Goal: Information Seeking & Learning: Compare options

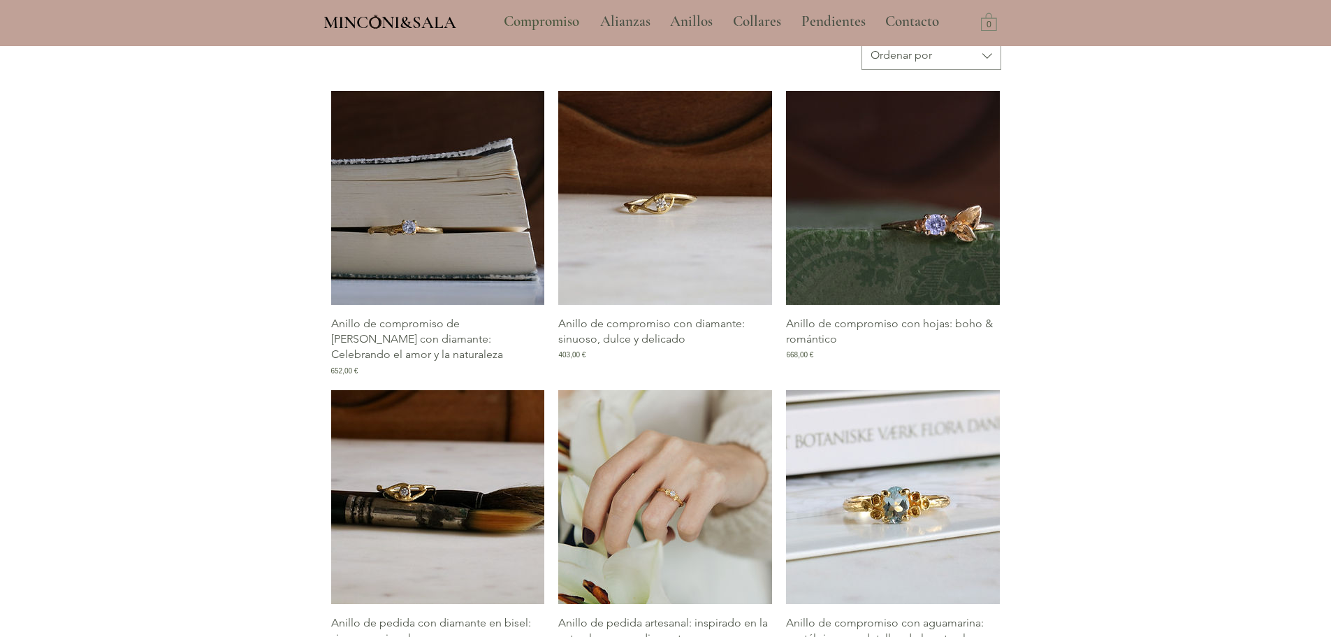
scroll to position [699, 0]
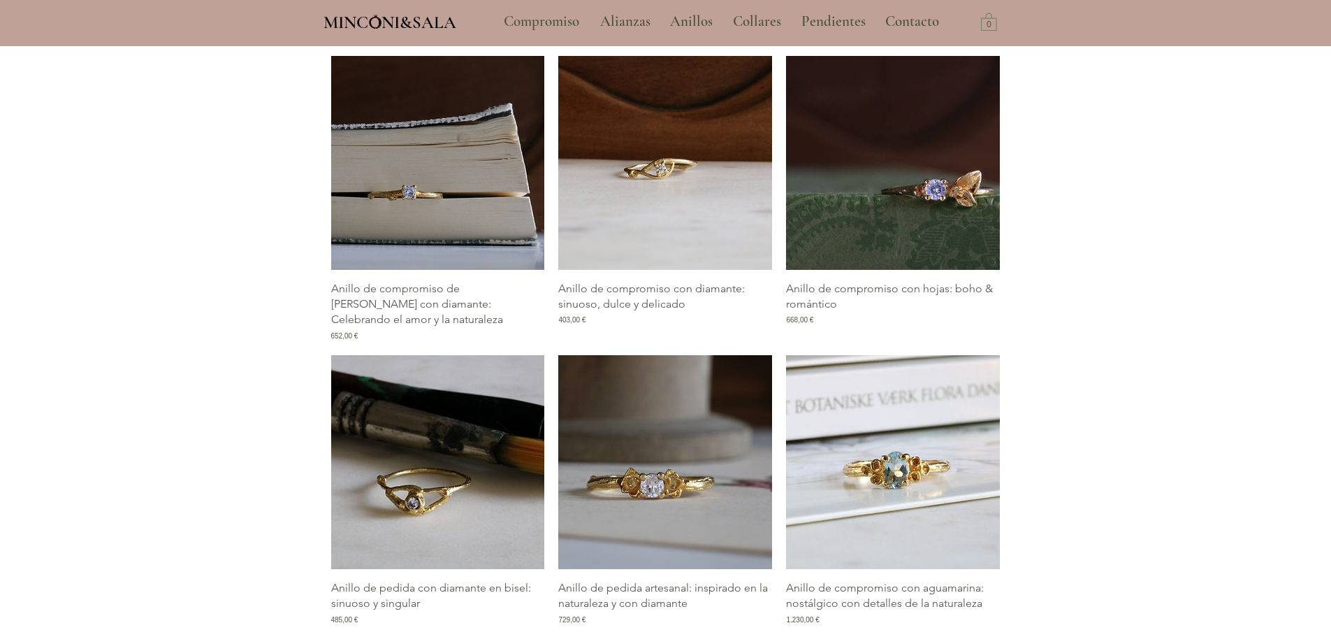
click at [430, 461] on img "Galería de Anillo de pedida con diamante en bisel: sinuoso y singular" at bounding box center [438, 462] width 214 height 214
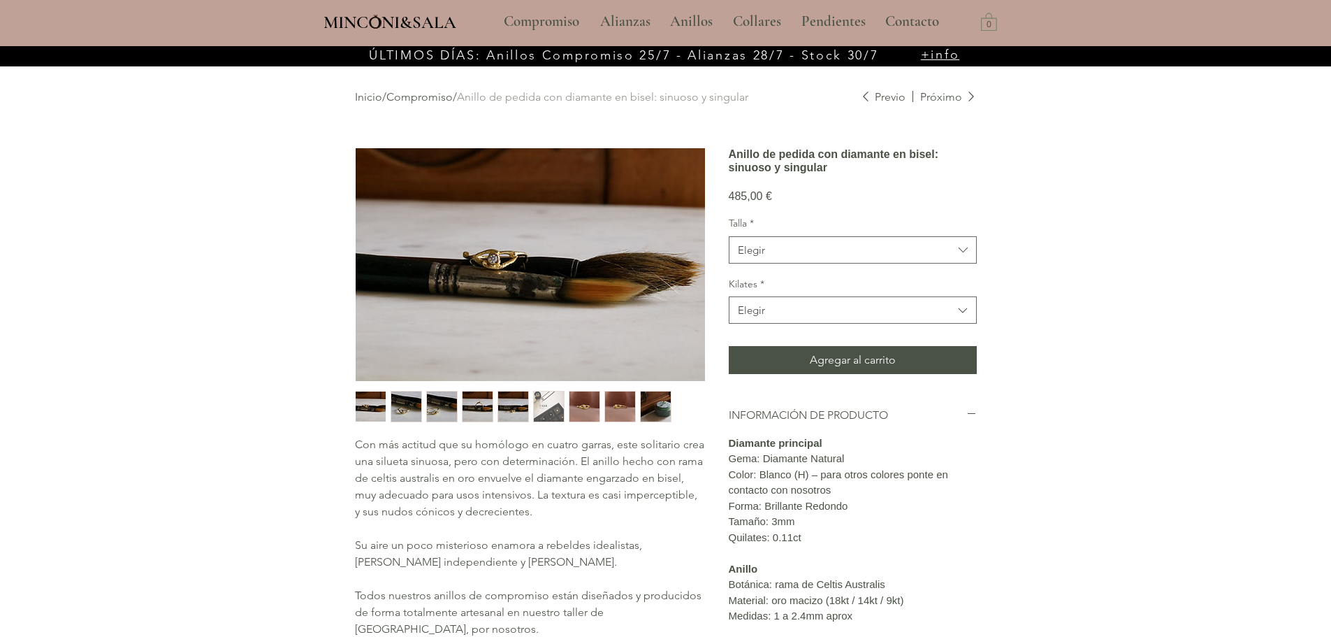
click at [494, 259] on img "main content" at bounding box center [530, 264] width 349 height 233
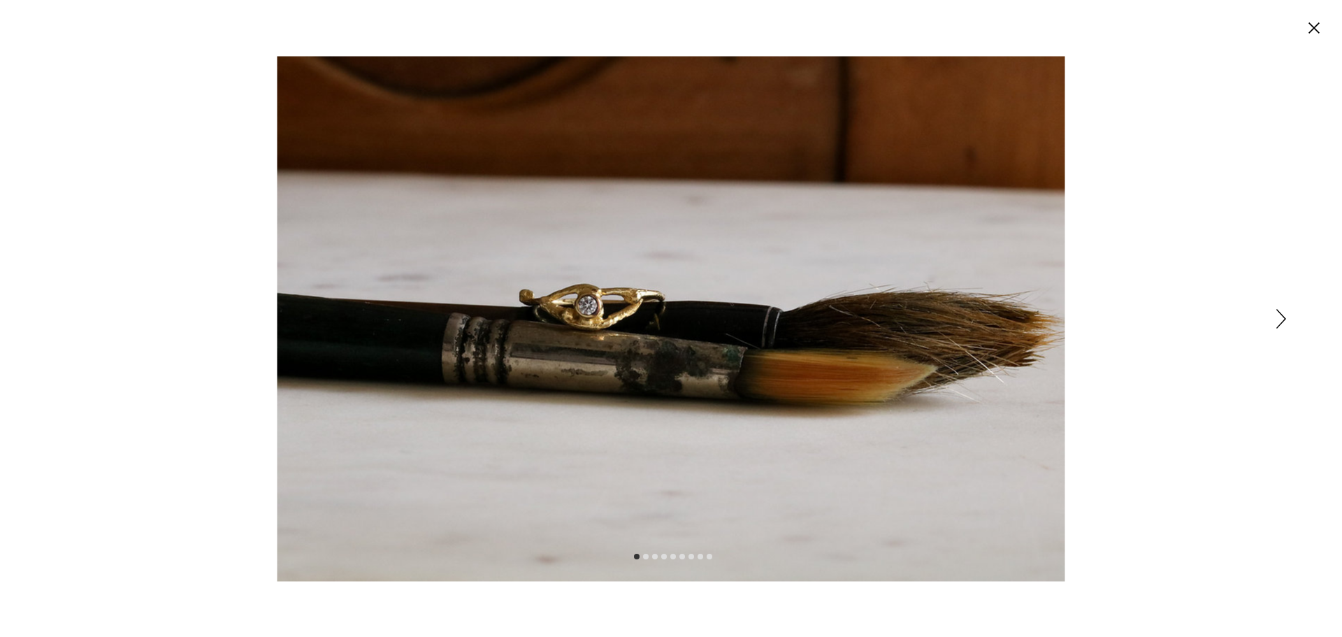
click at [650, 439] on img "Expanded image viewer" at bounding box center [671, 318] width 788 height 525
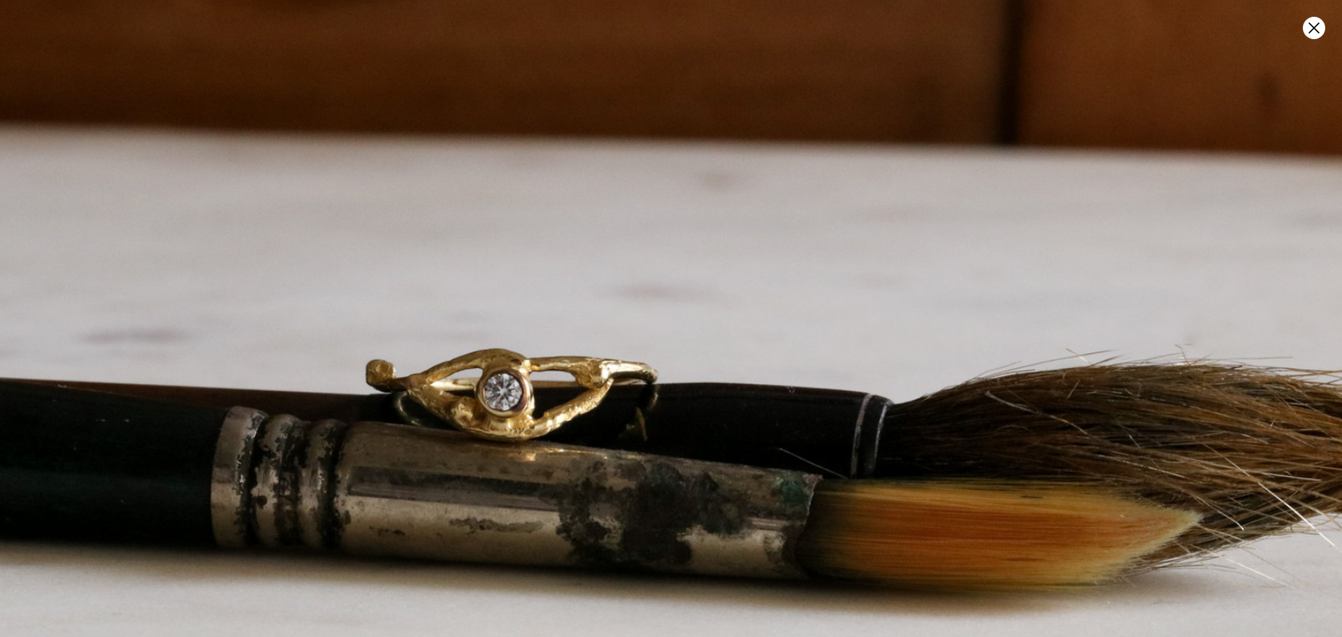
click at [652, 340] on img "Expanded image viewer" at bounding box center [668, 418] width 1575 height 1050
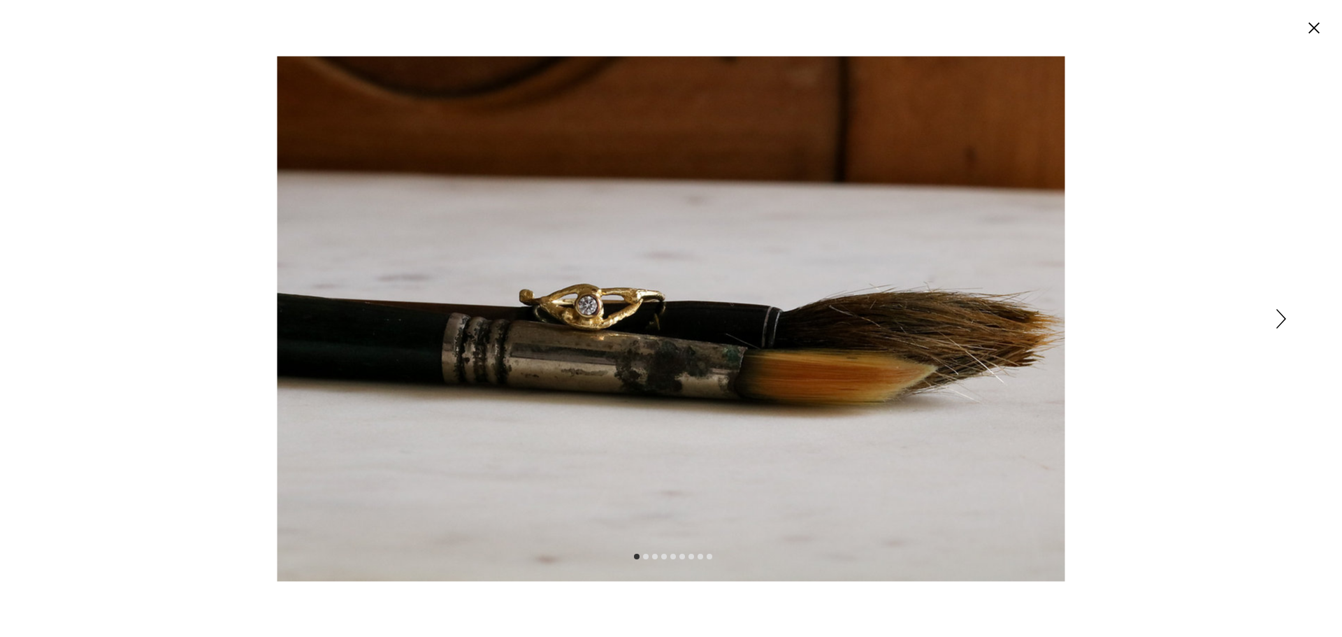
click at [1286, 313] on div "Expanded image viewer" at bounding box center [671, 318] width 1342 height 637
click at [1283, 315] on icon "Siguiente" at bounding box center [1281, 319] width 10 height 20
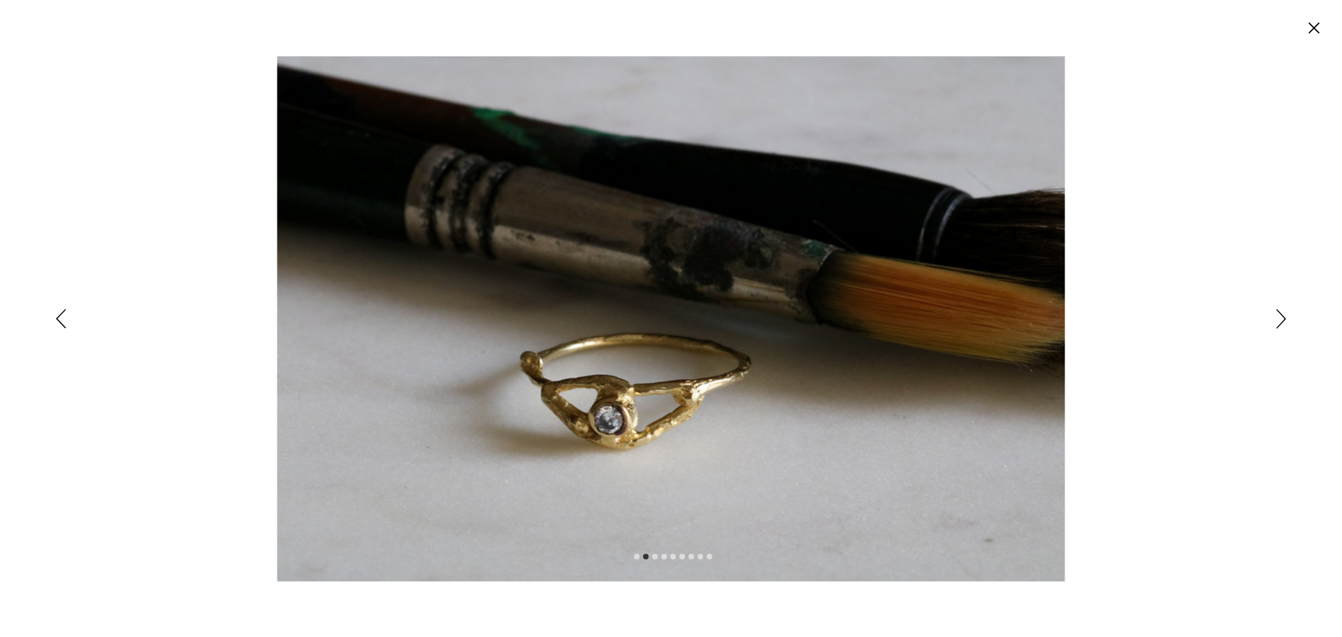
click at [1275, 321] on div "Expanded image viewer" at bounding box center [671, 318] width 1342 height 637
click at [1279, 314] on icon "Siguiente" at bounding box center [1281, 319] width 10 height 20
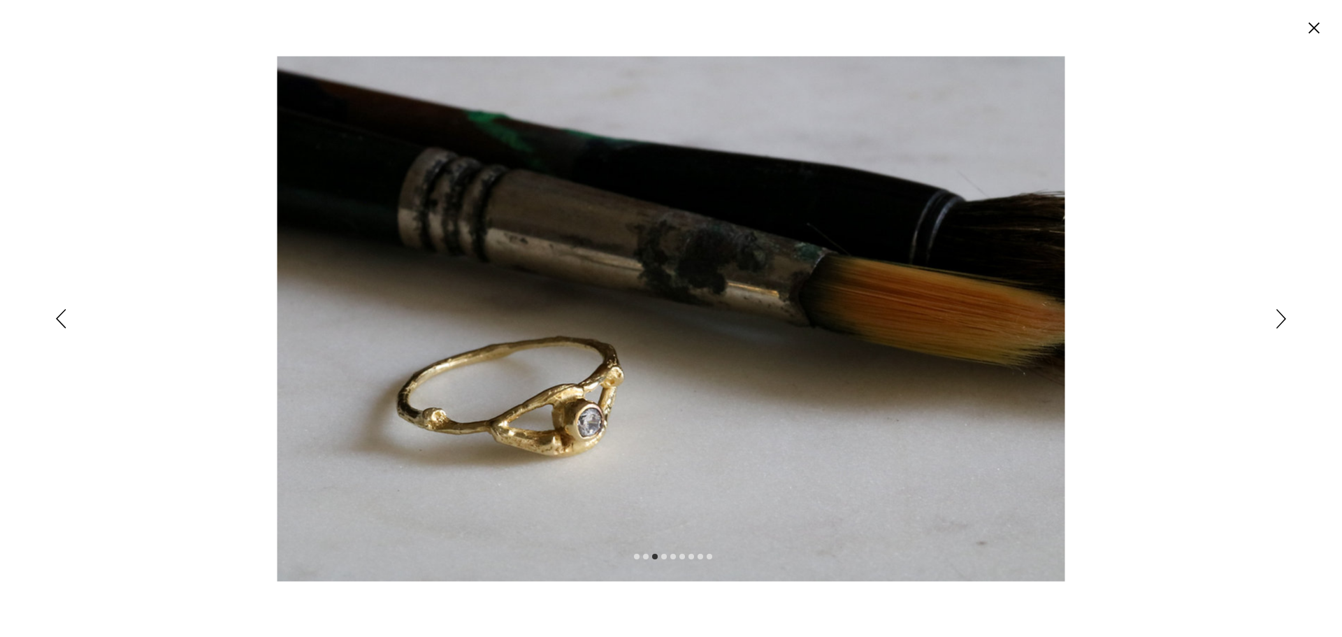
click at [1279, 314] on icon "Siguiente" at bounding box center [1281, 319] width 10 height 20
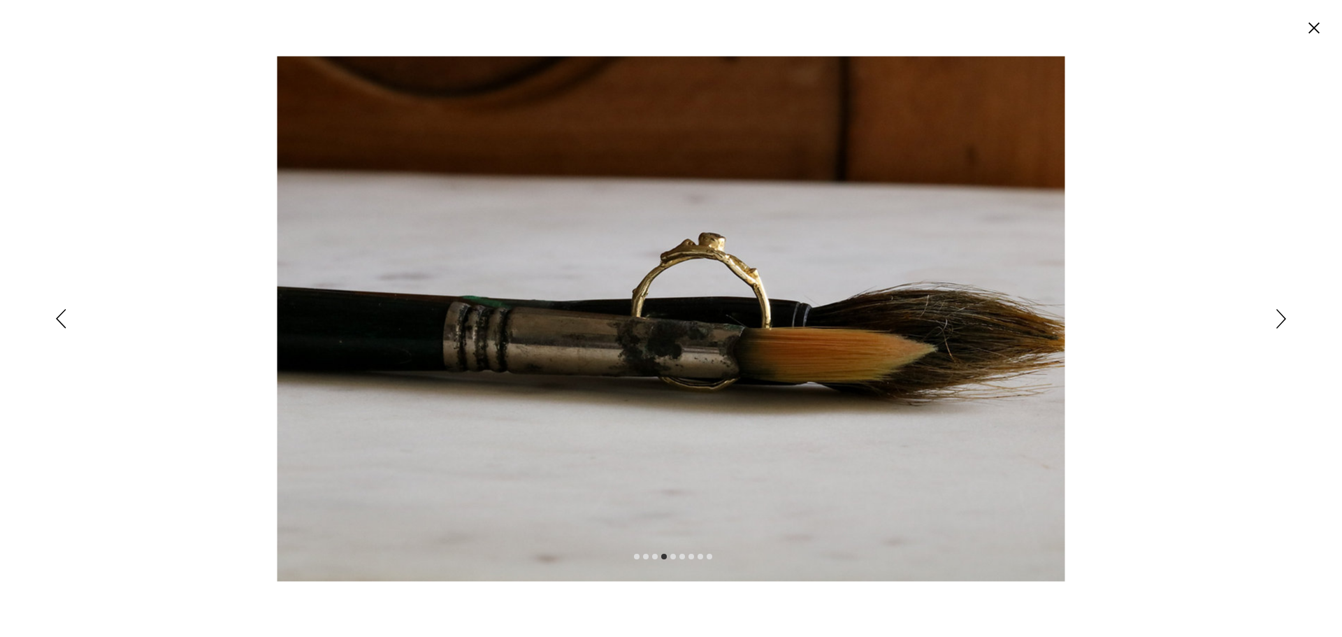
click at [1279, 314] on icon "Siguiente" at bounding box center [1281, 319] width 10 height 20
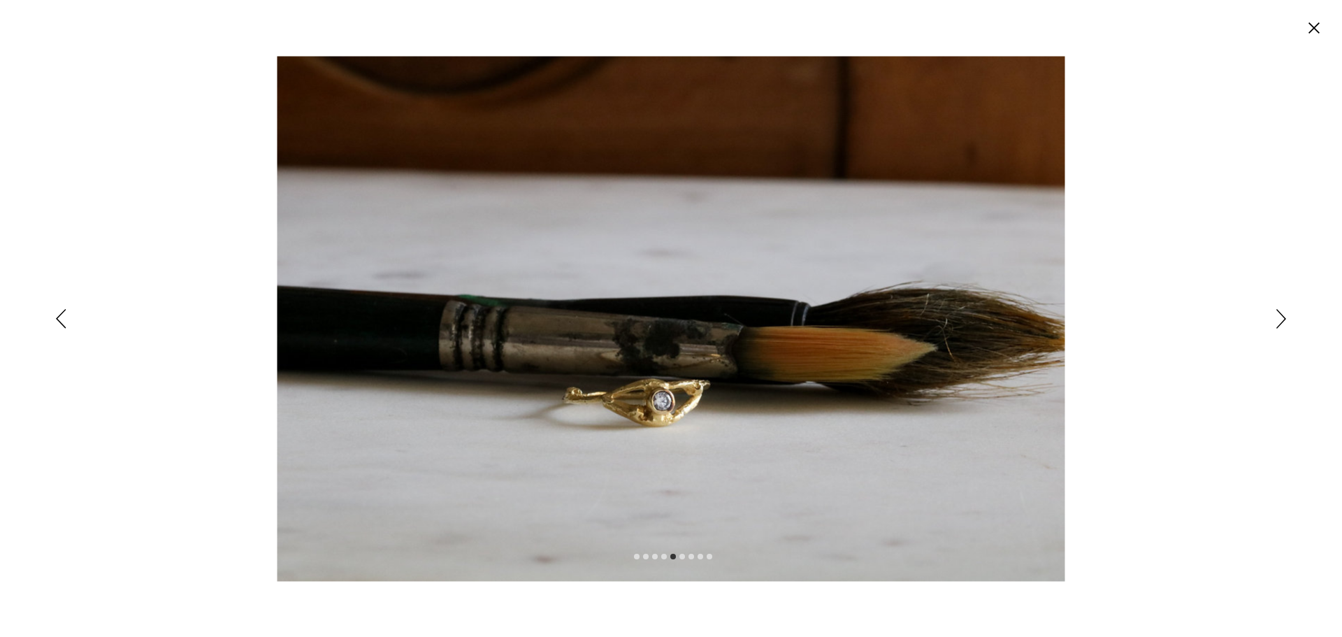
click at [1278, 314] on icon "Siguiente" at bounding box center [1281, 319] width 10 height 20
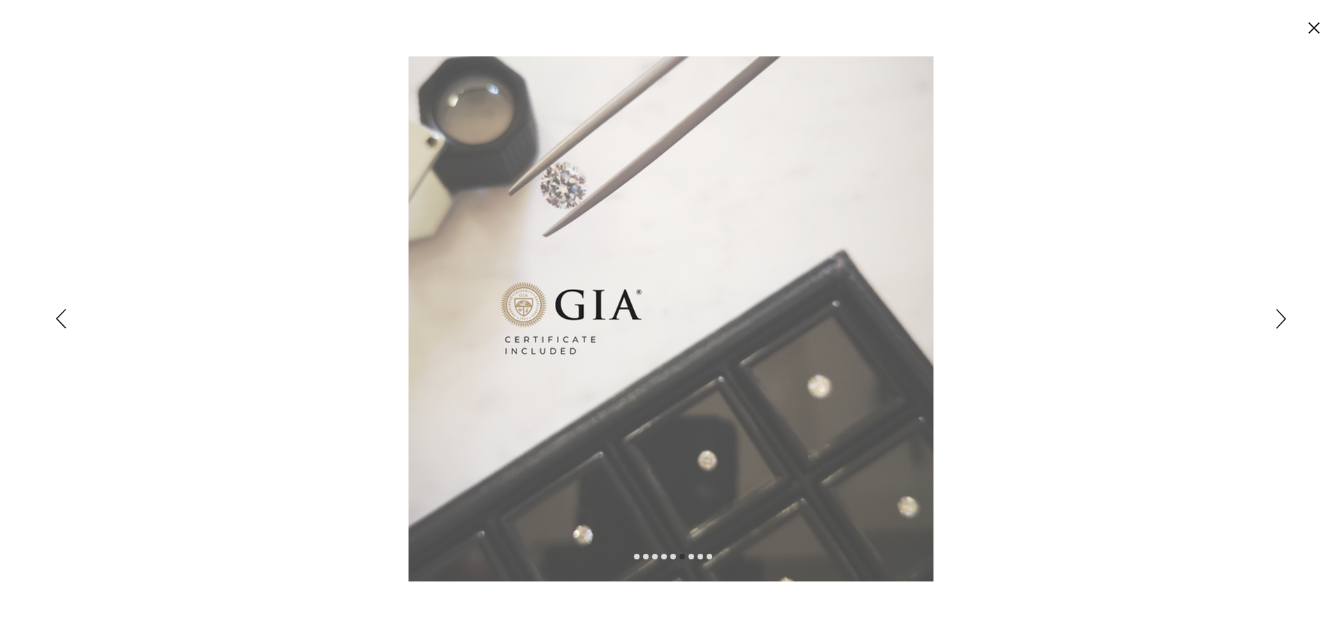
click at [1277, 314] on icon "Siguiente" at bounding box center [1281, 319] width 10 height 20
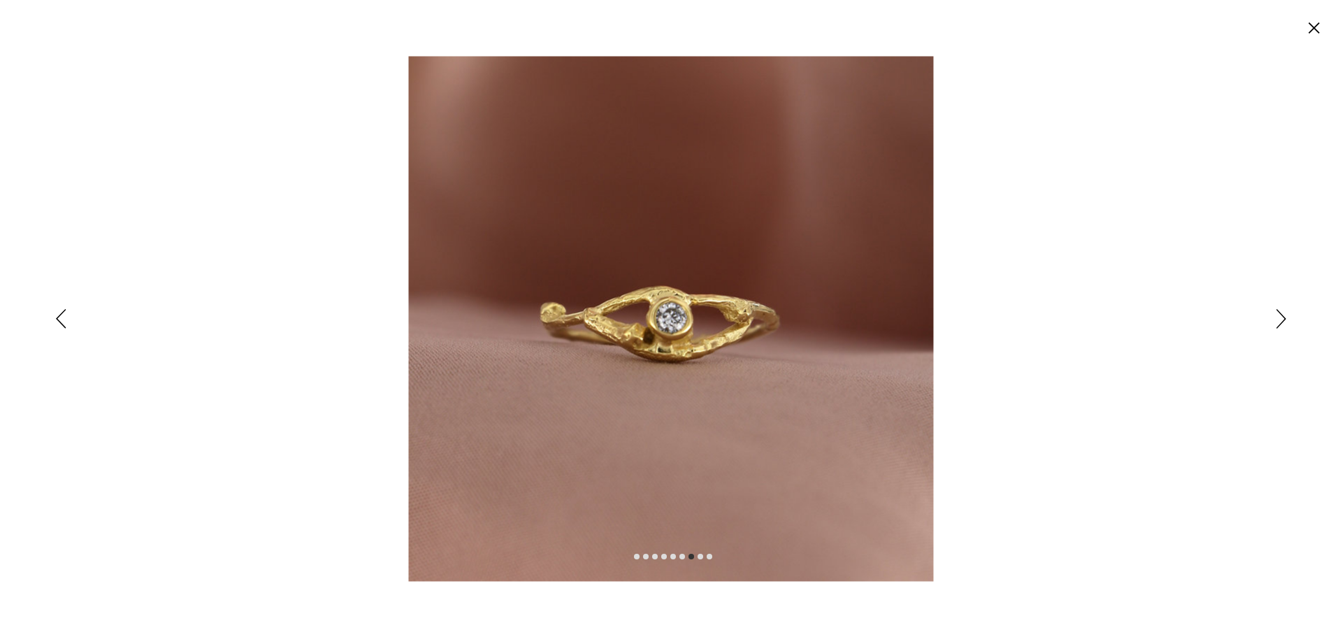
click at [1310, 24] on icon "Cerrar" at bounding box center [1313, 27] width 11 height 11
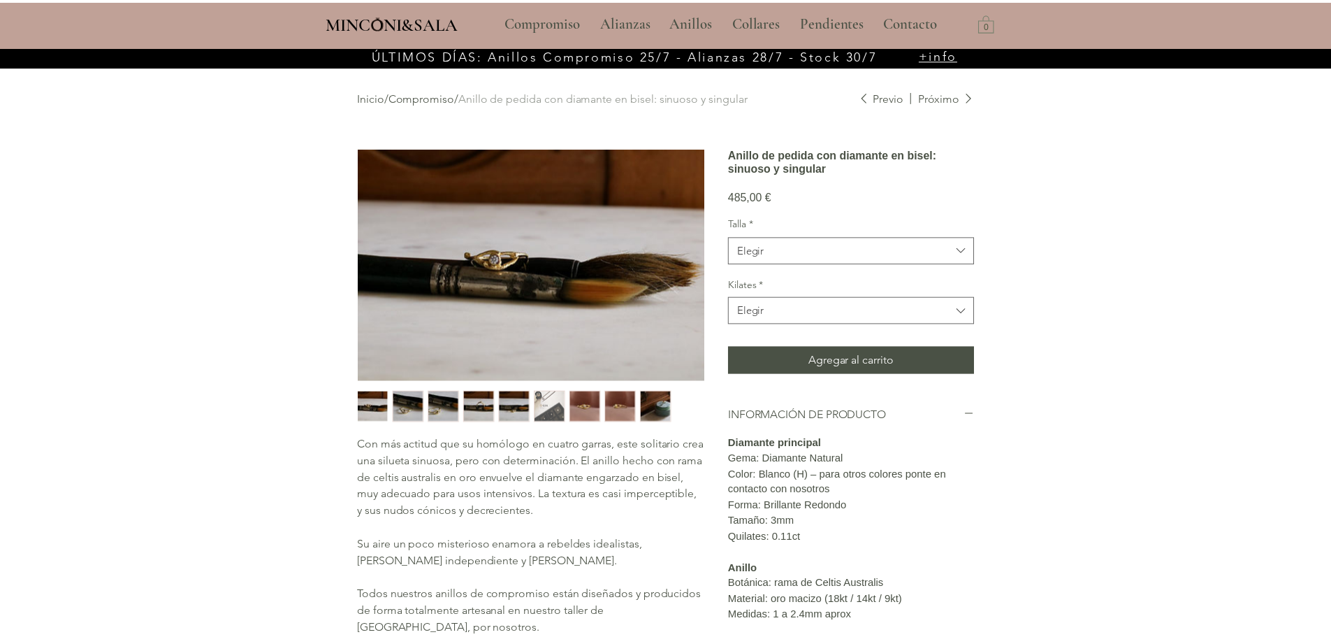
scroll to position [46, 0]
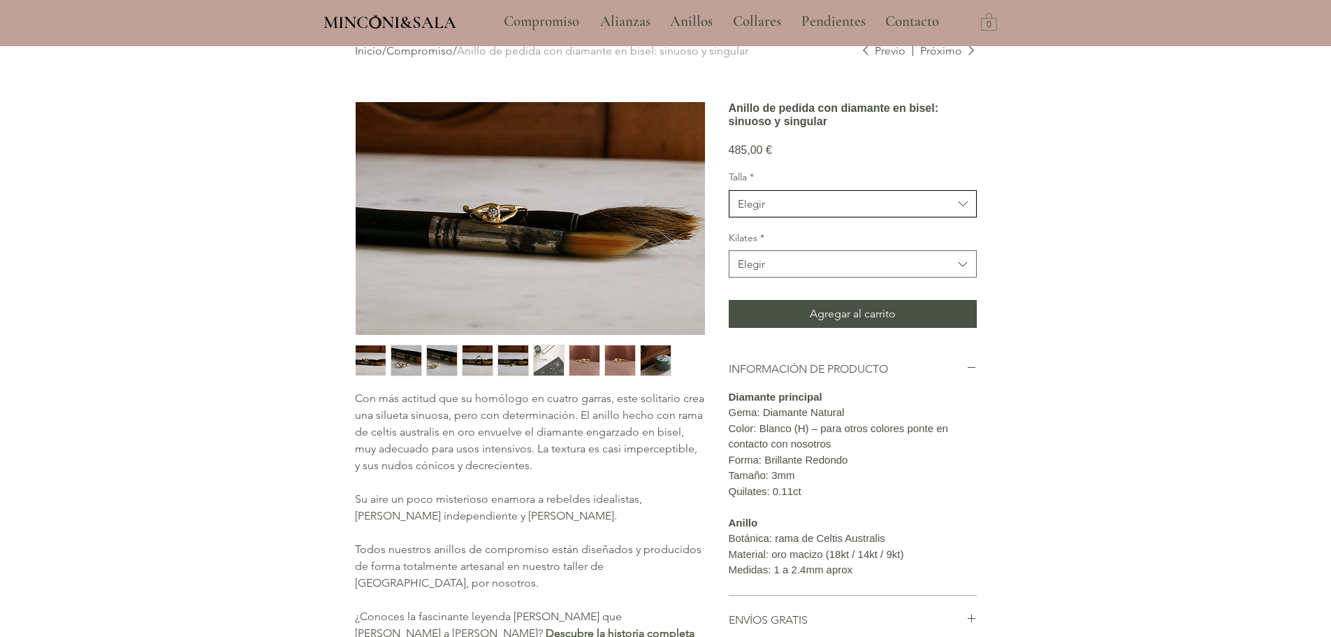
click at [839, 211] on span "Elegir" at bounding box center [845, 203] width 215 height 15
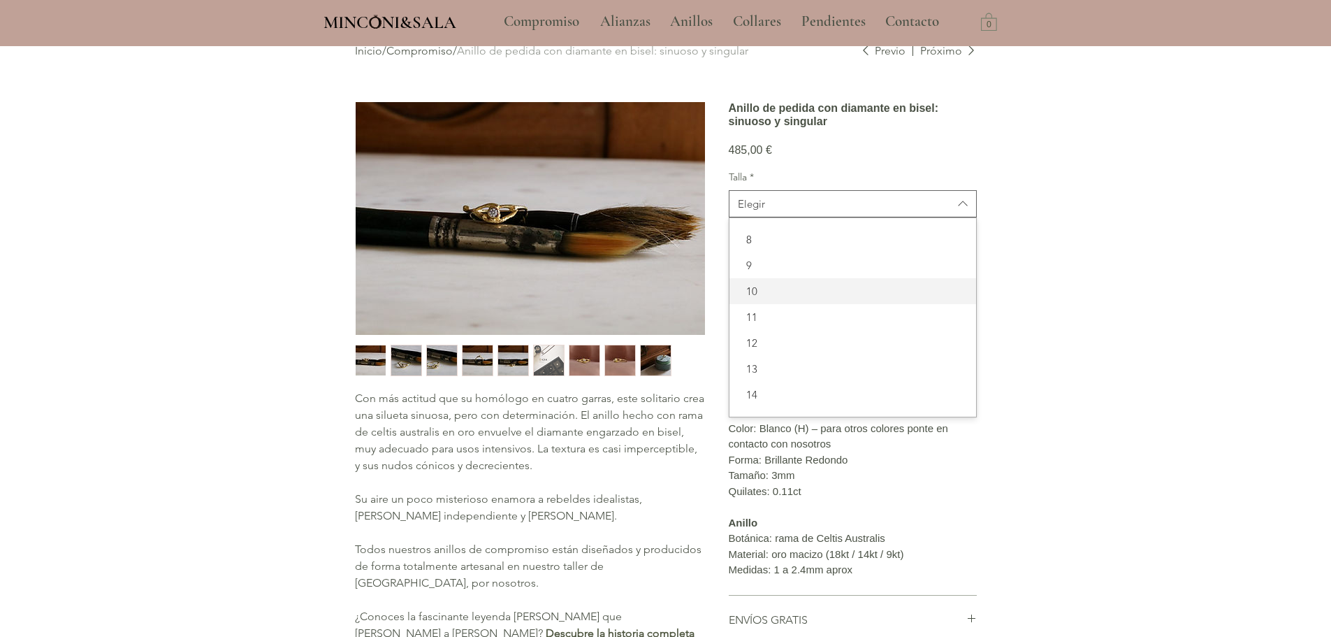
click at [790, 298] on span "10" at bounding box center [853, 291] width 230 height 15
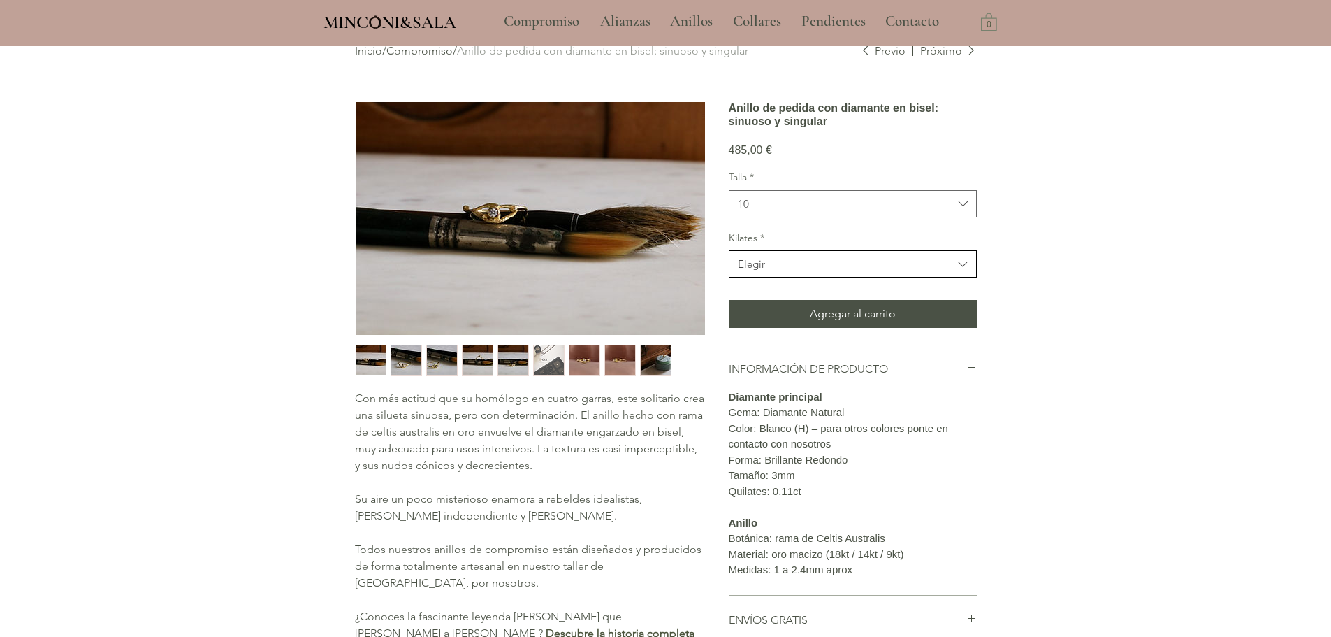
click at [795, 277] on button "Elegir" at bounding box center [853, 263] width 248 height 27
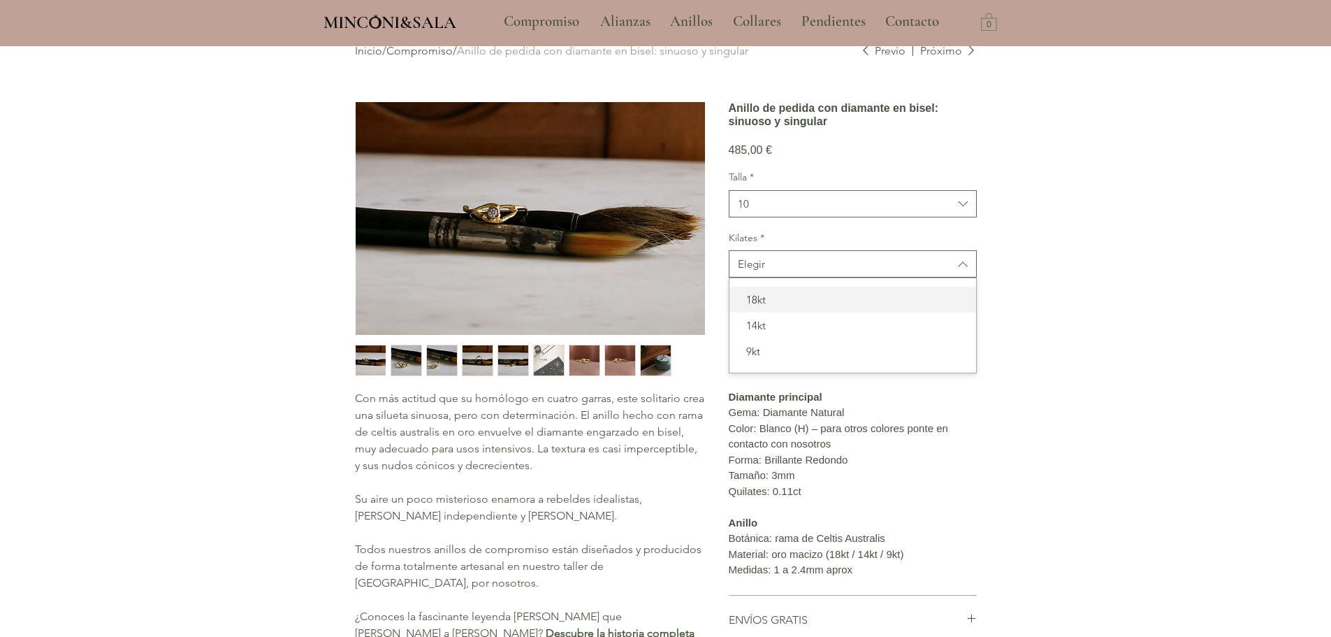
click at [794, 307] on span "18kt" at bounding box center [853, 299] width 230 height 15
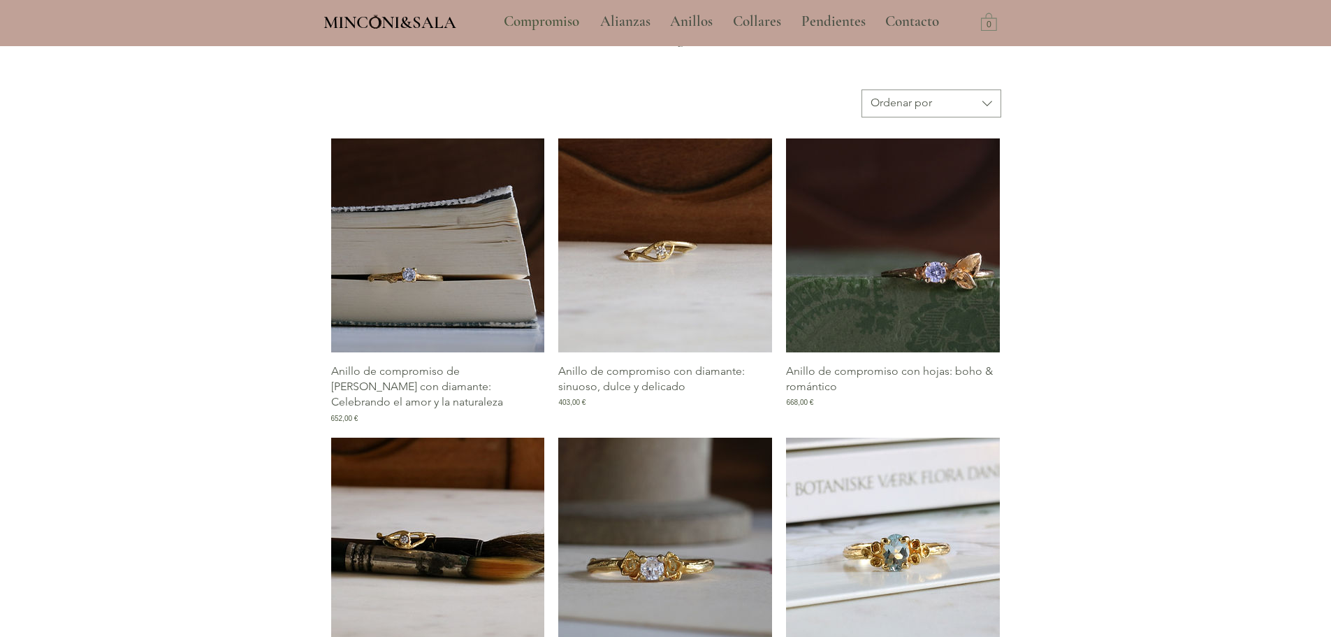
scroll to position [600, 0]
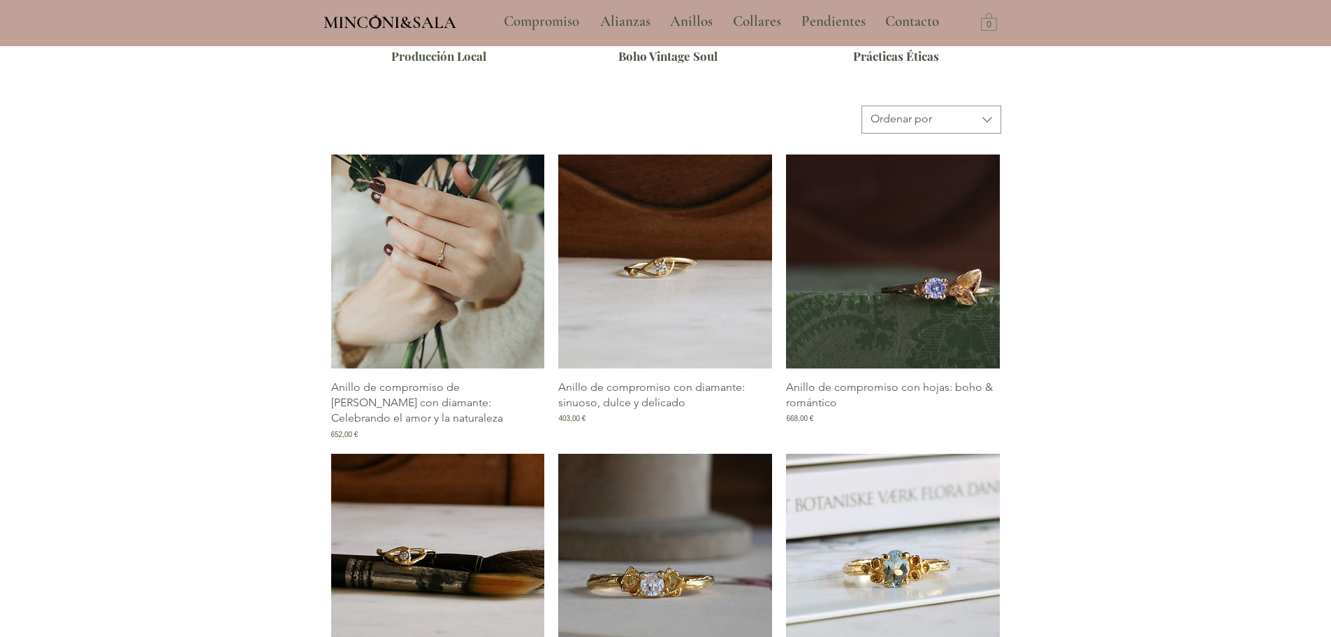
click at [470, 292] on img "Galería de Anillo de compromiso de rama con diamante: Celebrando el amor y la n…" at bounding box center [438, 261] width 214 height 214
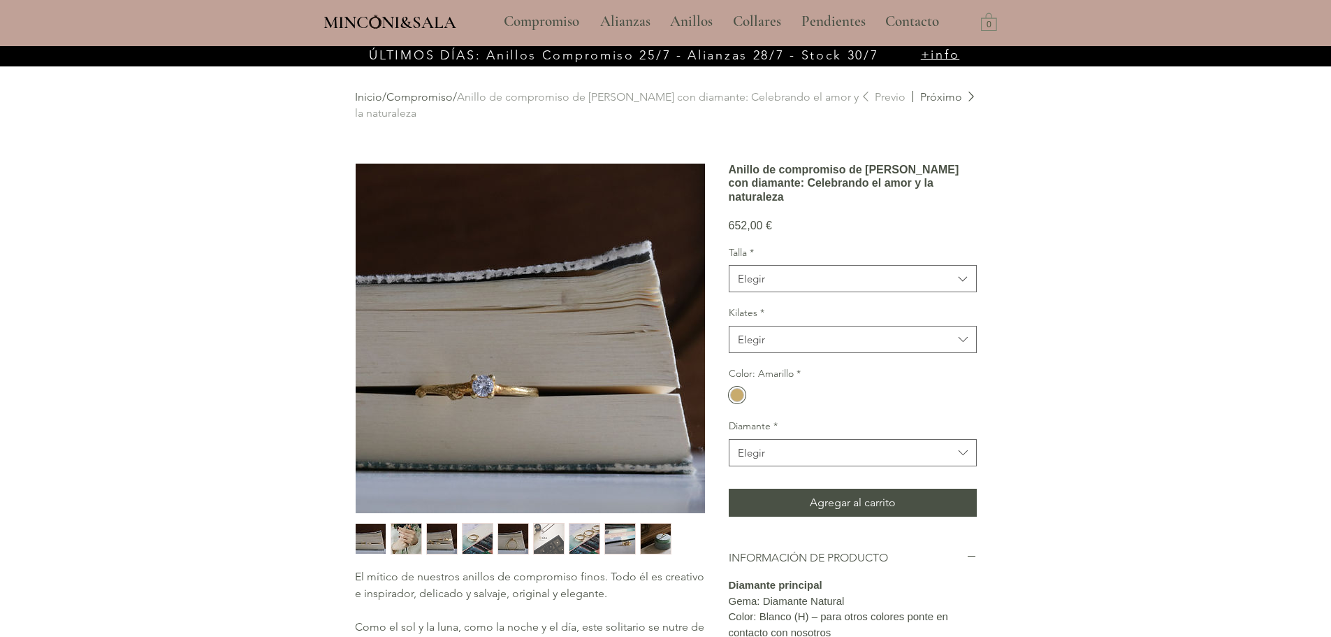
click at [474, 376] on img "main content" at bounding box center [530, 338] width 349 height 349
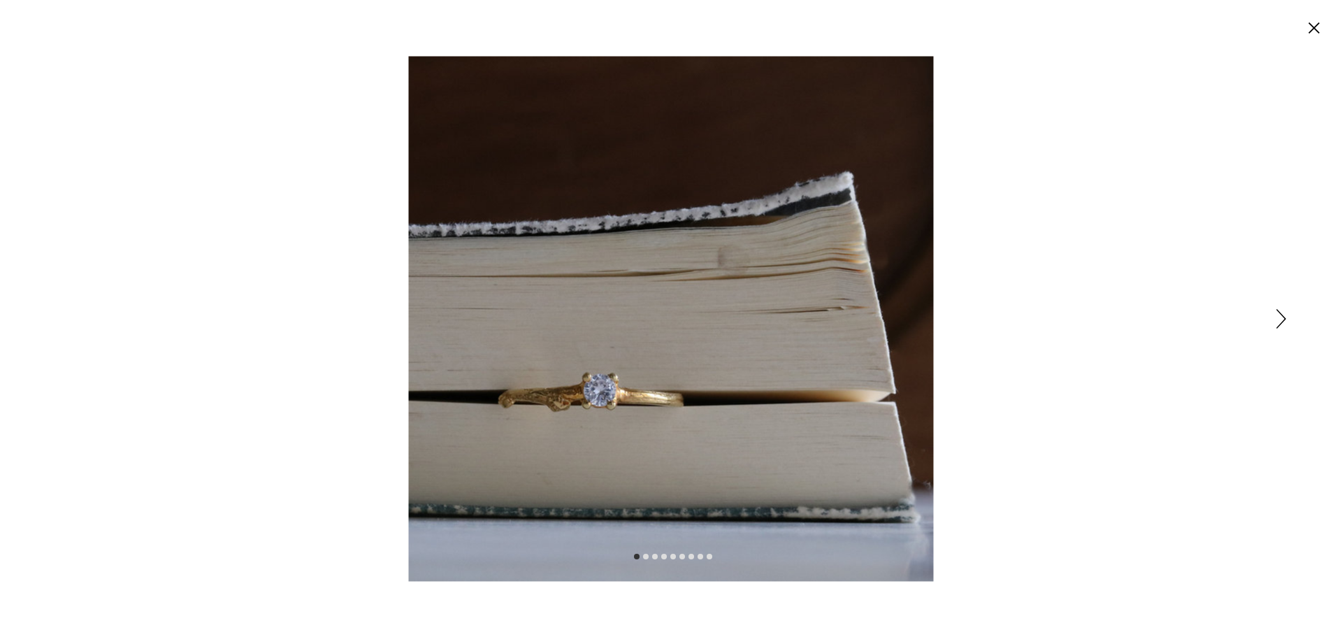
click at [507, 382] on img "Expanded image viewer" at bounding box center [671, 318] width 525 height 525
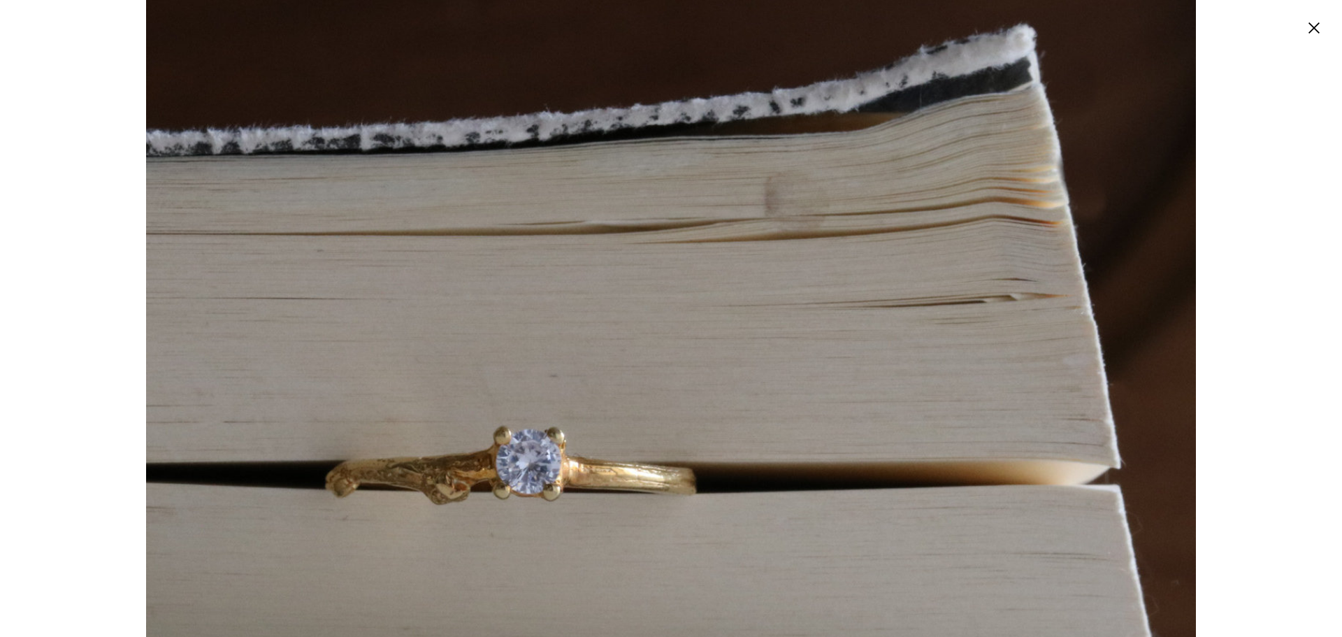
click at [507, 382] on img "Expanded image viewer" at bounding box center [671, 319] width 1050 height 1050
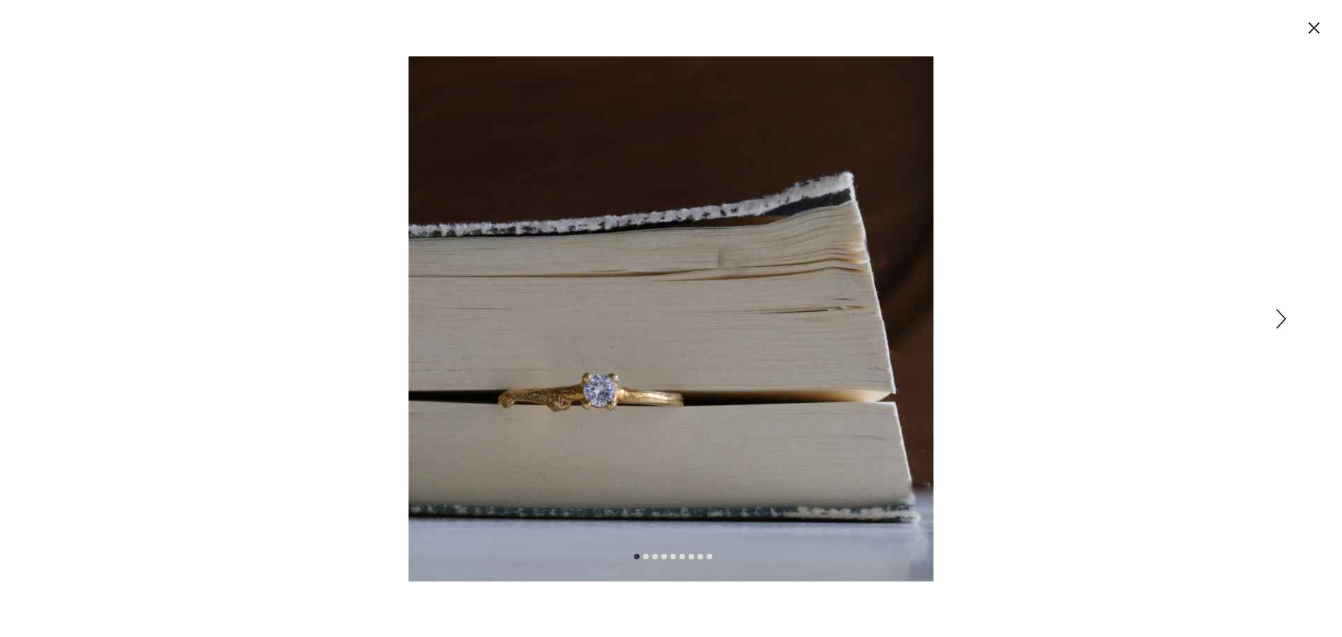
click at [1238, 379] on div "Expanded image viewer" at bounding box center [671, 318] width 1342 height 637
click at [1283, 319] on icon "Siguiente" at bounding box center [1281, 319] width 10 height 20
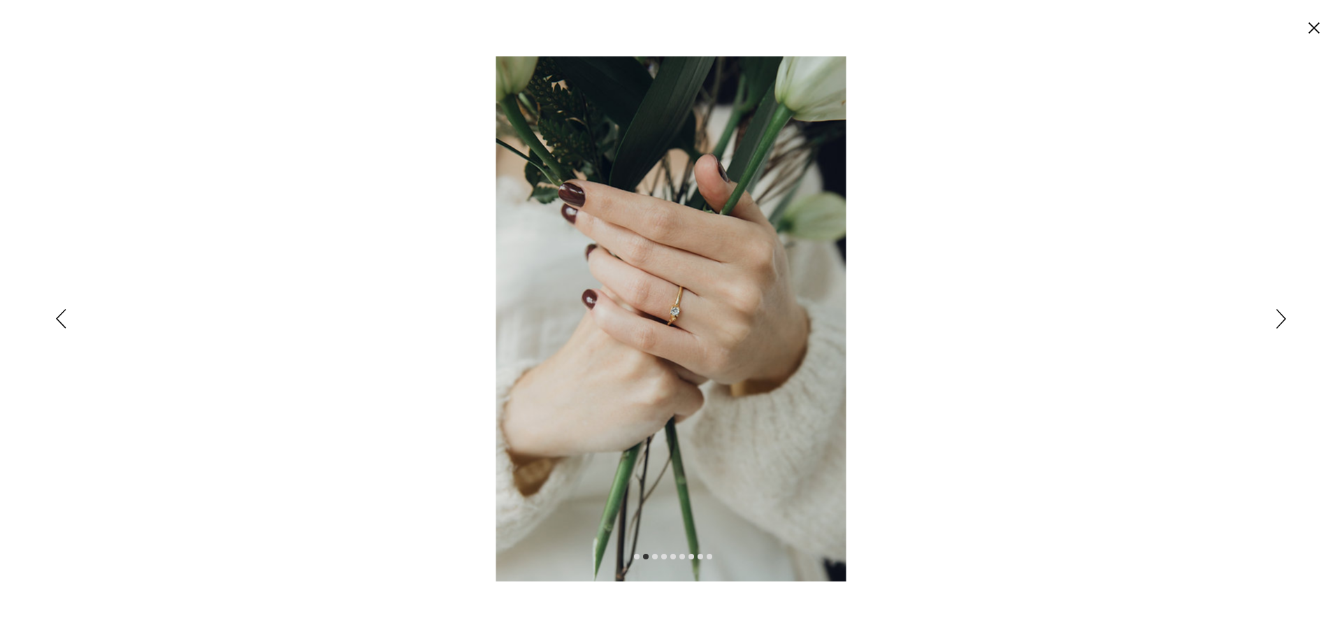
click at [1276, 320] on icon "Siguiente" at bounding box center [1281, 319] width 10 height 20
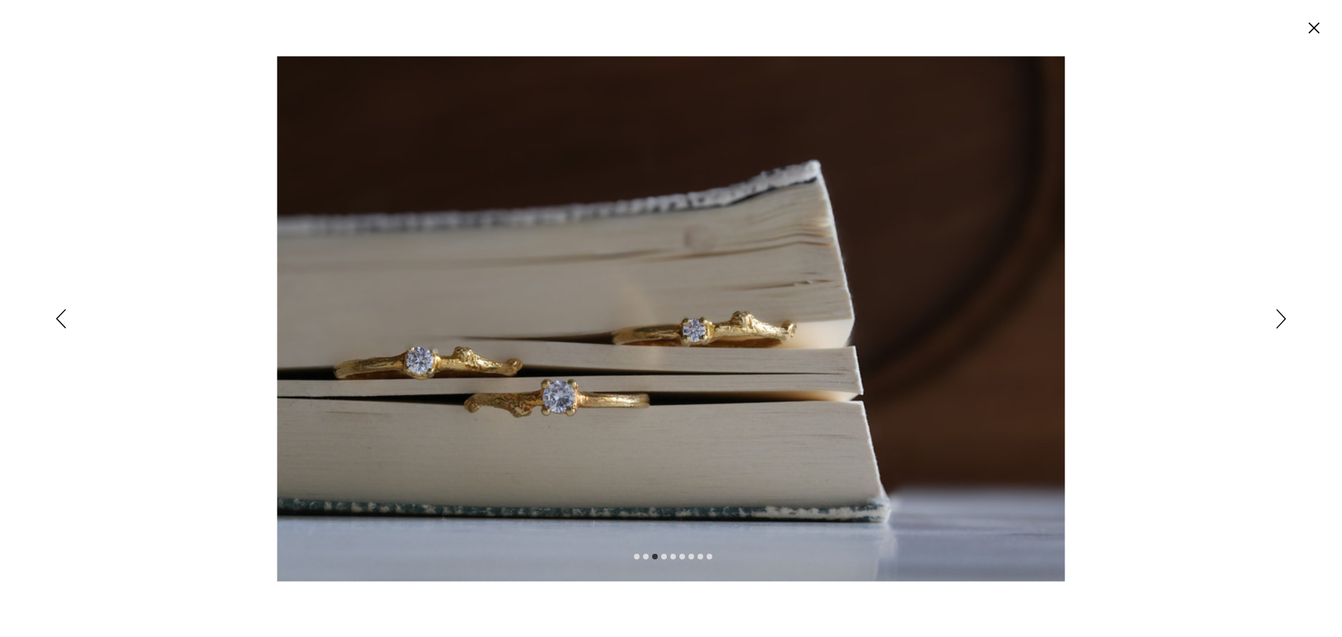
click at [1276, 320] on icon "Siguiente" at bounding box center [1281, 319] width 10 height 20
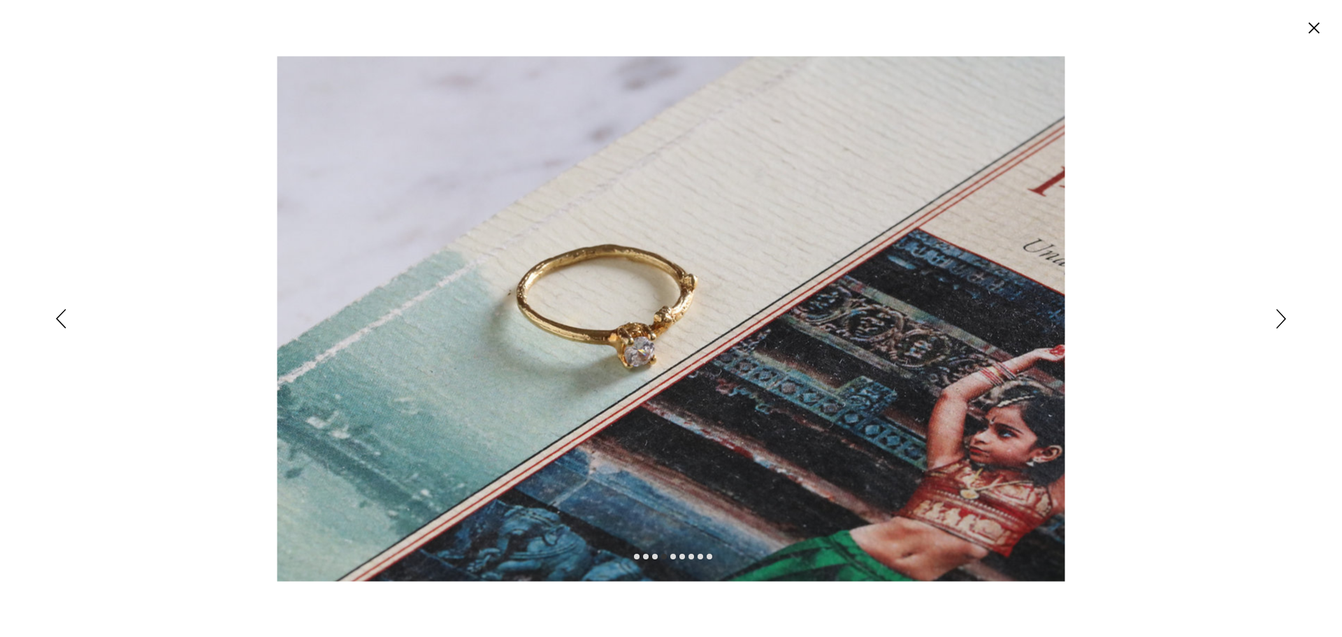
click at [1276, 320] on icon "Siguiente" at bounding box center [1281, 319] width 10 height 20
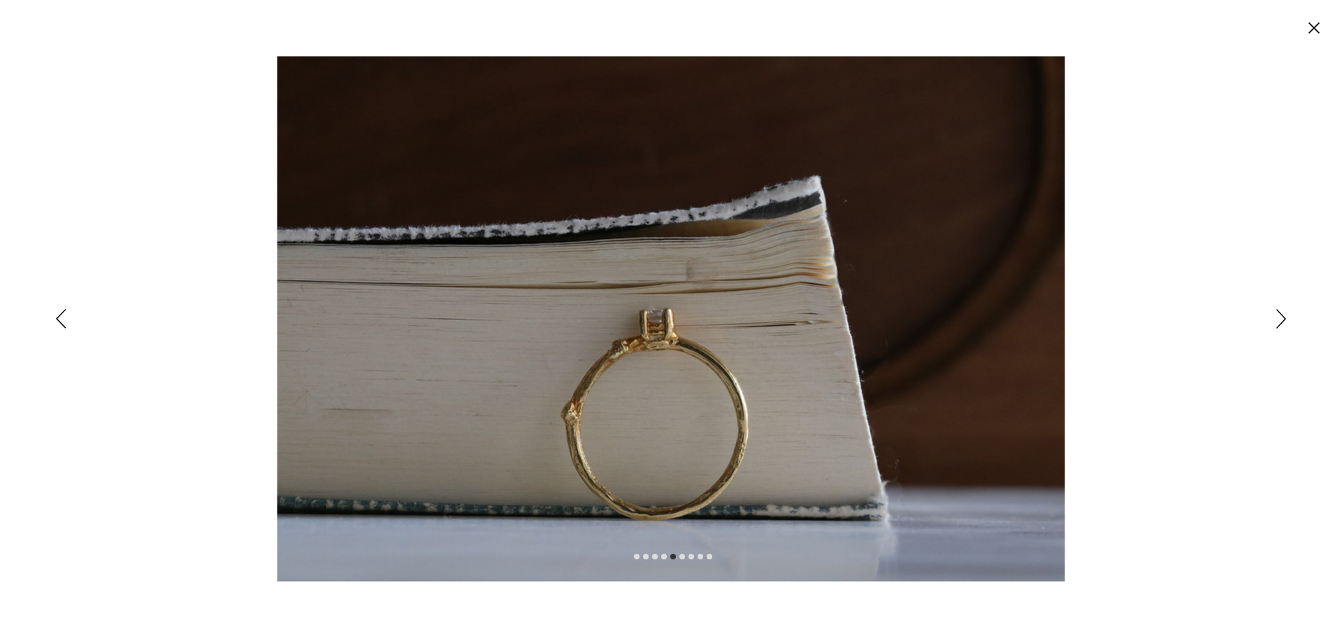
click at [1276, 320] on icon "Siguiente" at bounding box center [1281, 319] width 10 height 20
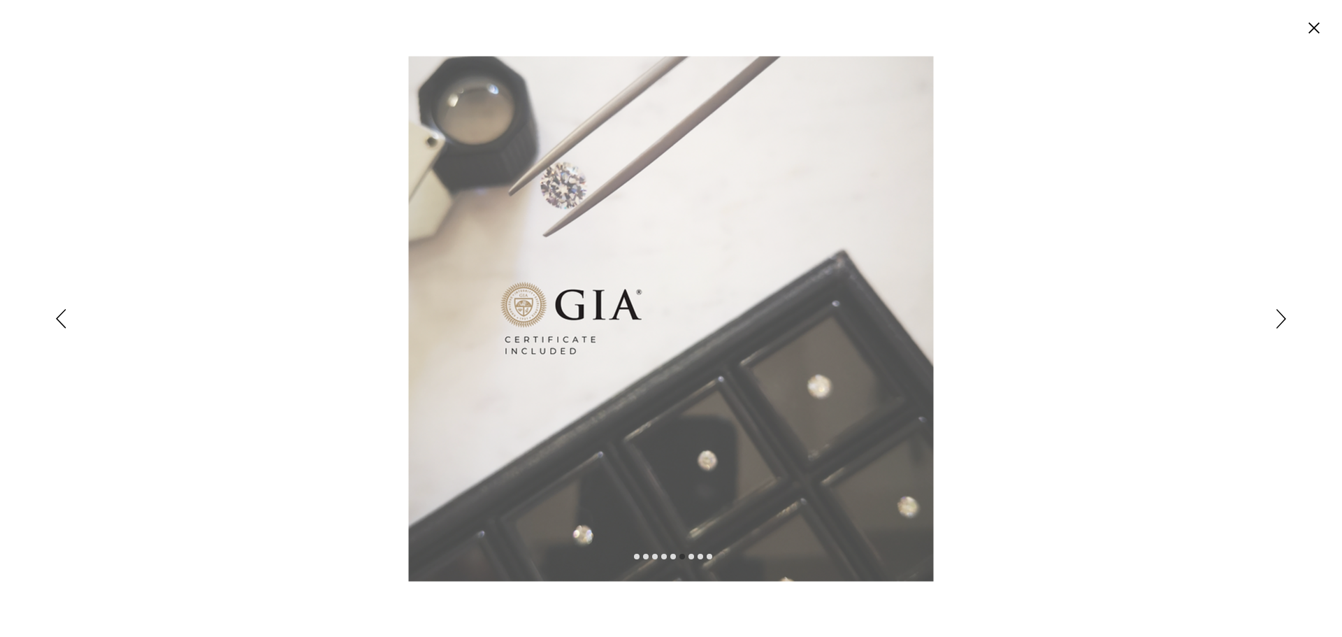
click at [1322, 33] on circle "Cerrar" at bounding box center [1314, 28] width 22 height 22
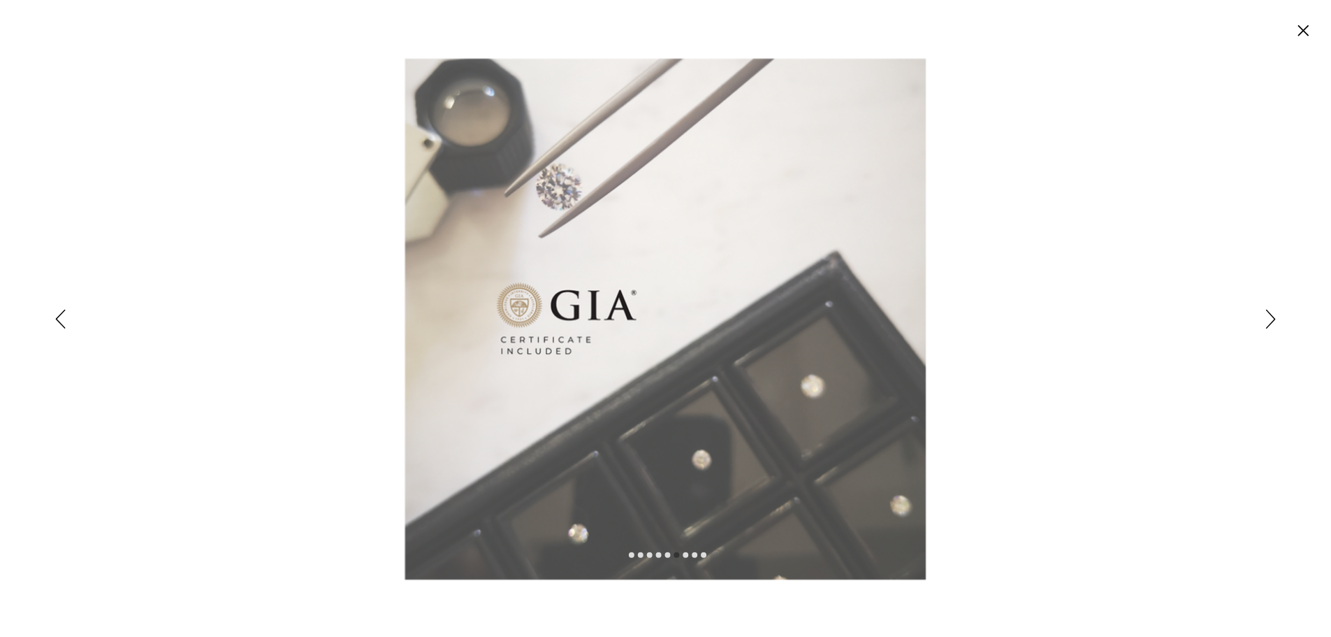
scroll to position [46, 0]
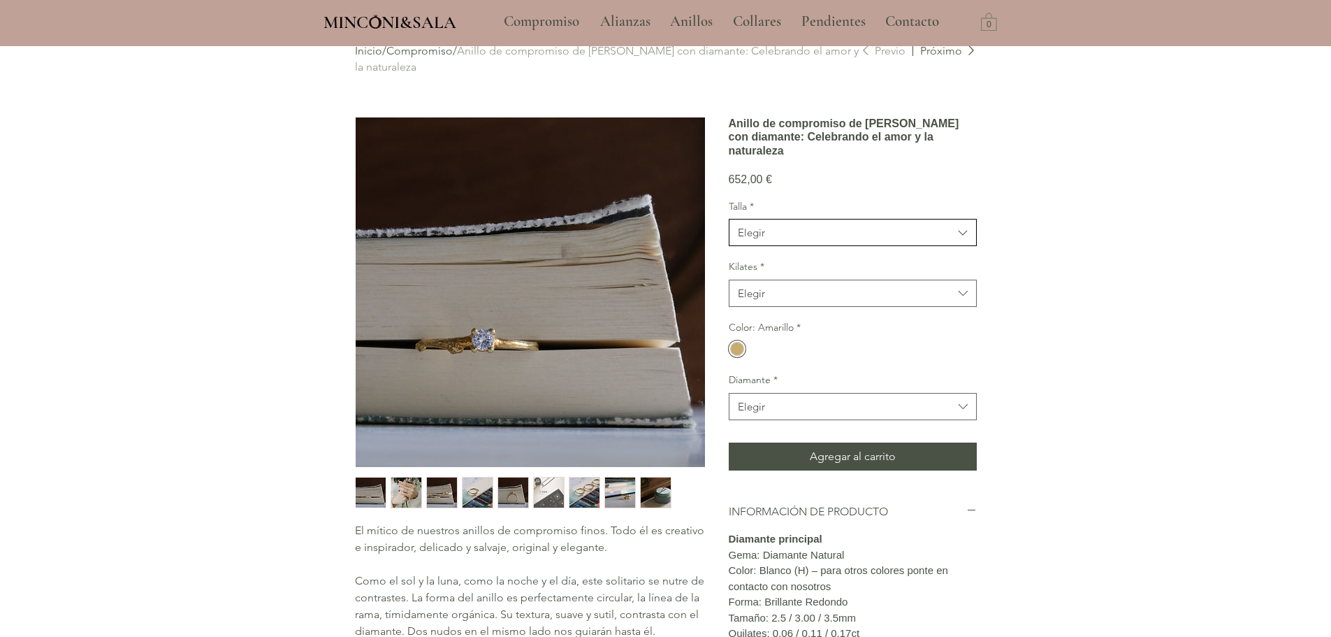
click at [862, 240] on span "Elegir" at bounding box center [845, 232] width 215 height 15
click at [853, 327] on span "10" at bounding box center [853, 319] width 230 height 15
click at [852, 300] on span "Elegir" at bounding box center [845, 293] width 215 height 15
click at [832, 342] on div "18kt" at bounding box center [853, 329] width 247 height 26
click at [811, 414] on span "Elegir" at bounding box center [845, 406] width 215 height 15
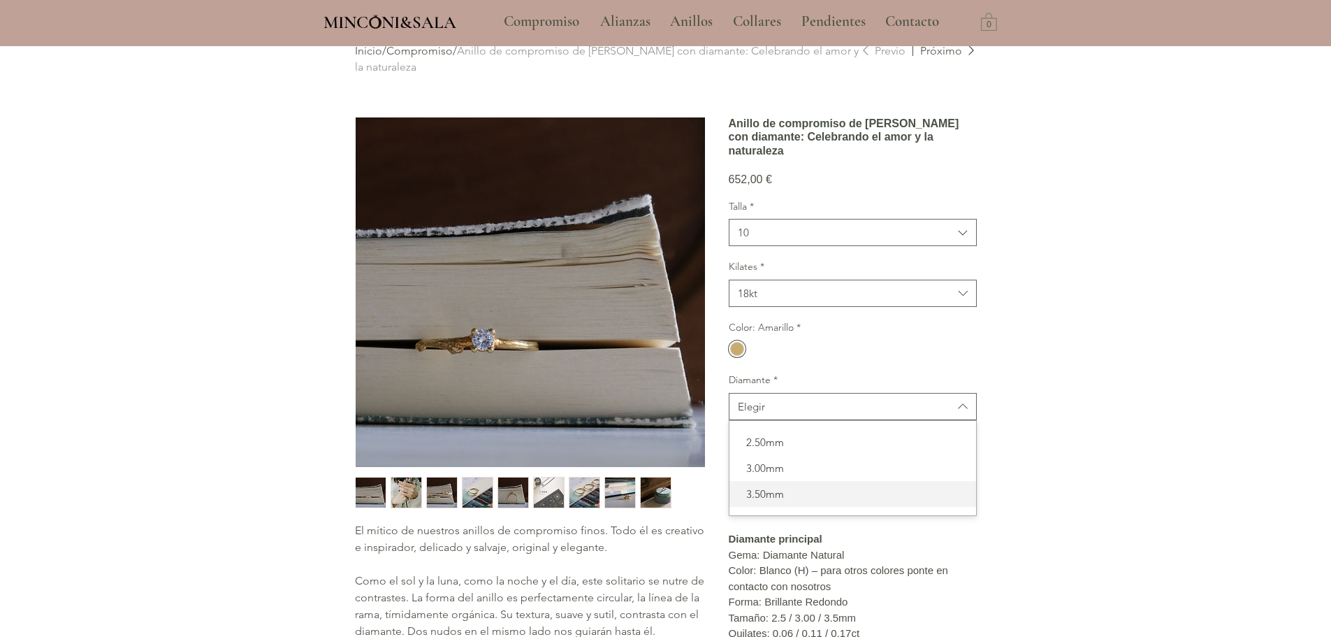
click at [770, 501] on span "3.50mm" at bounding box center [853, 493] width 230 height 15
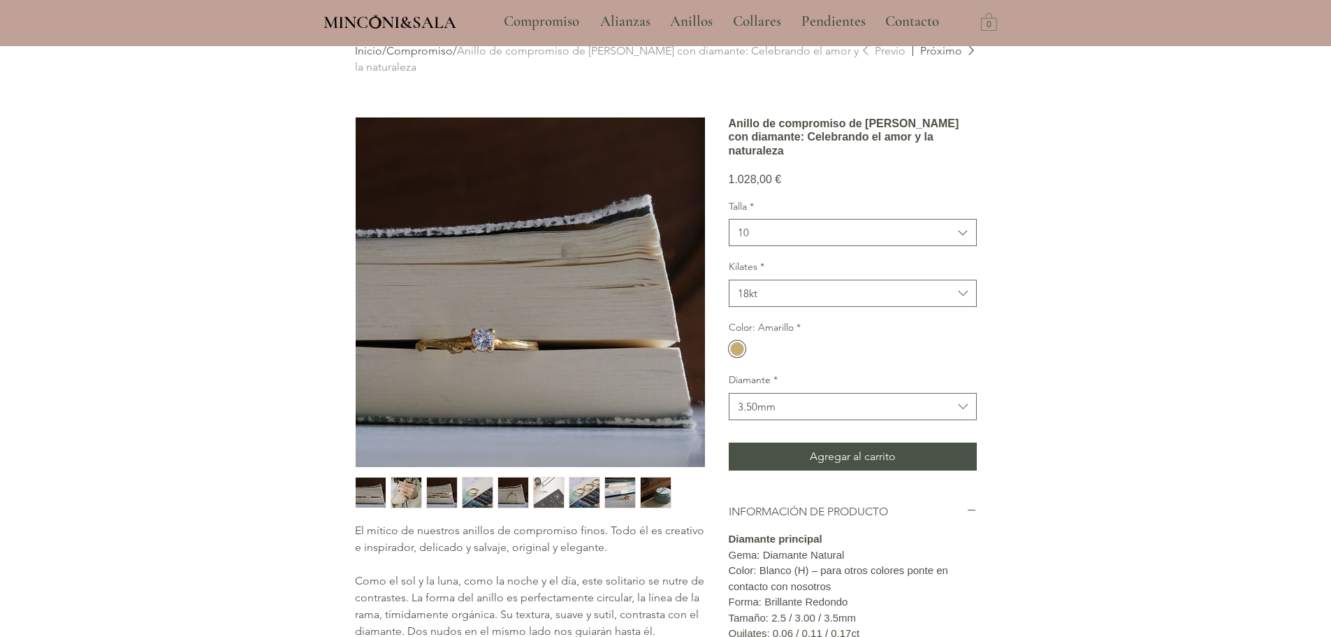
click at [1064, 336] on div "main content" at bounding box center [665, 510] width 1331 height 1020
click at [511, 488] on img "5 / 9" at bounding box center [513, 492] width 30 height 30
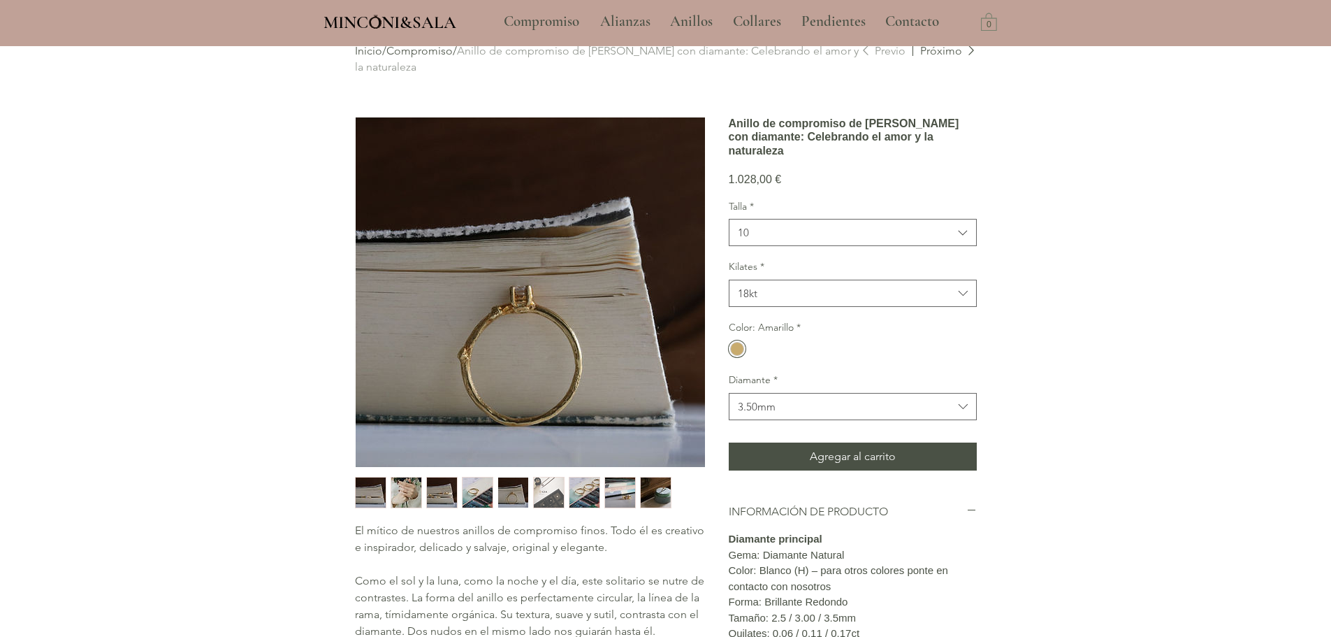
click at [468, 490] on img "4 / 9" at bounding box center [478, 492] width 30 height 30
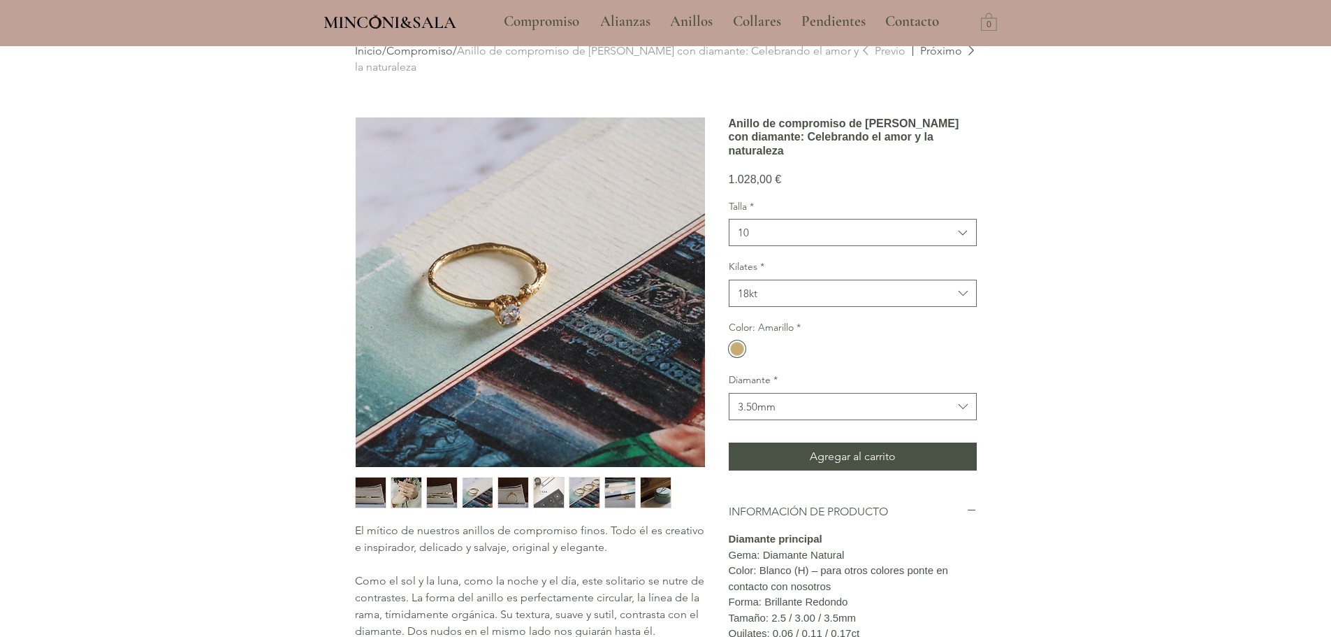
click at [446, 490] on img "3 / 9" at bounding box center [442, 492] width 30 height 30
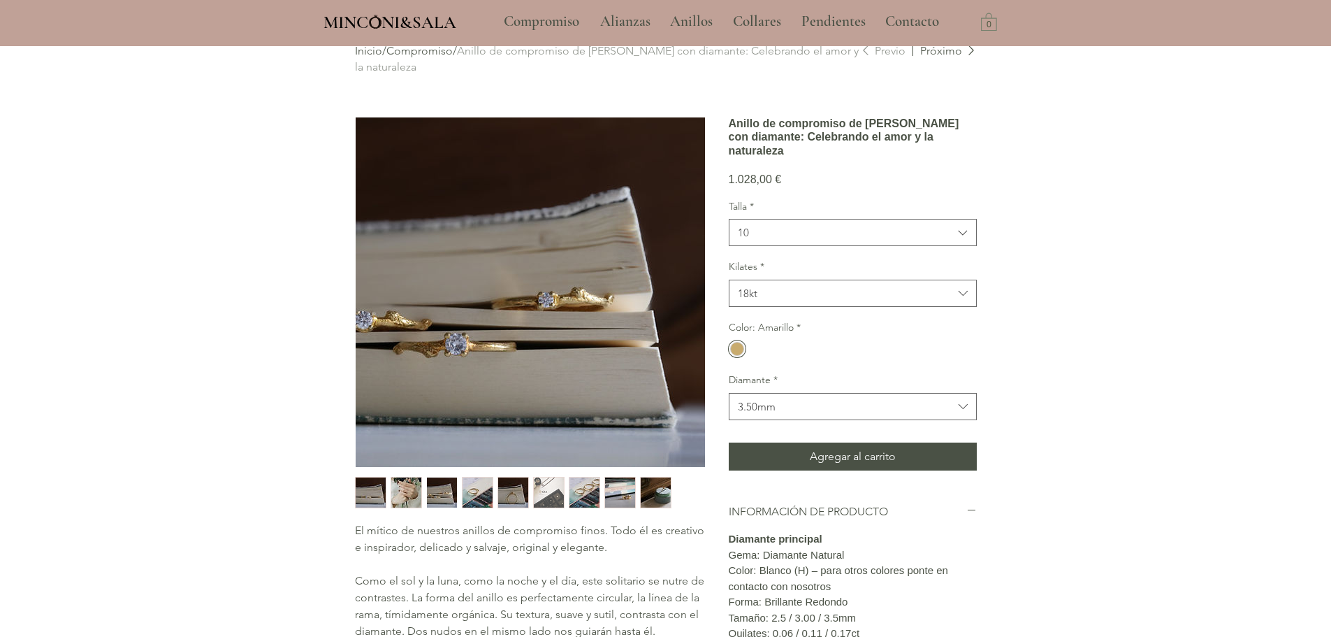
click at [408, 492] on img "2 / 9" at bounding box center [406, 492] width 30 height 30
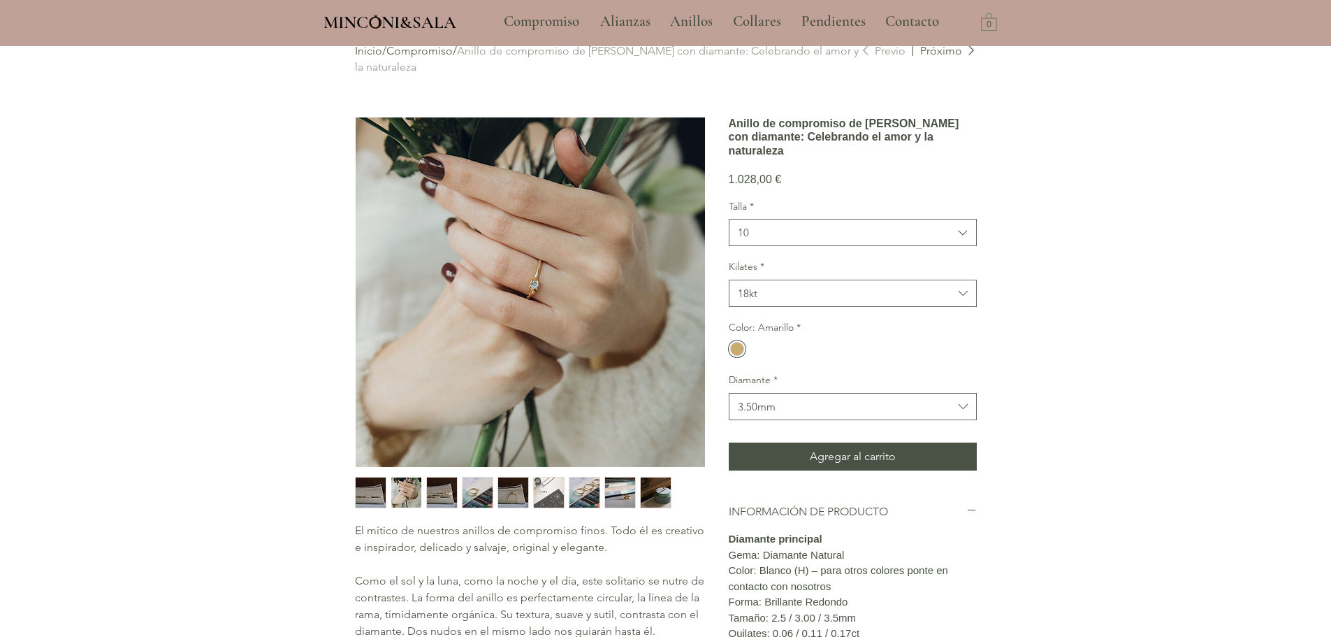
click at [628, 501] on img "8 / 9" at bounding box center [620, 492] width 30 height 30
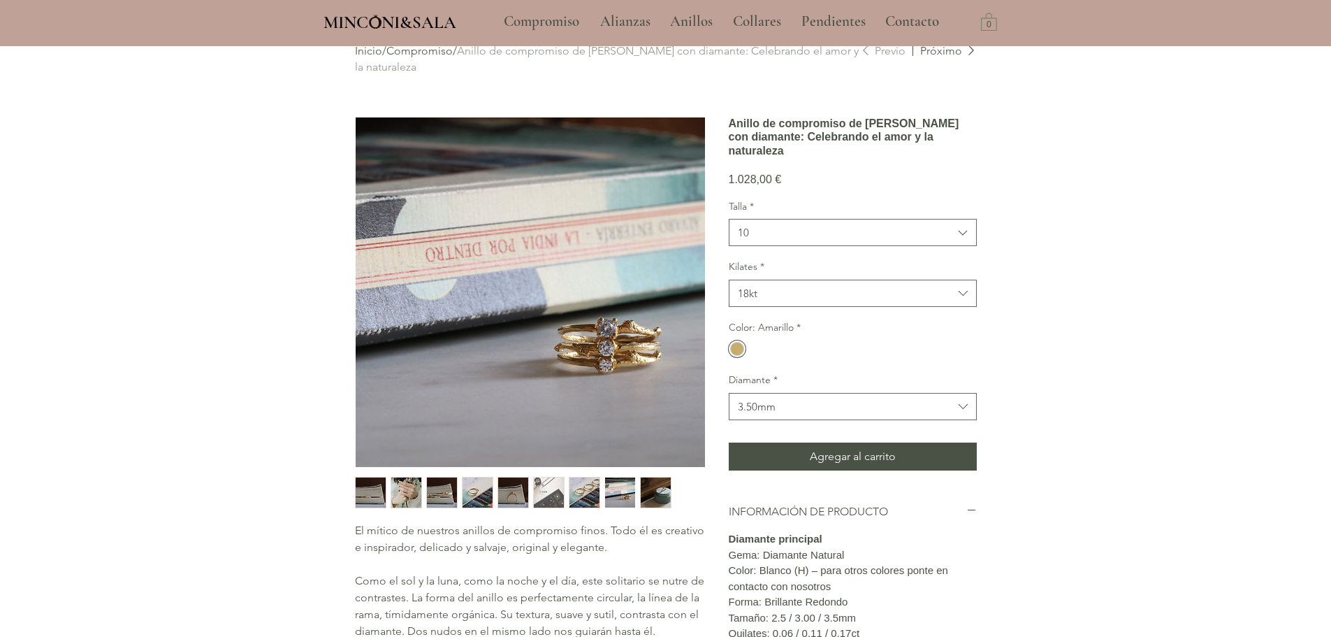
click at [655, 497] on img "9 / 9" at bounding box center [656, 492] width 30 height 30
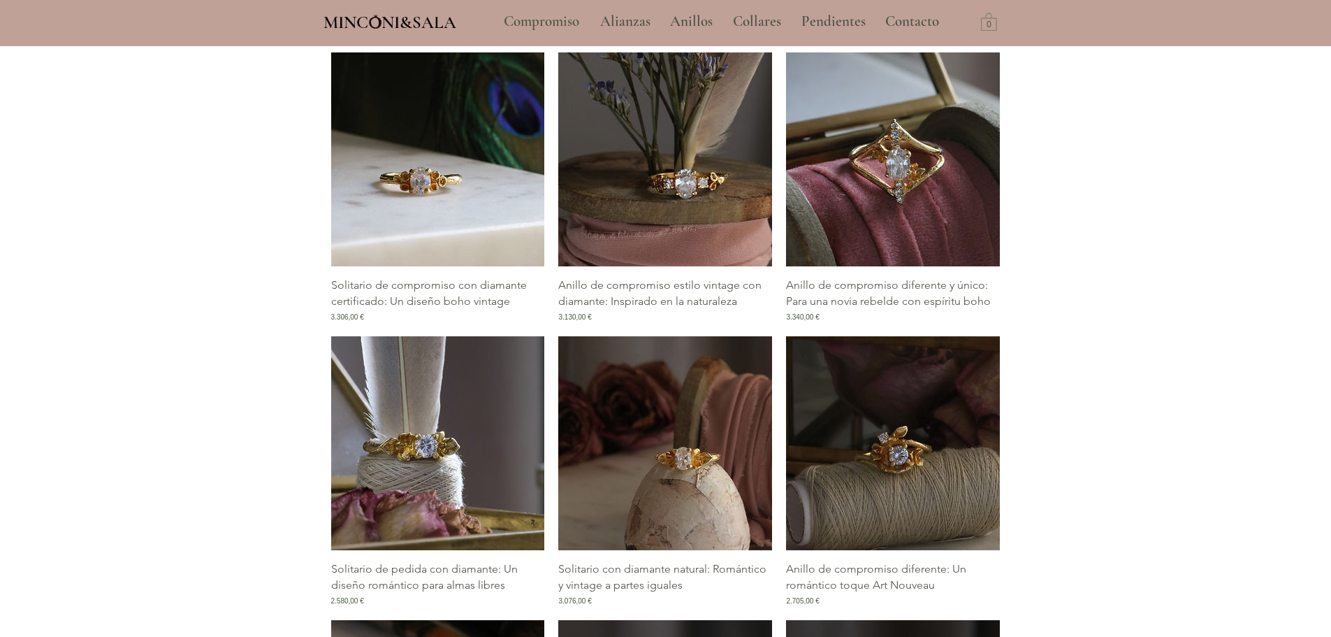
scroll to position [1560, 0]
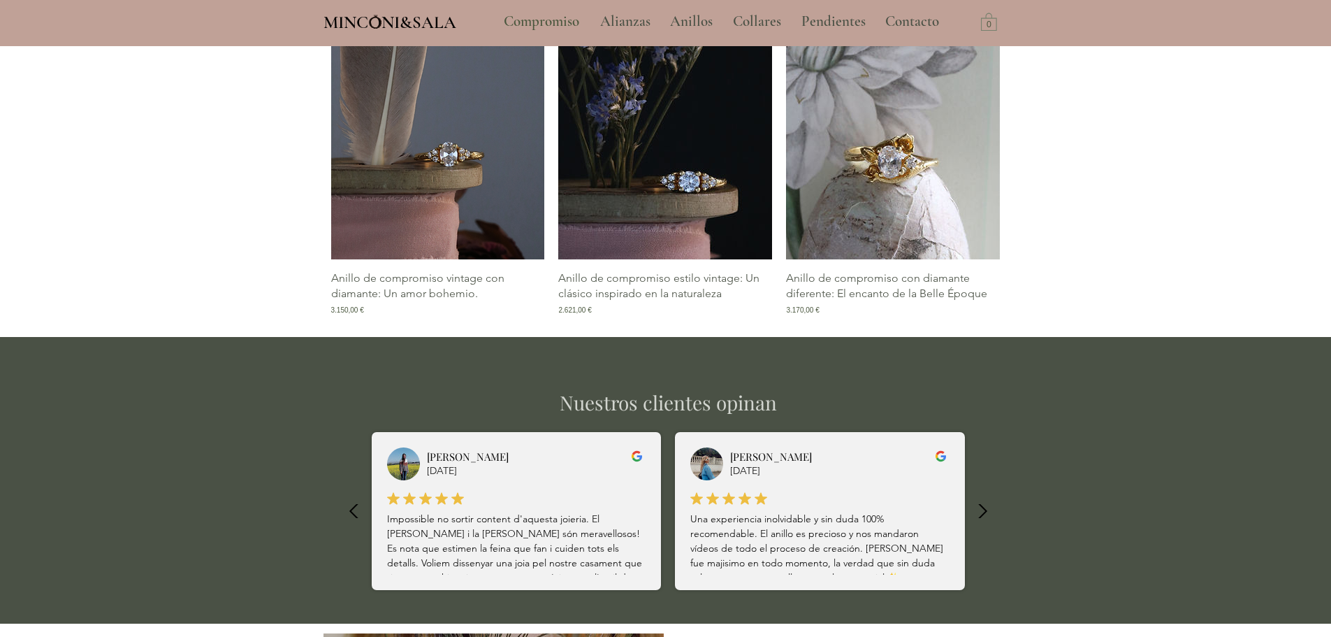
scroll to position [2818, 0]
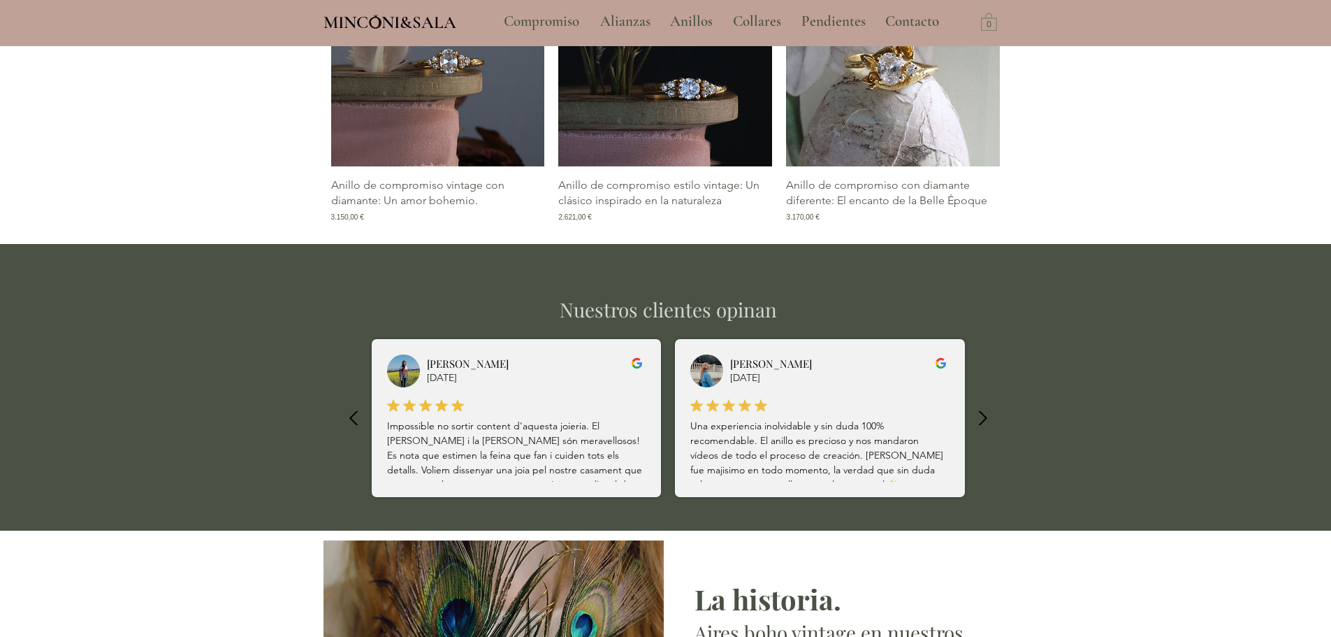
click at [980, 433] on icon "button" at bounding box center [982, 417] width 31 height 31
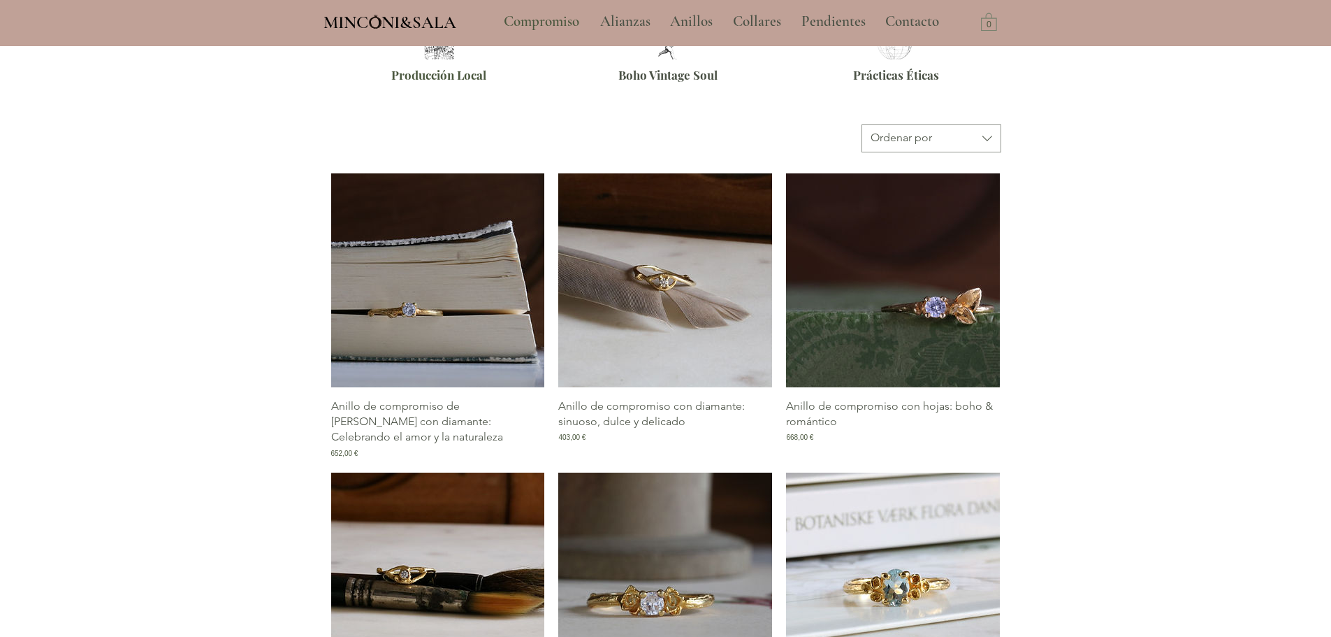
scroll to position [582, 0]
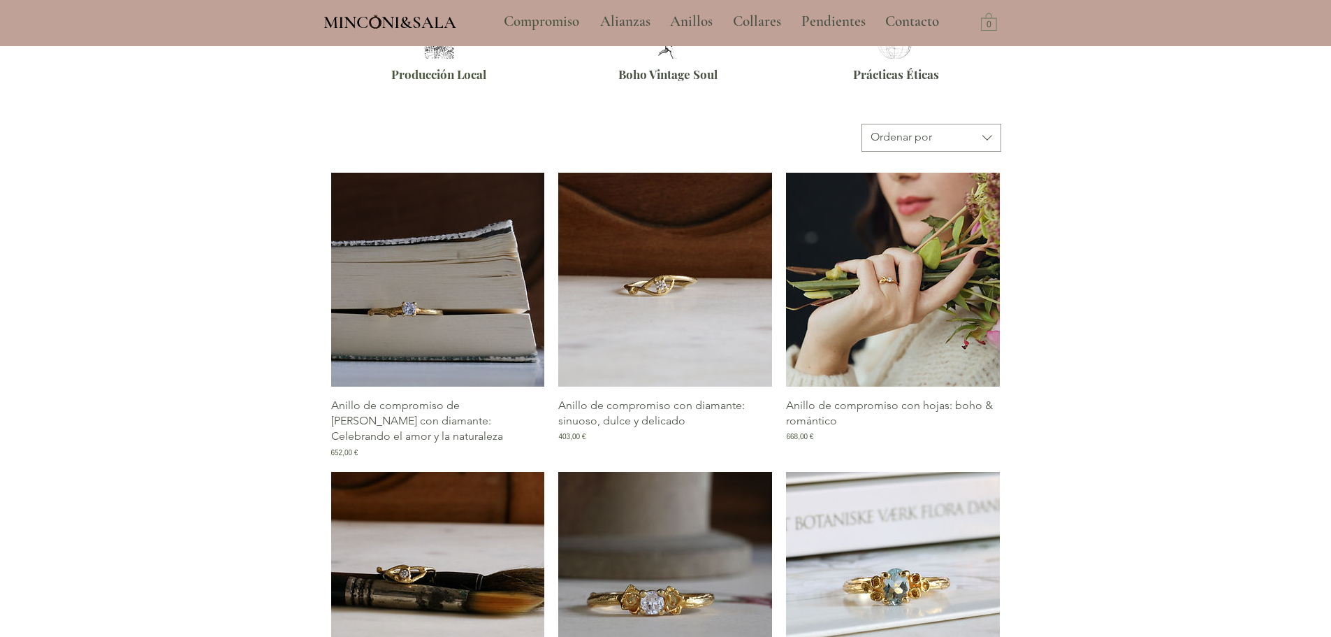
click at [856, 298] on img "Galería de Anillo de compromiso con hojas: boho & romántico" at bounding box center [893, 280] width 214 height 214
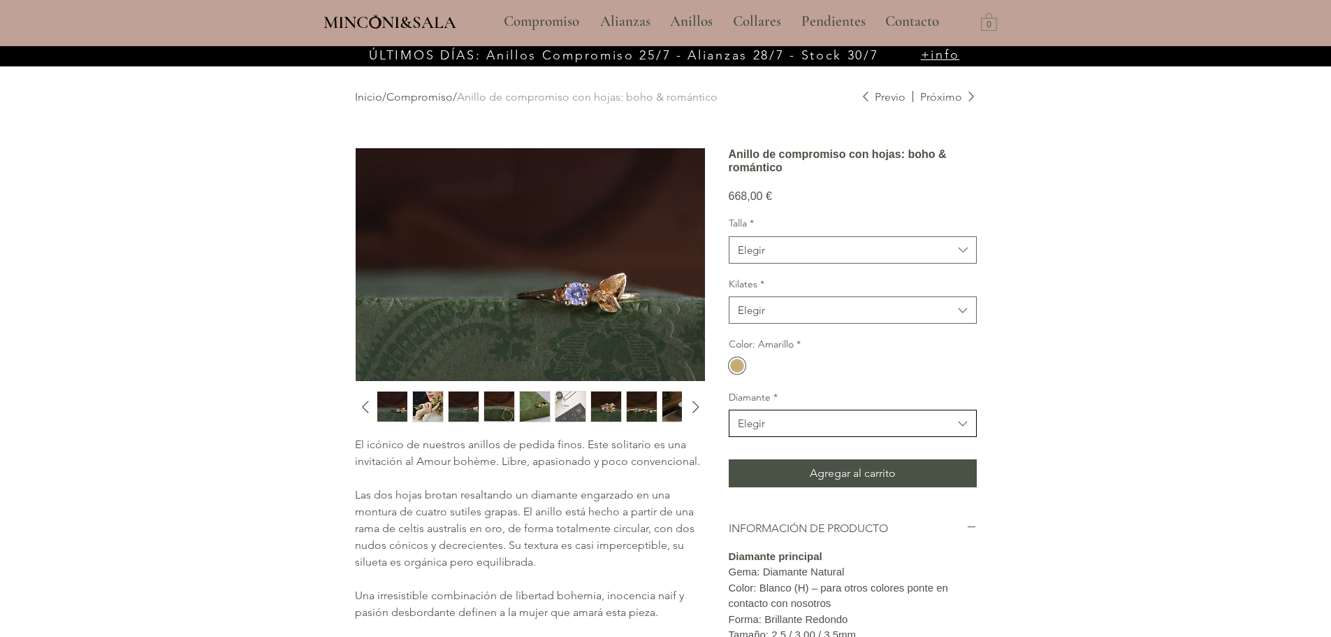
click at [799, 430] on span "Elegir" at bounding box center [845, 423] width 215 height 15
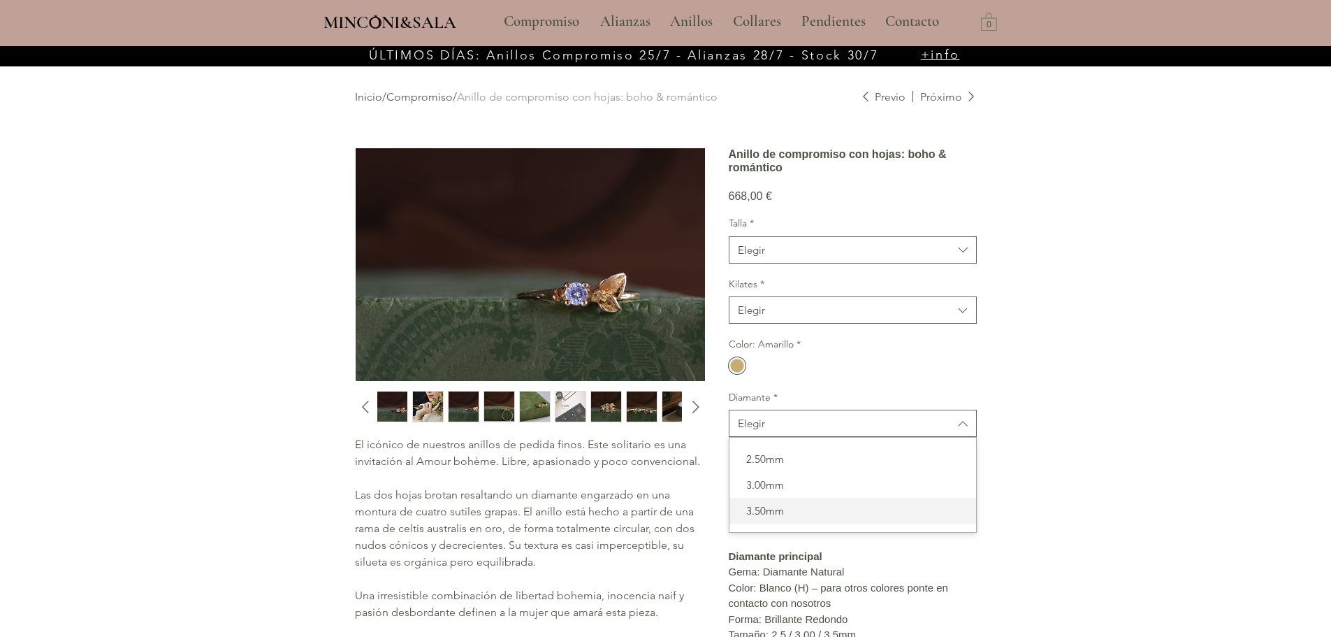
click at [760, 518] on span "3.50mm" at bounding box center [853, 510] width 230 height 15
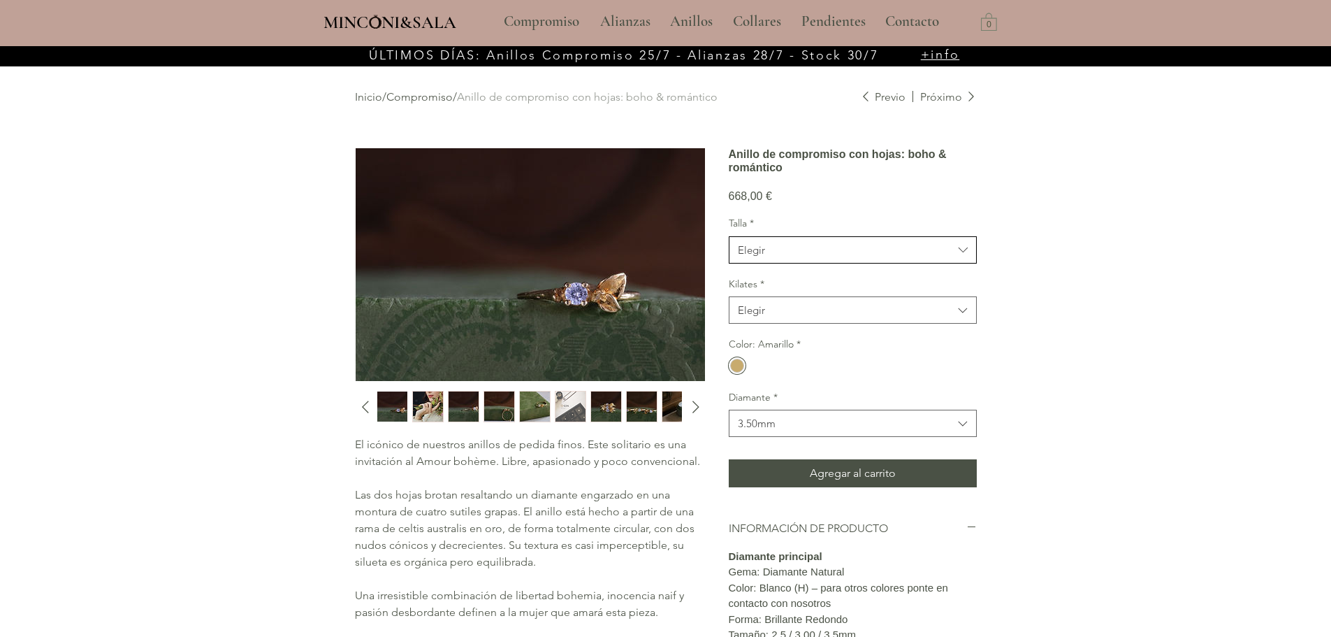
click at [806, 257] on span "Elegir" at bounding box center [845, 249] width 215 height 15
click at [766, 344] on span "10" at bounding box center [853, 337] width 230 height 15
click at [776, 317] on span "Elegir" at bounding box center [845, 310] width 215 height 15
click at [767, 353] on span "18kt" at bounding box center [853, 345] width 230 height 15
click at [395, 405] on img "1 / 10" at bounding box center [392, 406] width 30 height 30
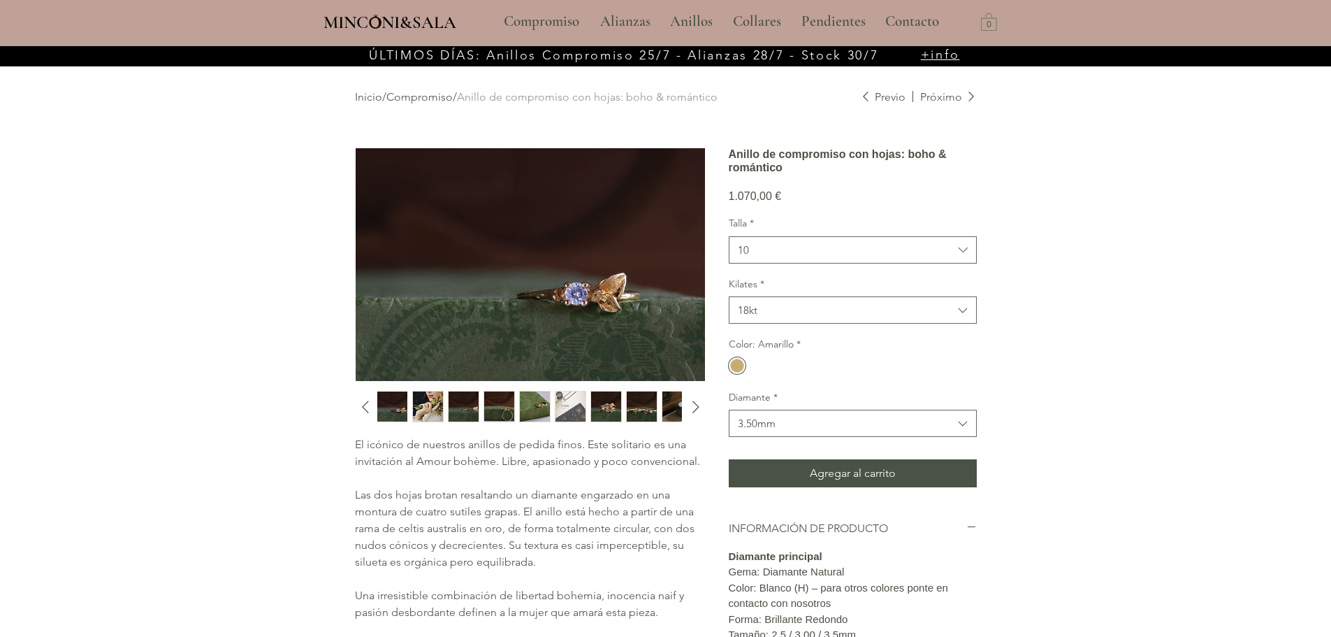
click at [421, 399] on img "2 / 10" at bounding box center [428, 406] width 30 height 30
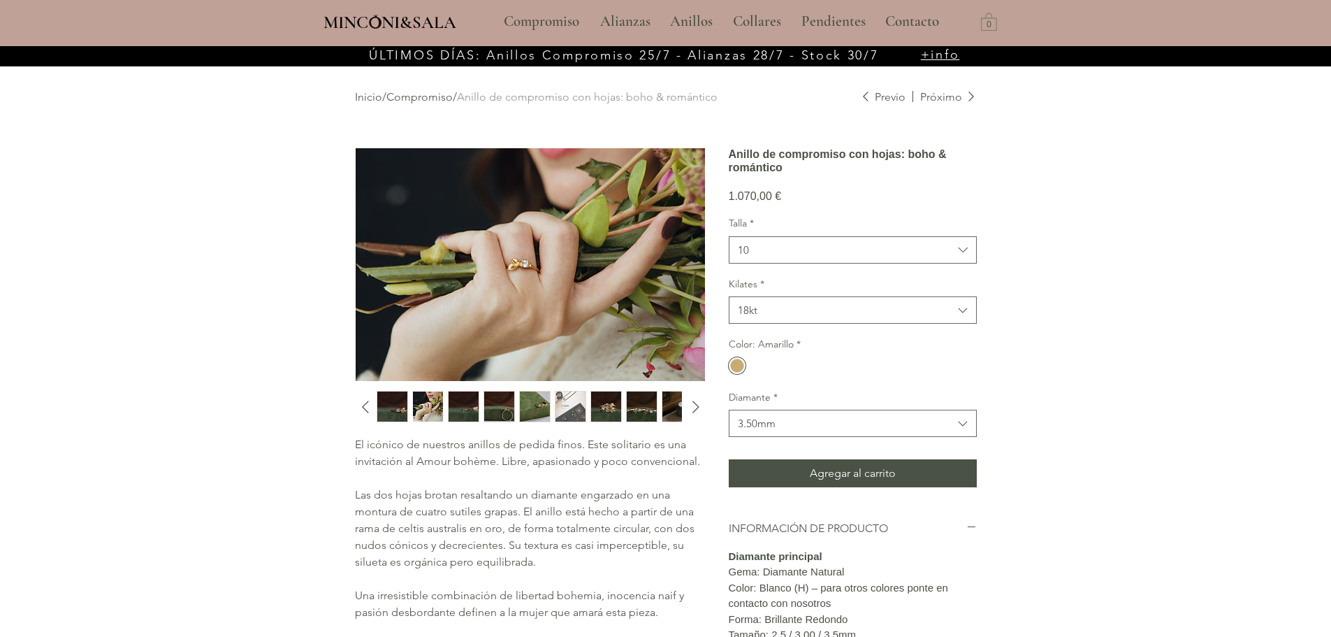
click at [467, 411] on img "3 / 10" at bounding box center [464, 406] width 30 height 30
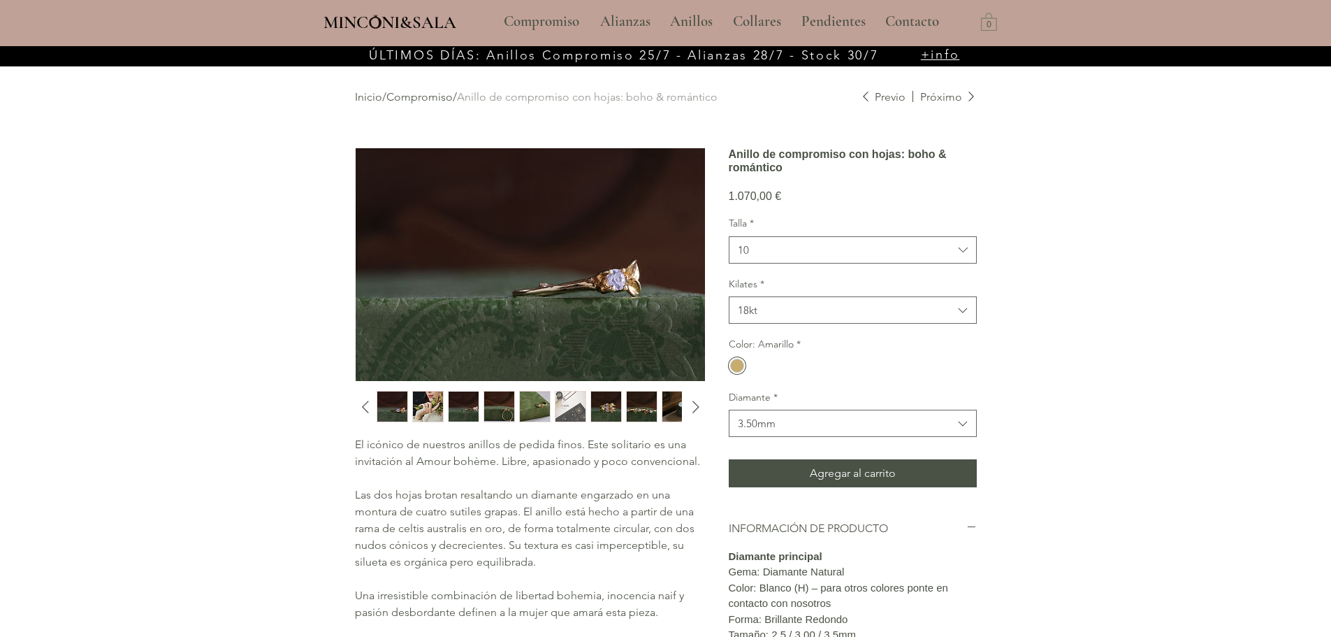
click at [505, 412] on img "4 / 10" at bounding box center [499, 406] width 30 height 30
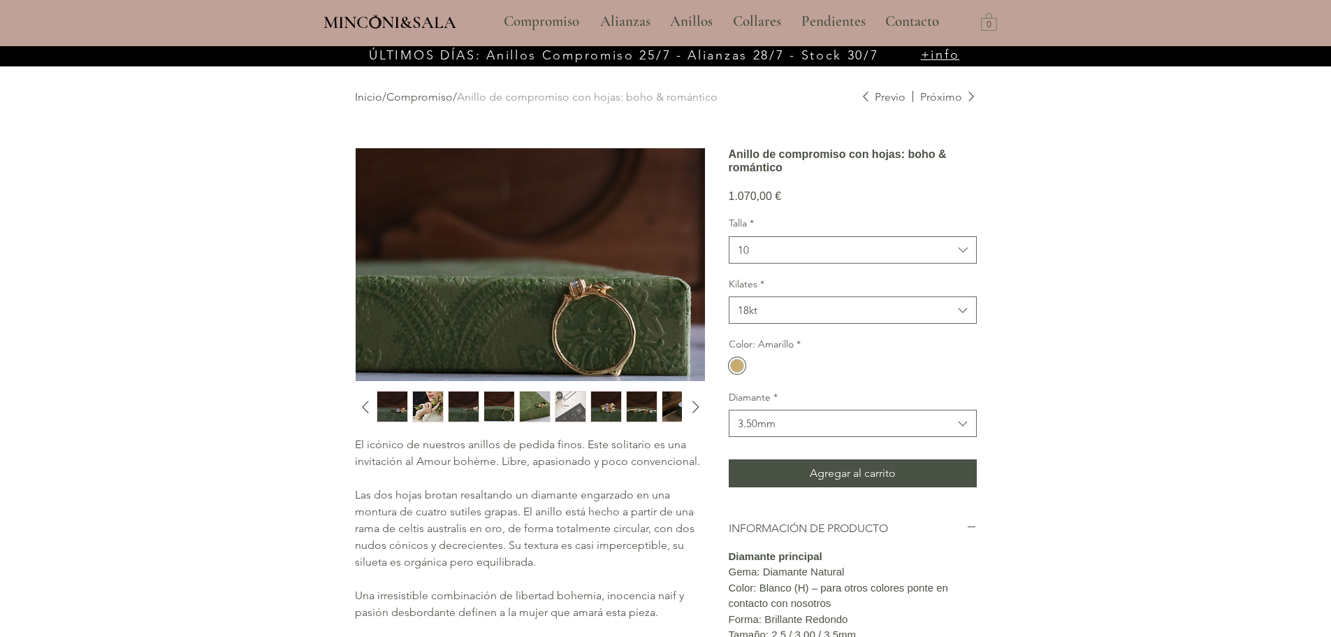
click at [525, 409] on img "5 / 10" at bounding box center [535, 406] width 30 height 30
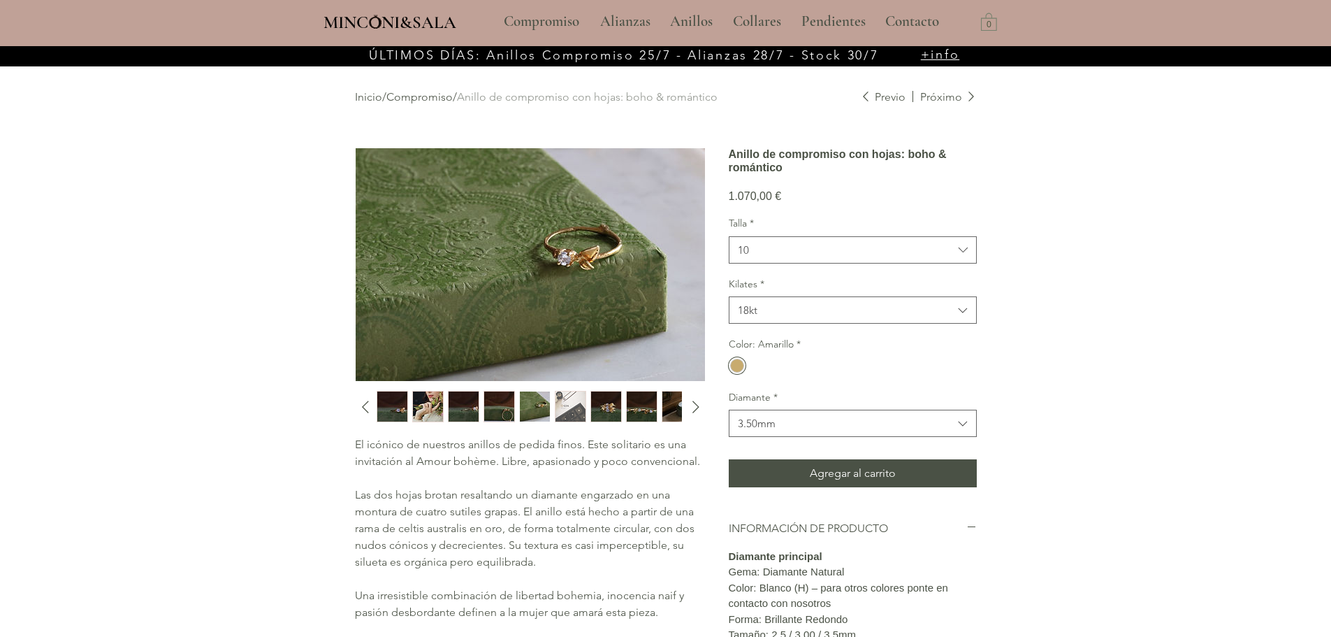
click at [600, 405] on img "7 / 10" at bounding box center [606, 406] width 30 height 30
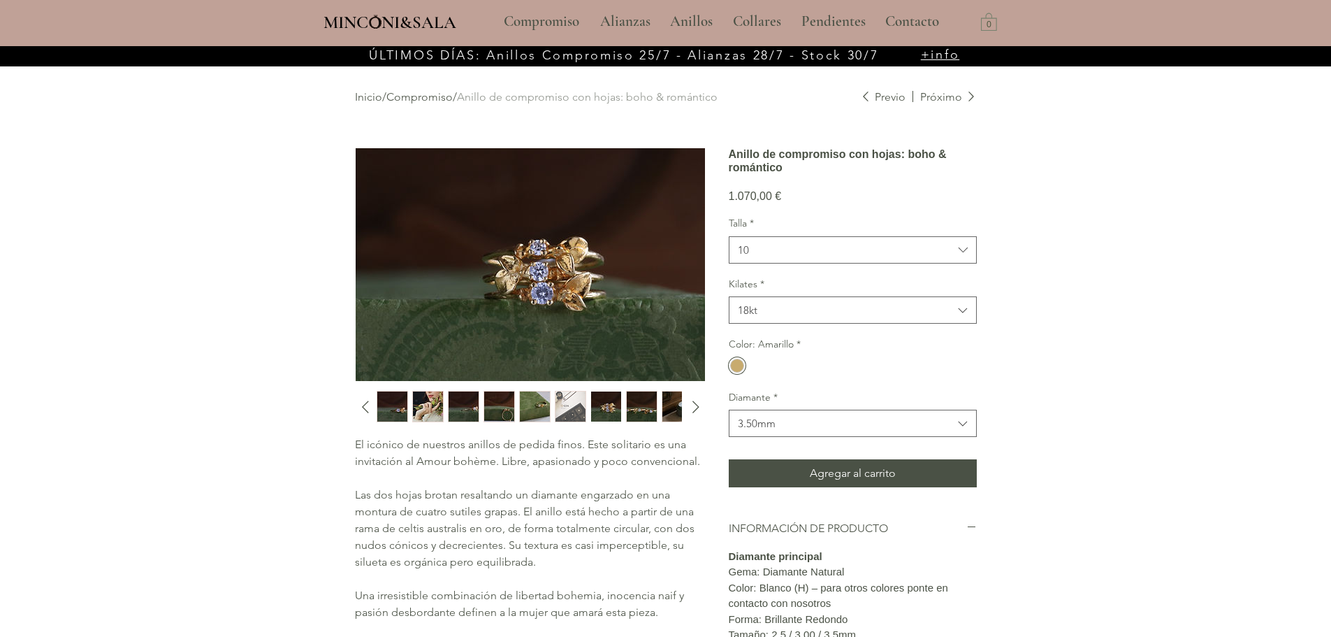
click at [639, 402] on img "8 / 10" at bounding box center [642, 406] width 30 height 30
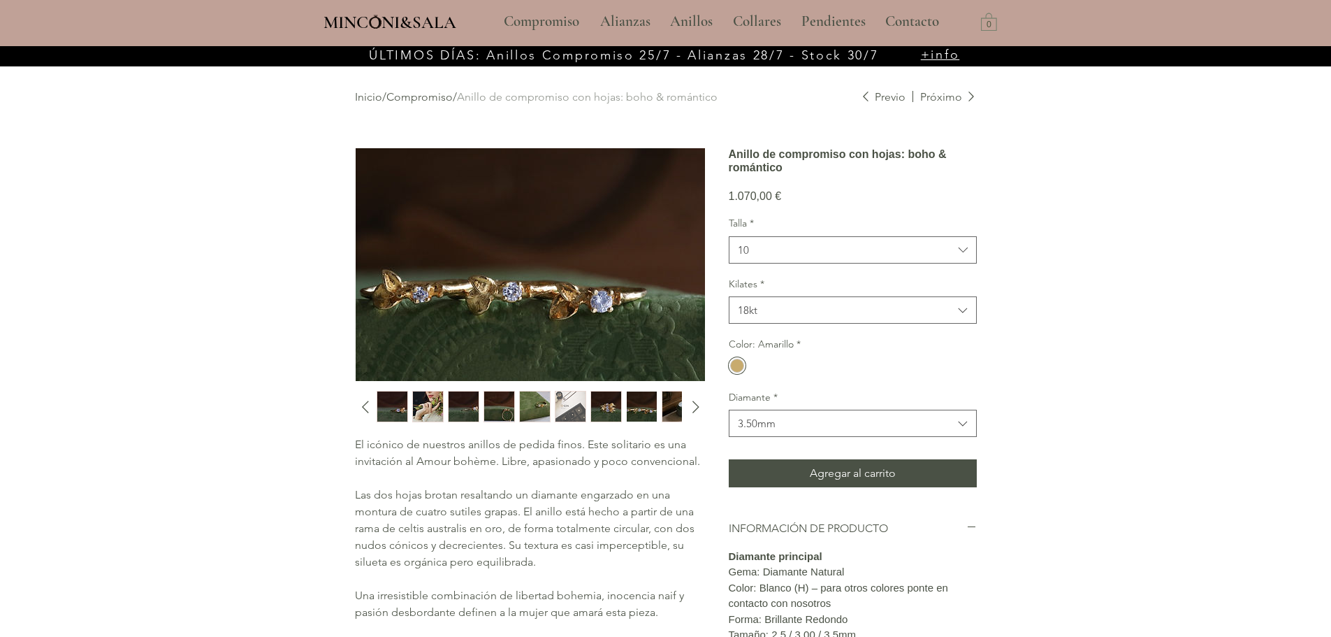
click at [673, 406] on img "9 / 10" at bounding box center [677, 406] width 30 height 30
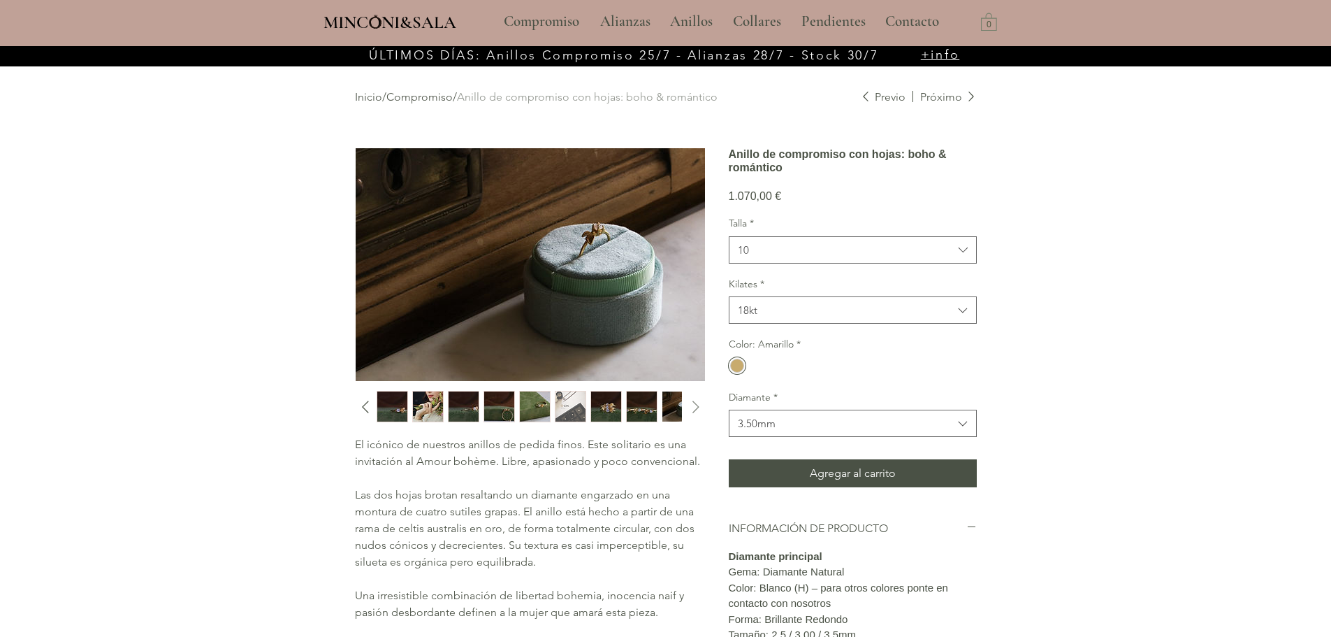
click at [691, 407] on icon "Diapositiva siguiente" at bounding box center [696, 406] width 21 height 21
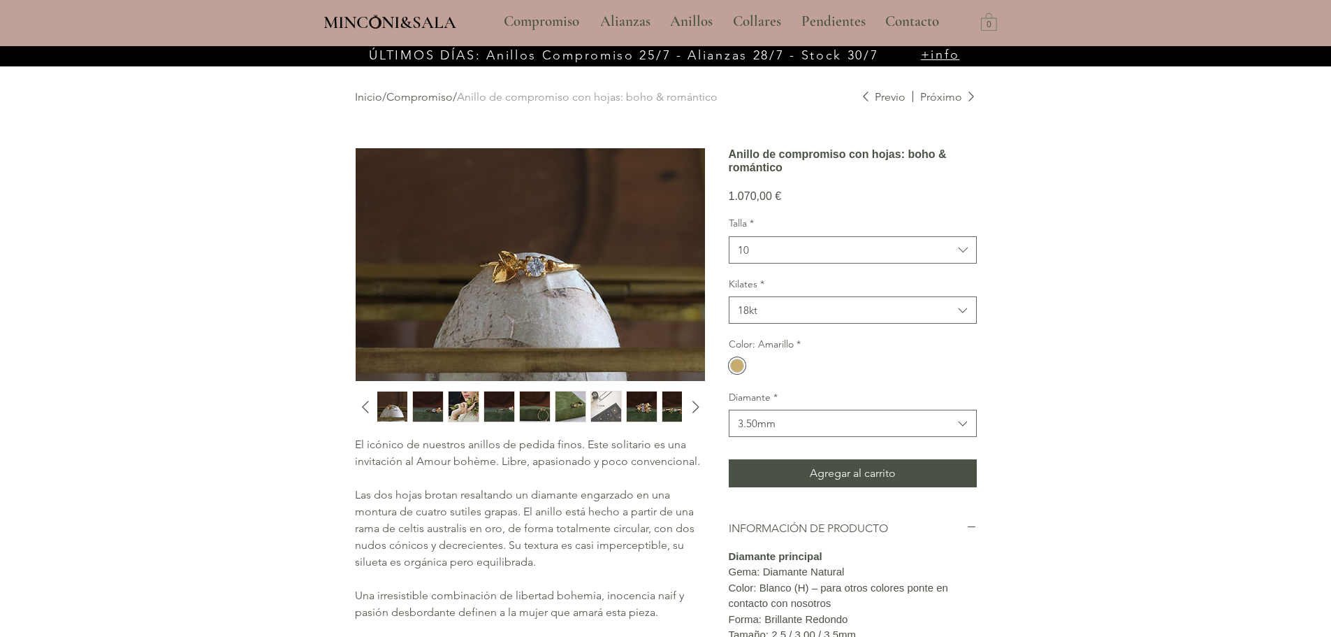
click at [572, 409] on img "5 / 10" at bounding box center [571, 406] width 30 height 30
click at [532, 404] on img "4 / 10" at bounding box center [535, 406] width 30 height 30
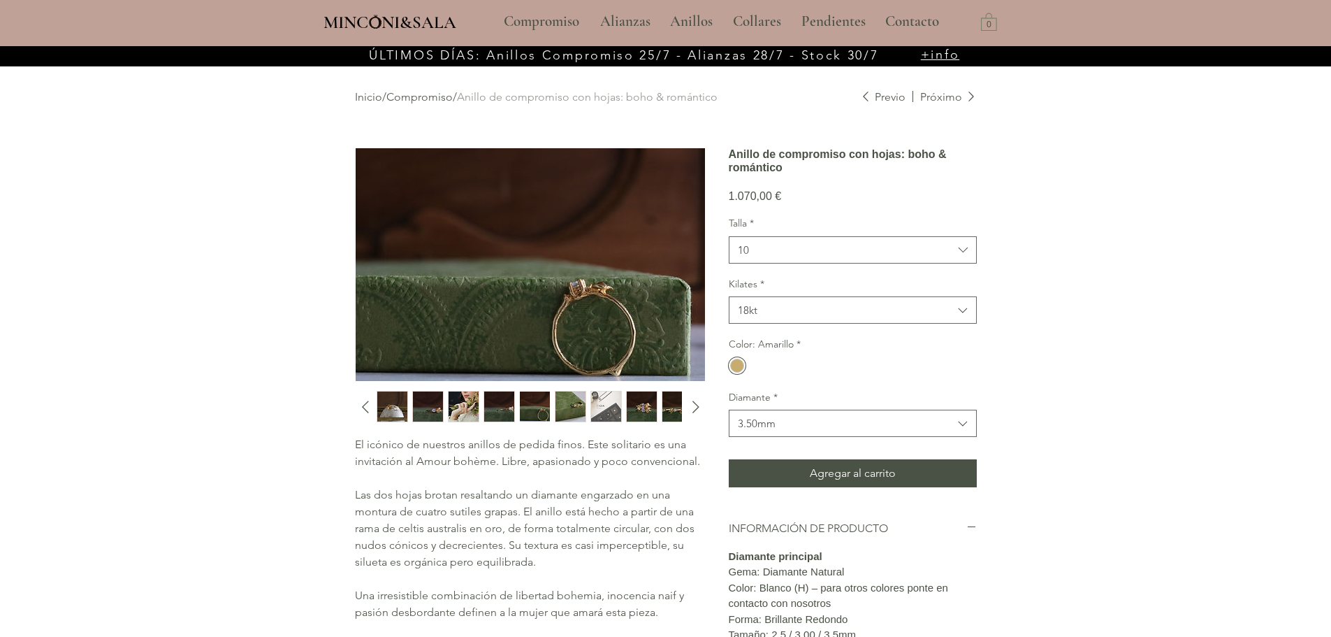
click at [639, 407] on img "7 / 10" at bounding box center [642, 406] width 30 height 30
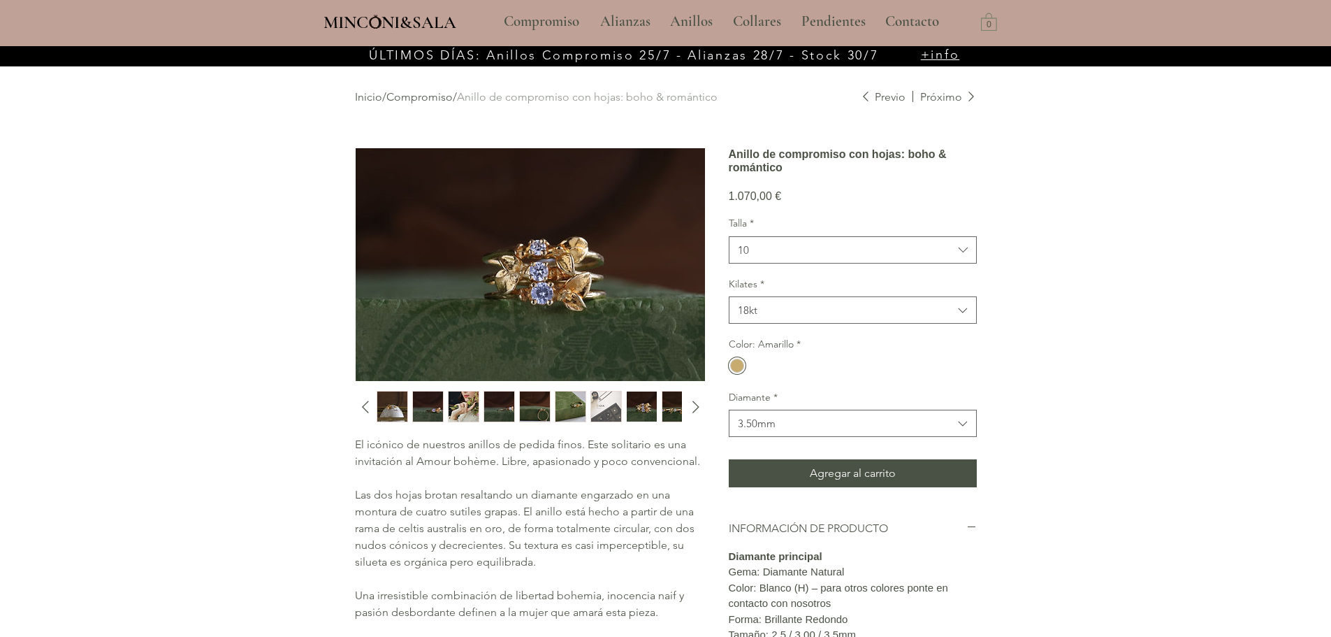
click at [662, 407] on img "8 / 10" at bounding box center [677, 406] width 30 height 30
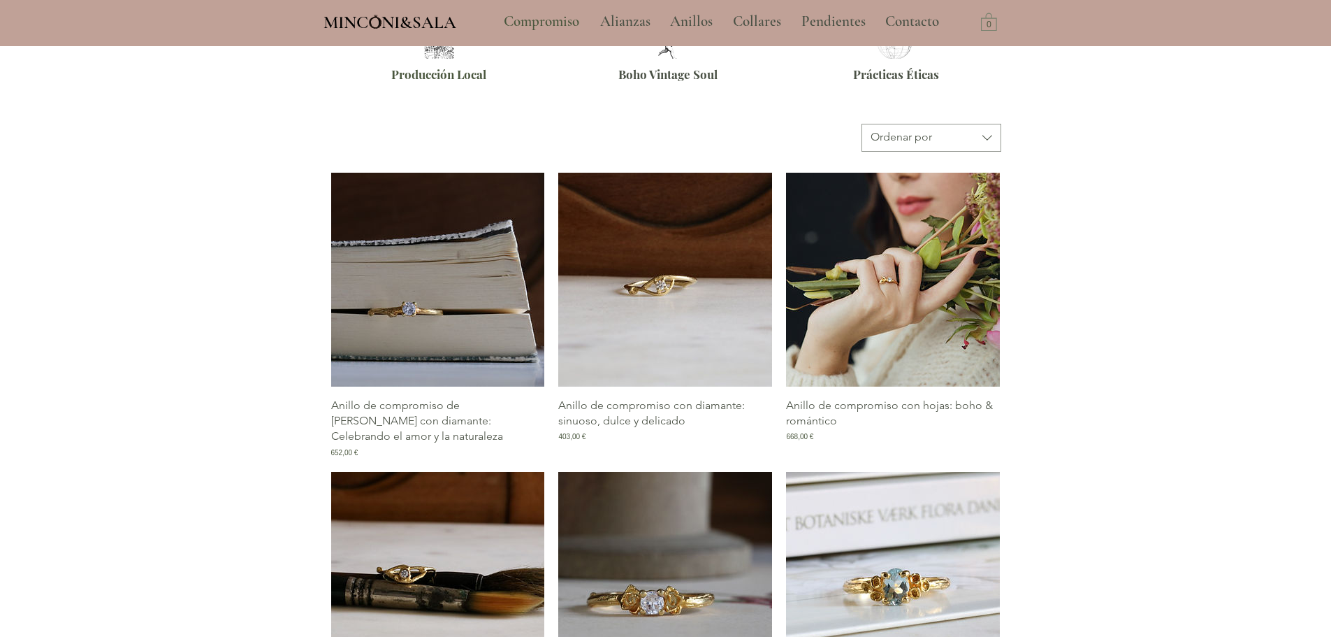
scroll to position [652, 0]
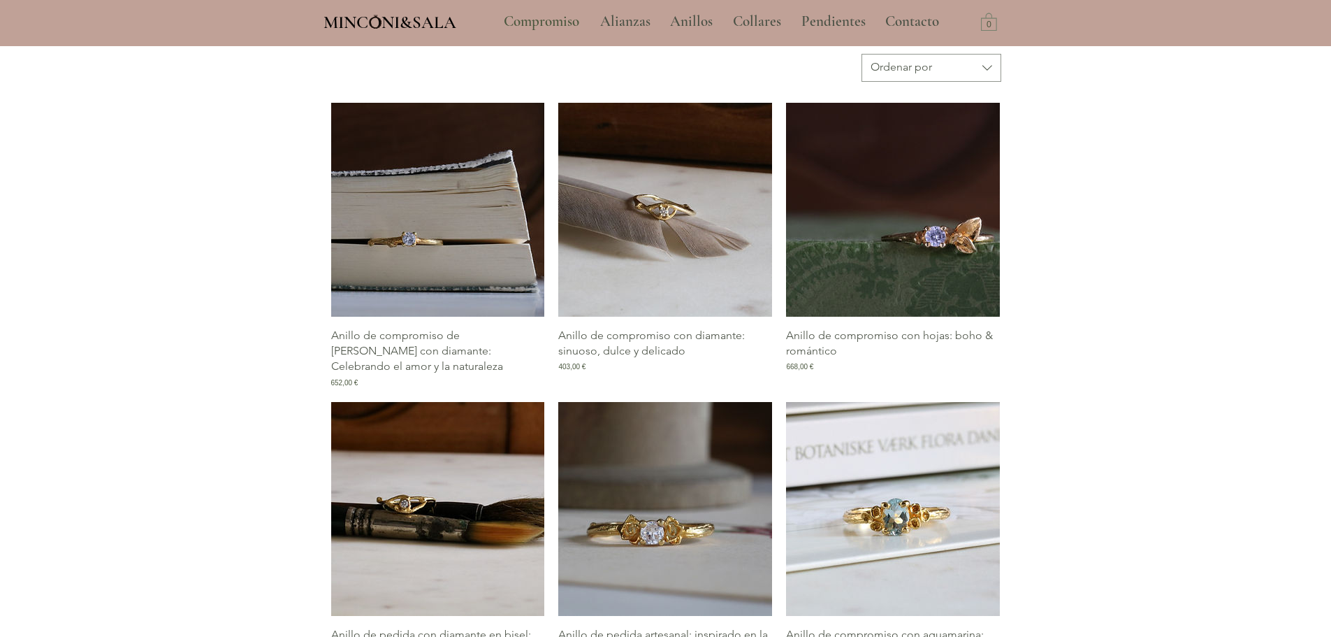
click at [677, 222] on img "Galería de Anillo de compromiso con diamante: sinuoso, dulce y delicado" at bounding box center [665, 210] width 214 height 214
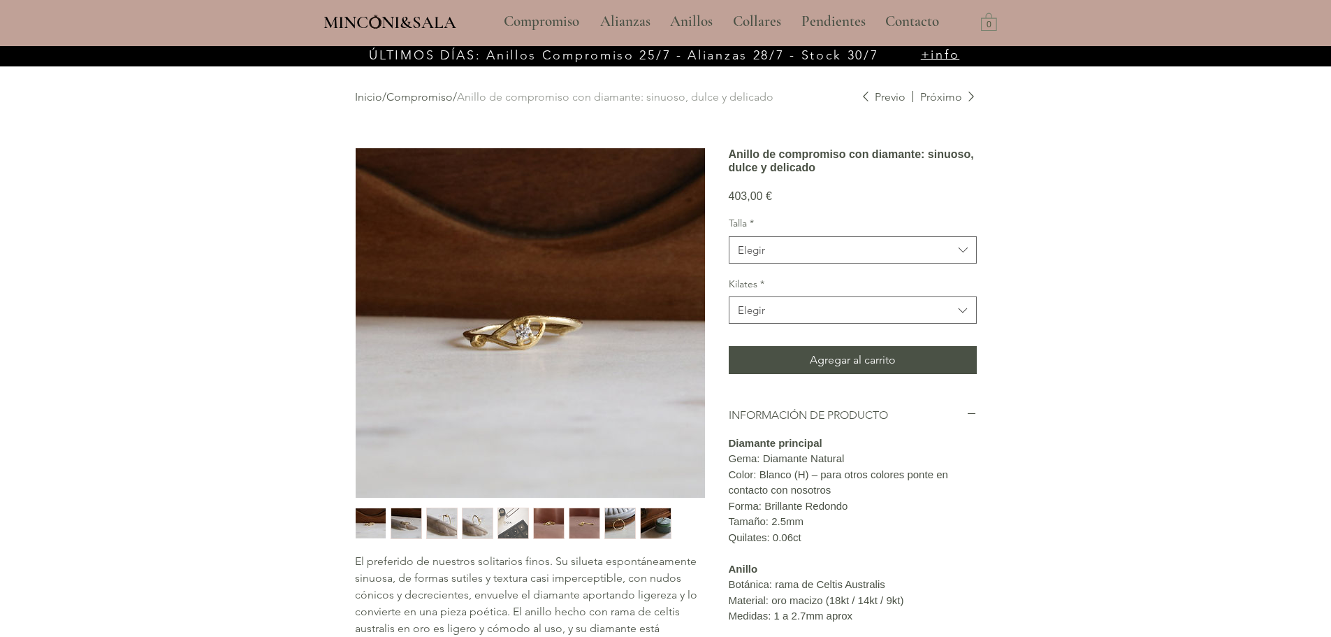
scroll to position [70, 0]
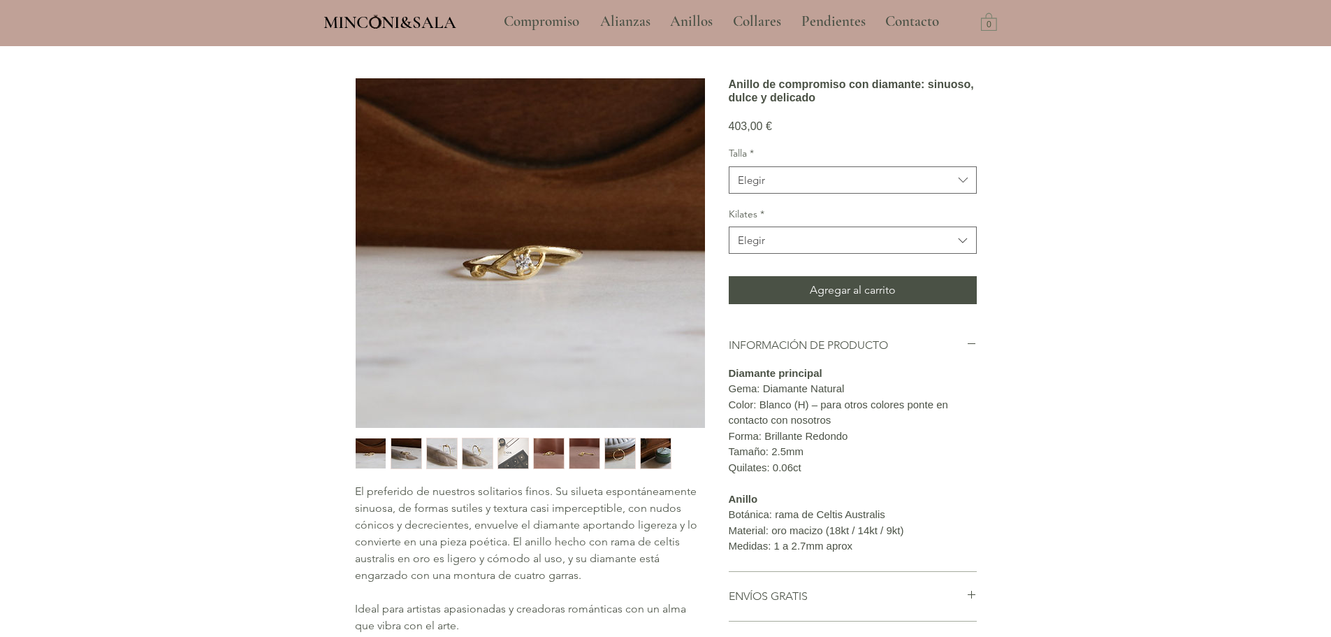
click at [407, 451] on img "2 / 9" at bounding box center [406, 453] width 30 height 30
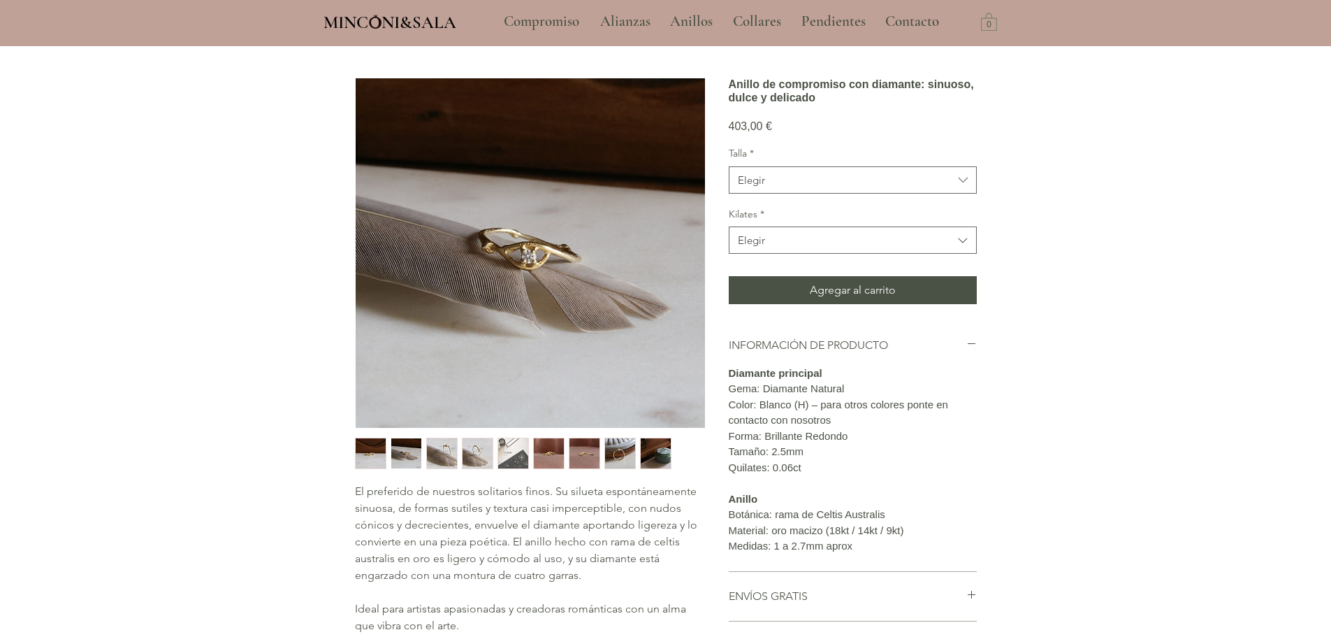
click at [463, 449] on img "4 / 9" at bounding box center [478, 453] width 30 height 30
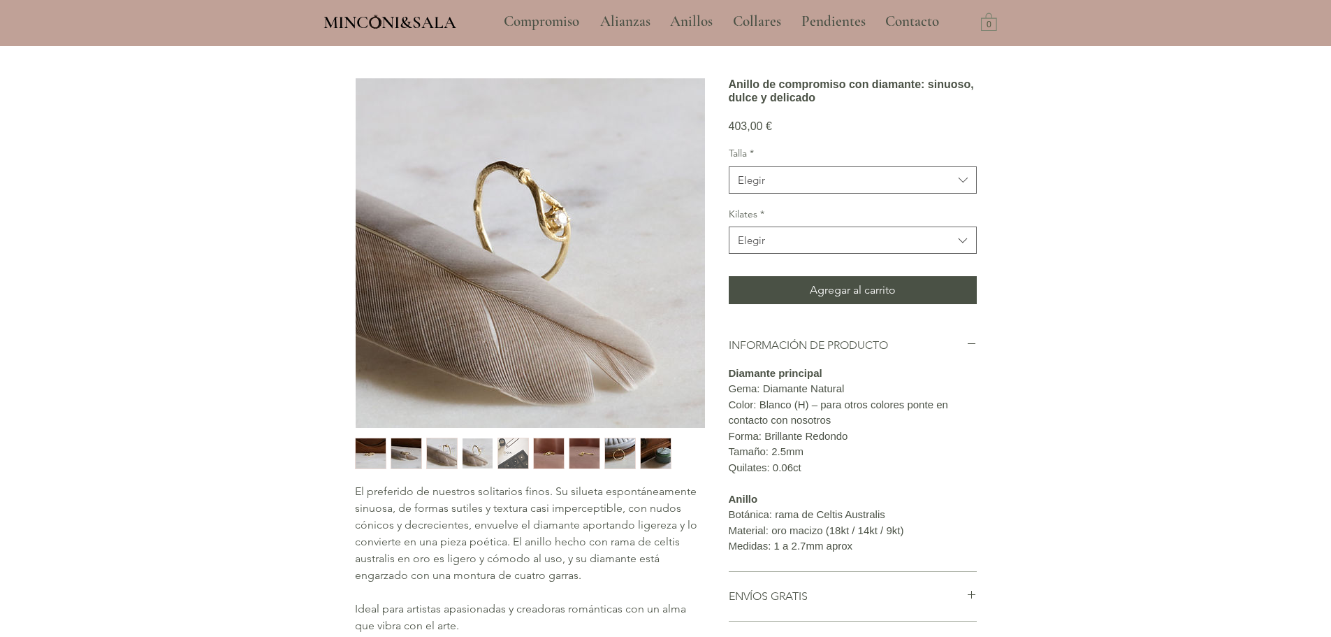
click at [449, 438] on img "3 / 9" at bounding box center [442, 453] width 30 height 30
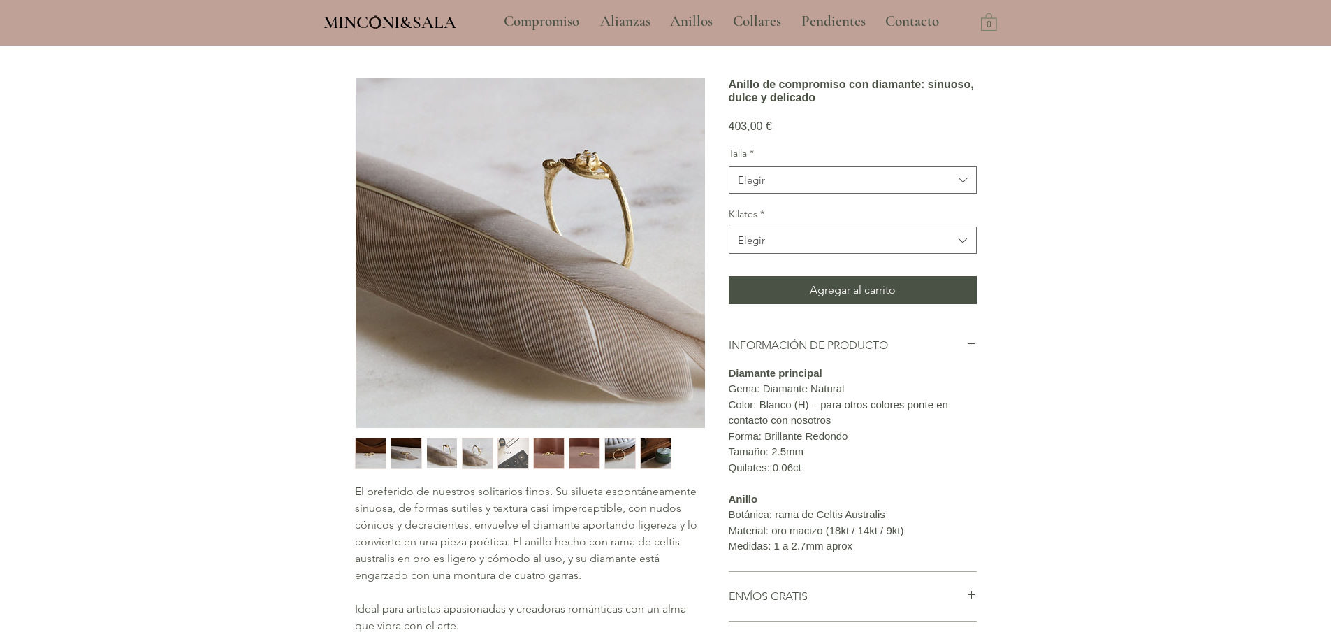
click at [470, 444] on img "4 / 9" at bounding box center [478, 453] width 30 height 30
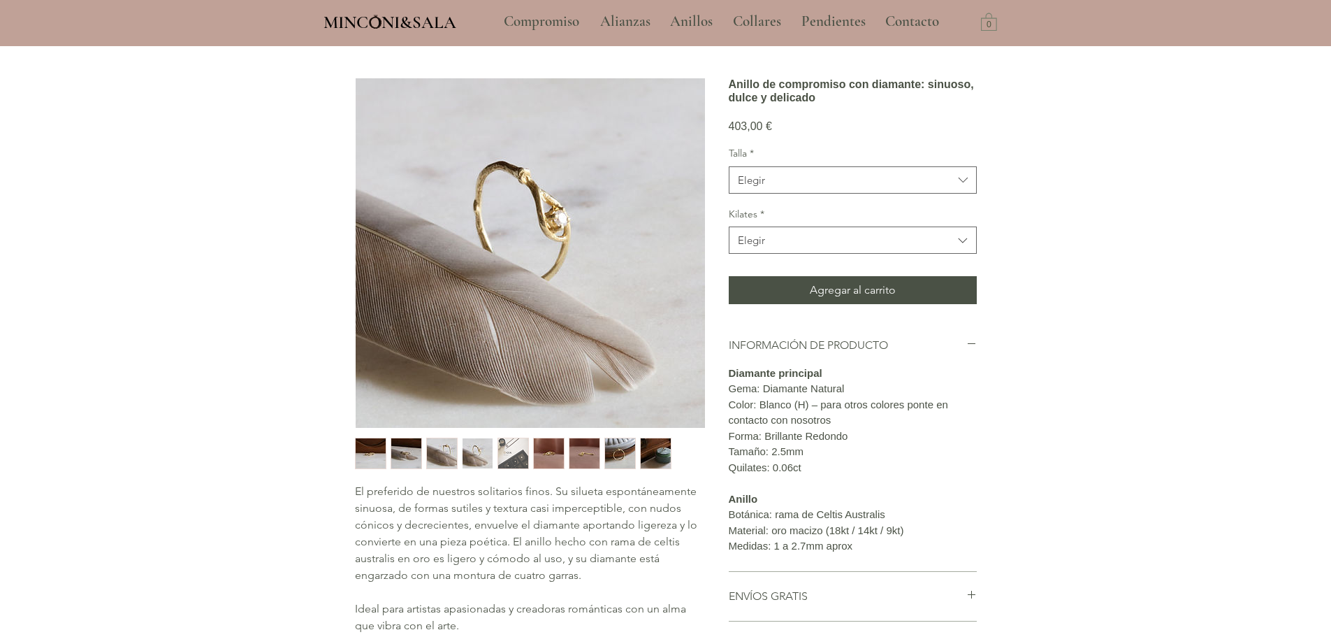
click at [515, 447] on img "5 / 9" at bounding box center [513, 453] width 30 height 30
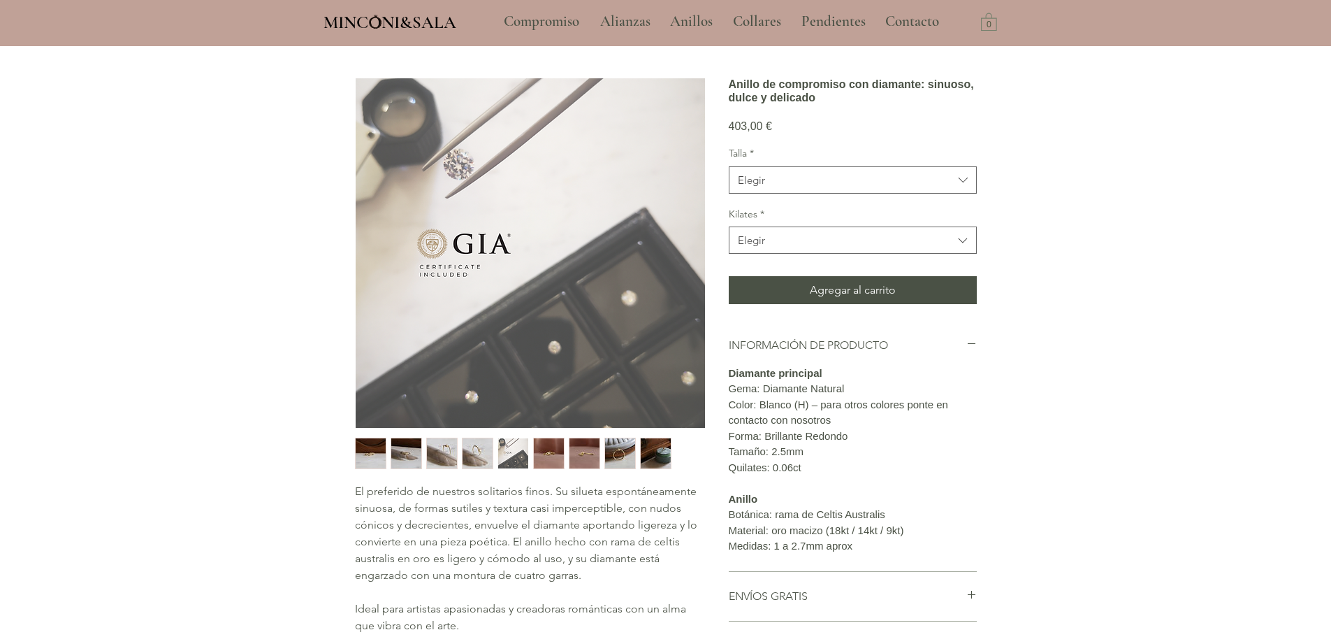
click at [543, 454] on img "6 / 9" at bounding box center [549, 453] width 30 height 30
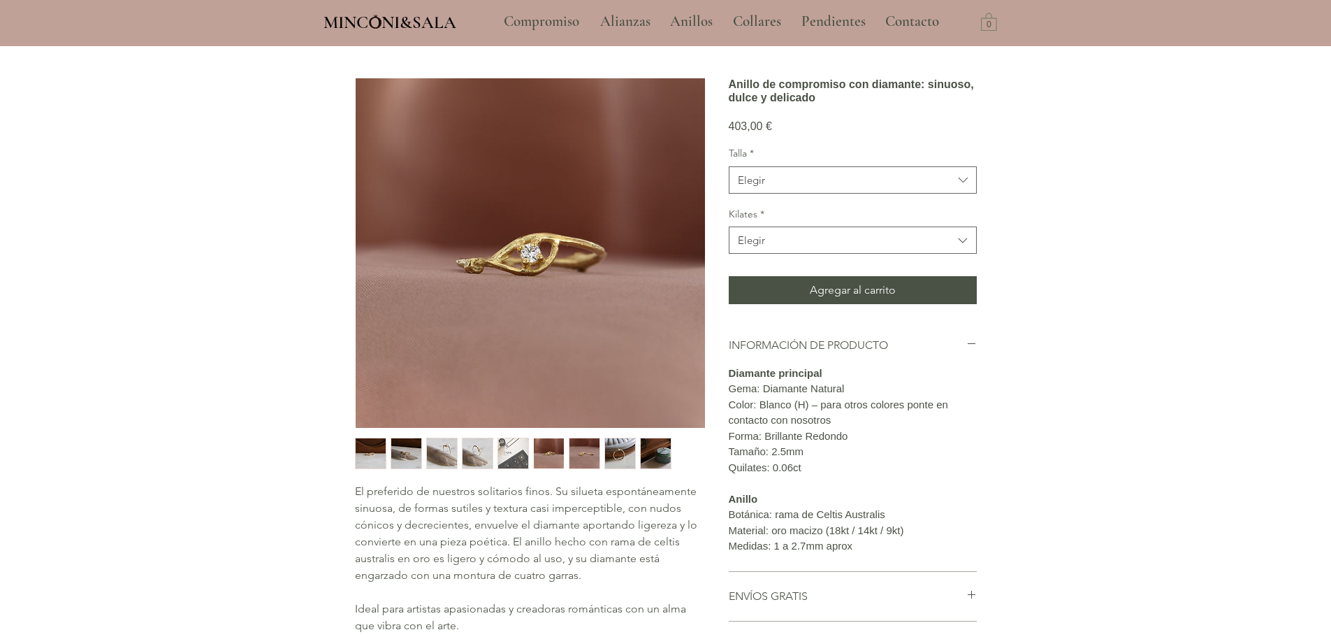
click at [577, 457] on img "7 / 9" at bounding box center [585, 453] width 30 height 30
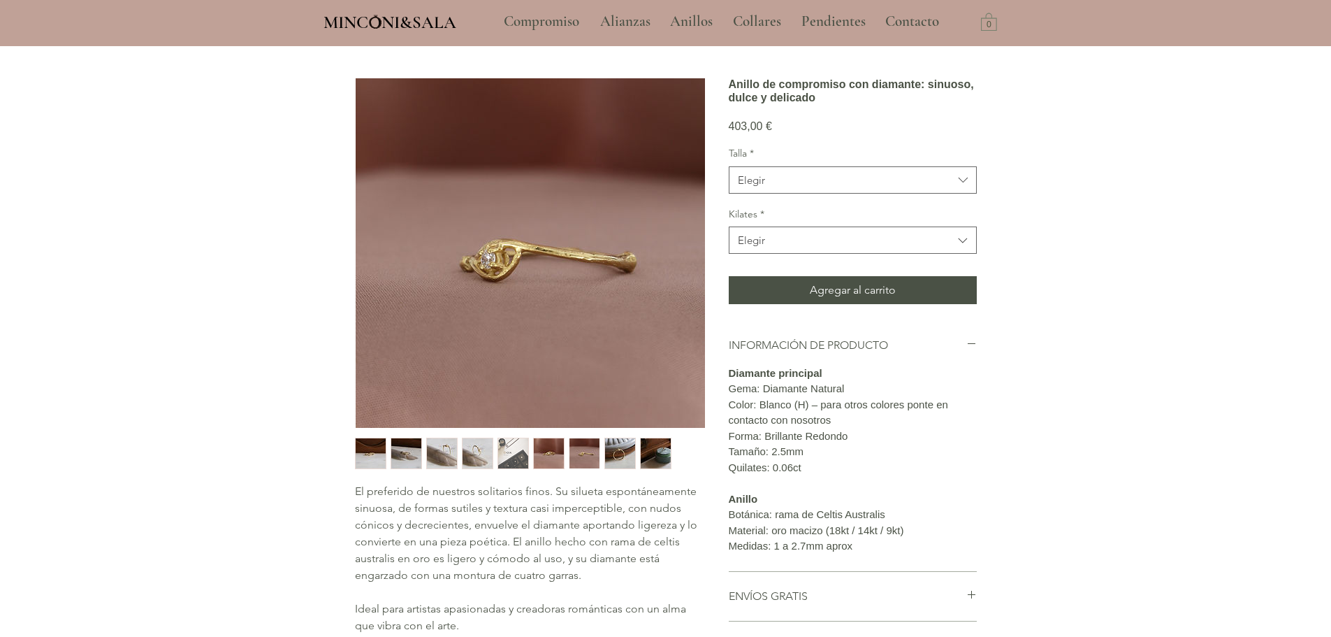
click at [484, 253] on img "main content" at bounding box center [530, 252] width 349 height 349
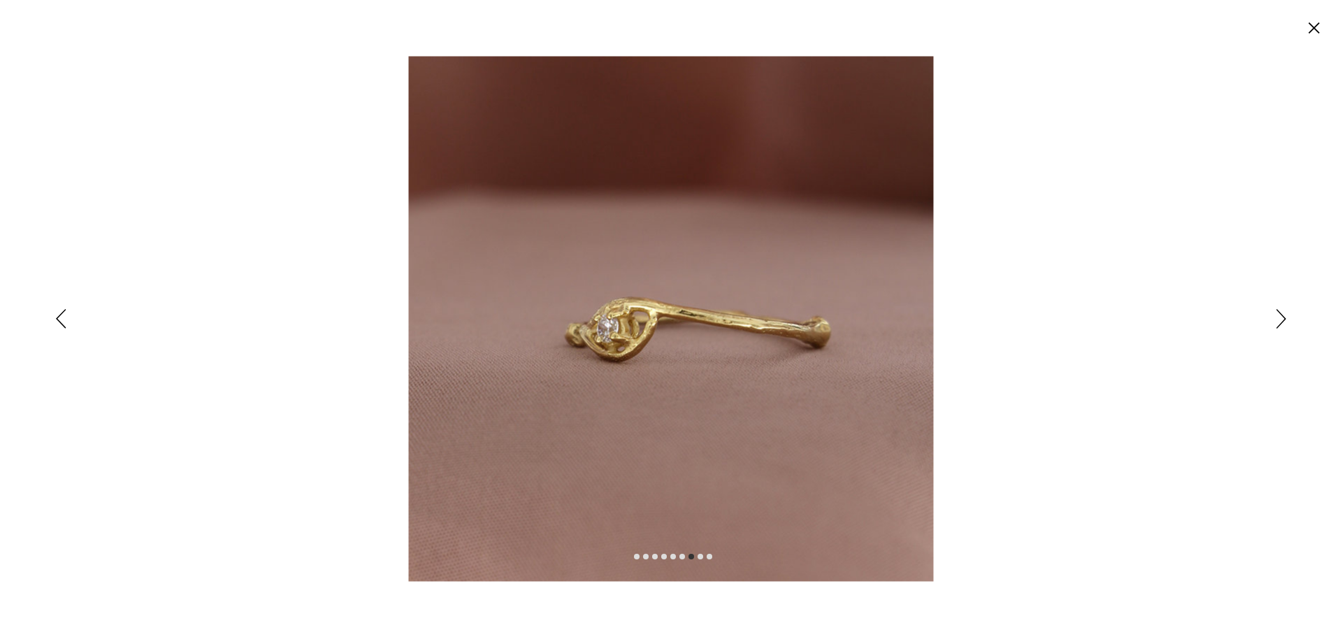
click at [1293, 312] on div "Expanded image viewer" at bounding box center [671, 318] width 1342 height 637
click at [1282, 319] on icon "Siguiente" at bounding box center [1281, 319] width 10 height 20
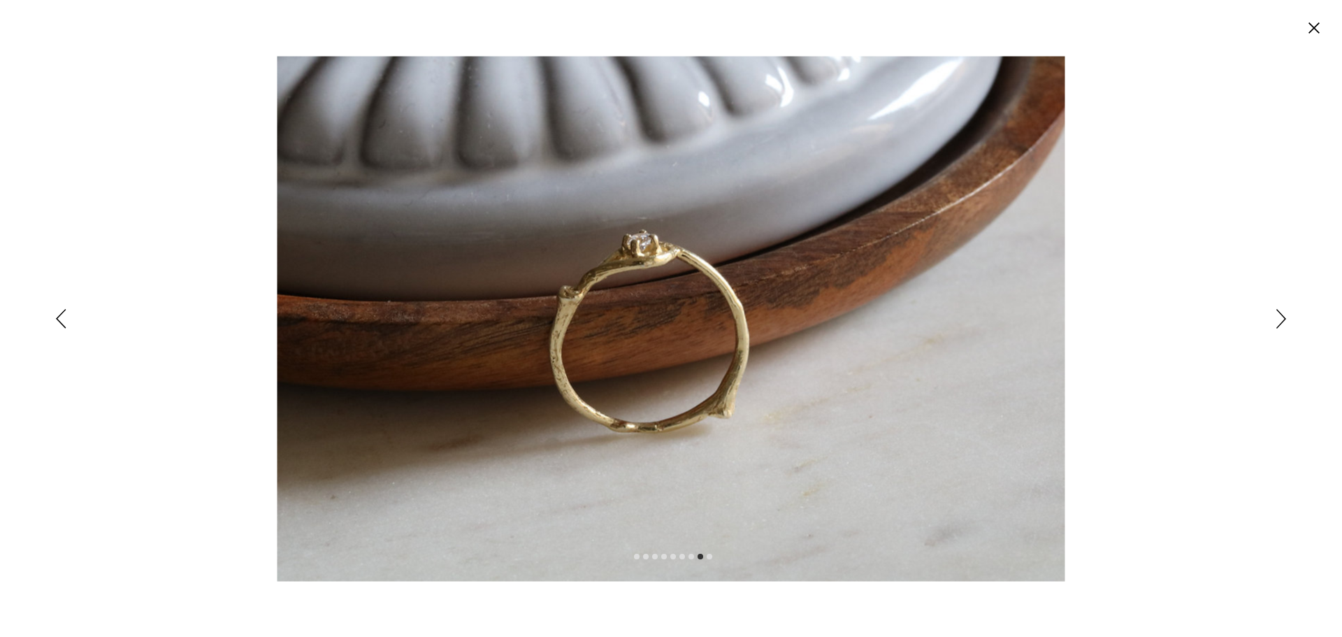
click at [1272, 317] on div "Expanded image viewer" at bounding box center [671, 318] width 1342 height 637
click at [1279, 316] on icon "Siguiente" at bounding box center [1281, 319] width 10 height 20
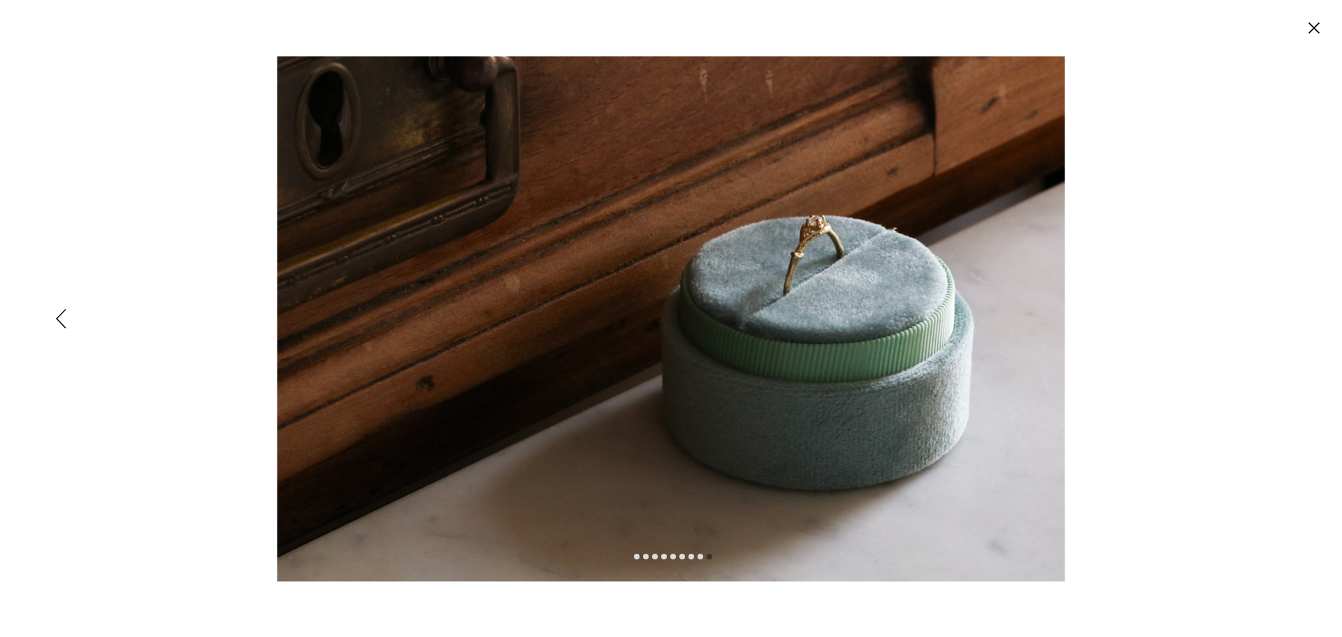
click at [1279, 316] on div "Expanded image viewer" at bounding box center [671, 318] width 1342 height 637
click at [1317, 28] on circle "Cerrar" at bounding box center [1314, 28] width 22 height 22
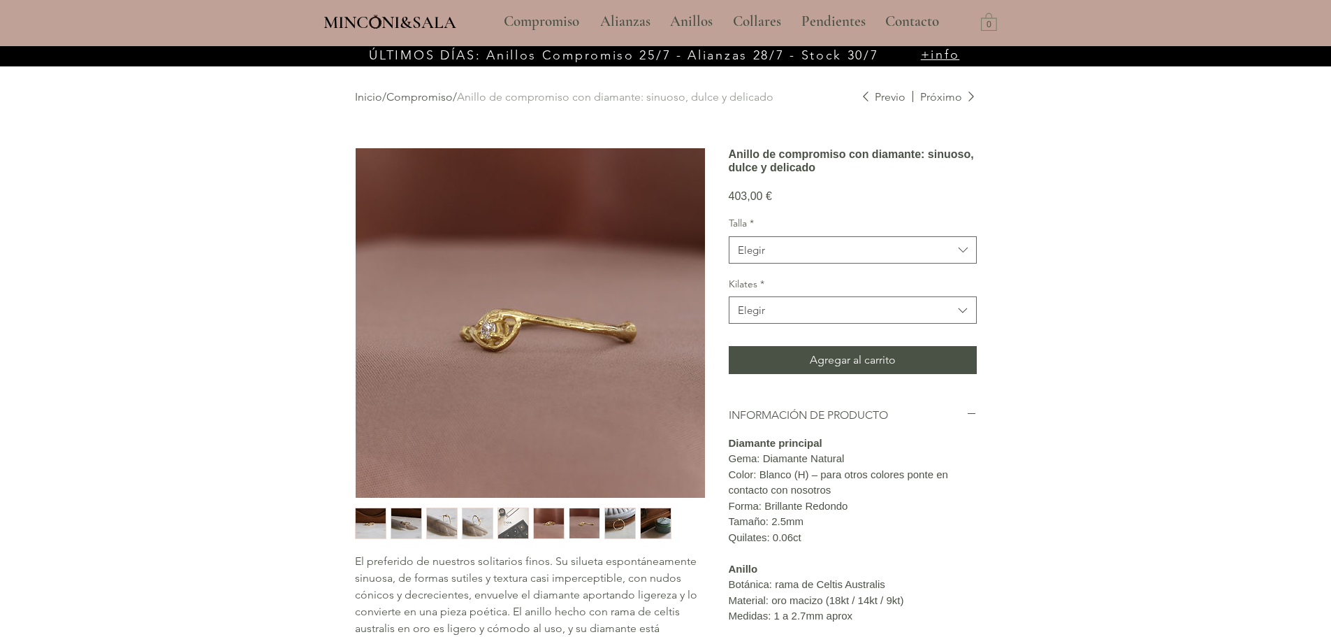
click at [1316, 28] on div "MINCONI&SALA Compromiso Alianzas Anillos Collares Pendientes Contacto More Use …" at bounding box center [665, 23] width 1331 height 46
click at [554, 17] on p "Compromiso" at bounding box center [541, 21] width 89 height 35
click at [539, 20] on p "Compromiso" at bounding box center [541, 21] width 89 height 35
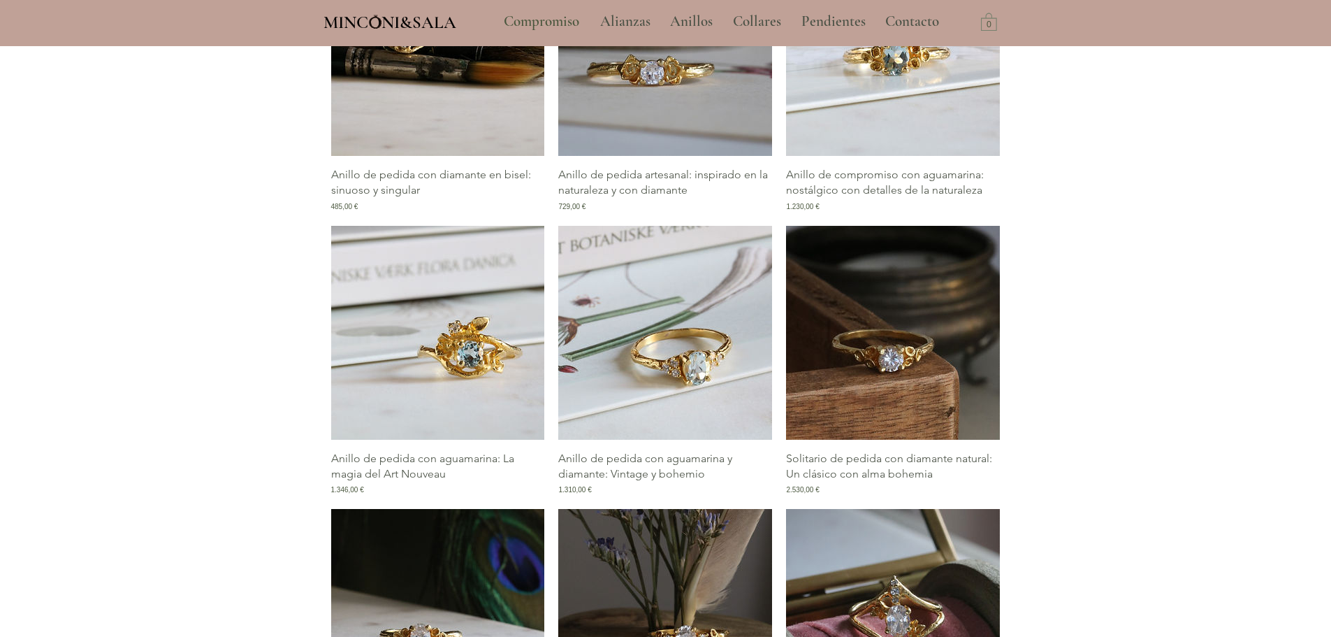
scroll to position [1118, 0]
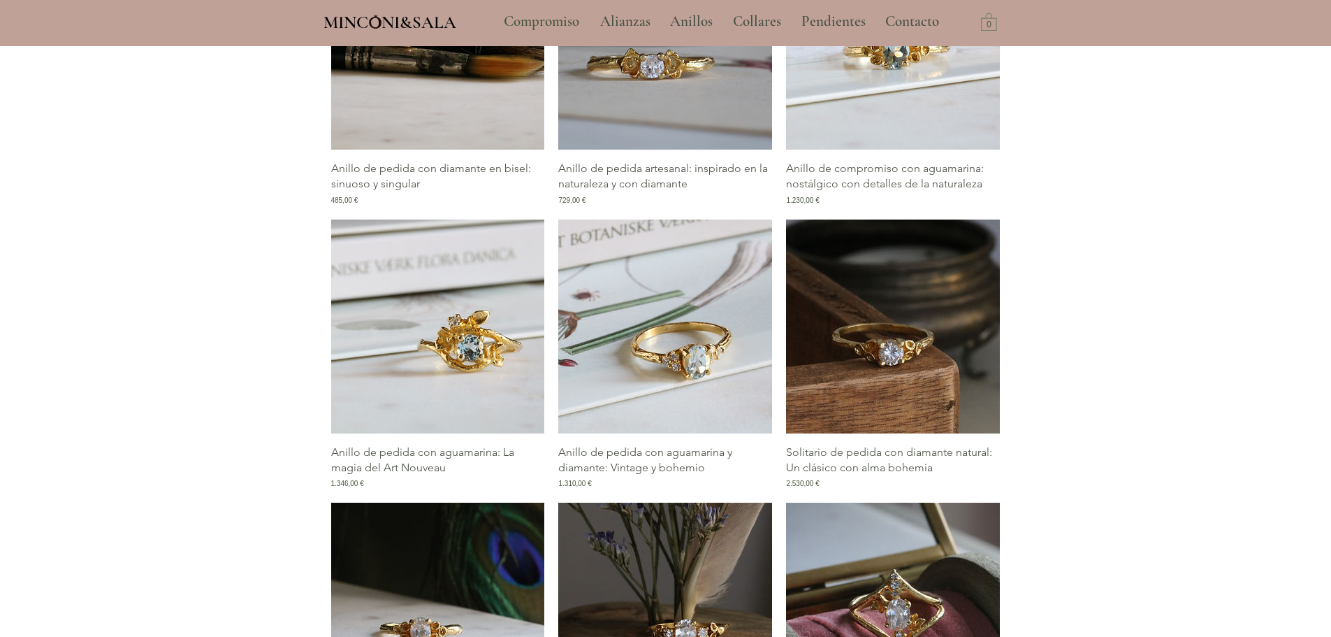
click at [706, 381] on img "Galería de Anillo de pedida con aguamarina y diamante: Vintage y bohemio" at bounding box center [665, 326] width 214 height 214
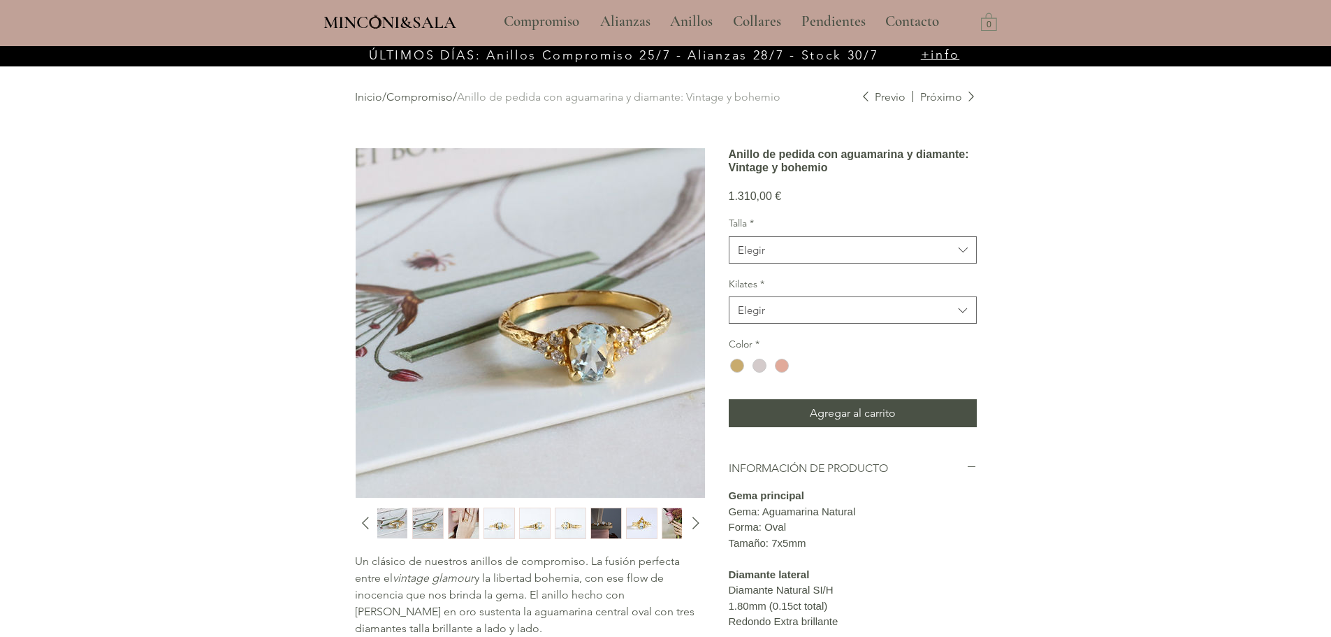
click at [593, 349] on img "main content" at bounding box center [530, 322] width 349 height 349
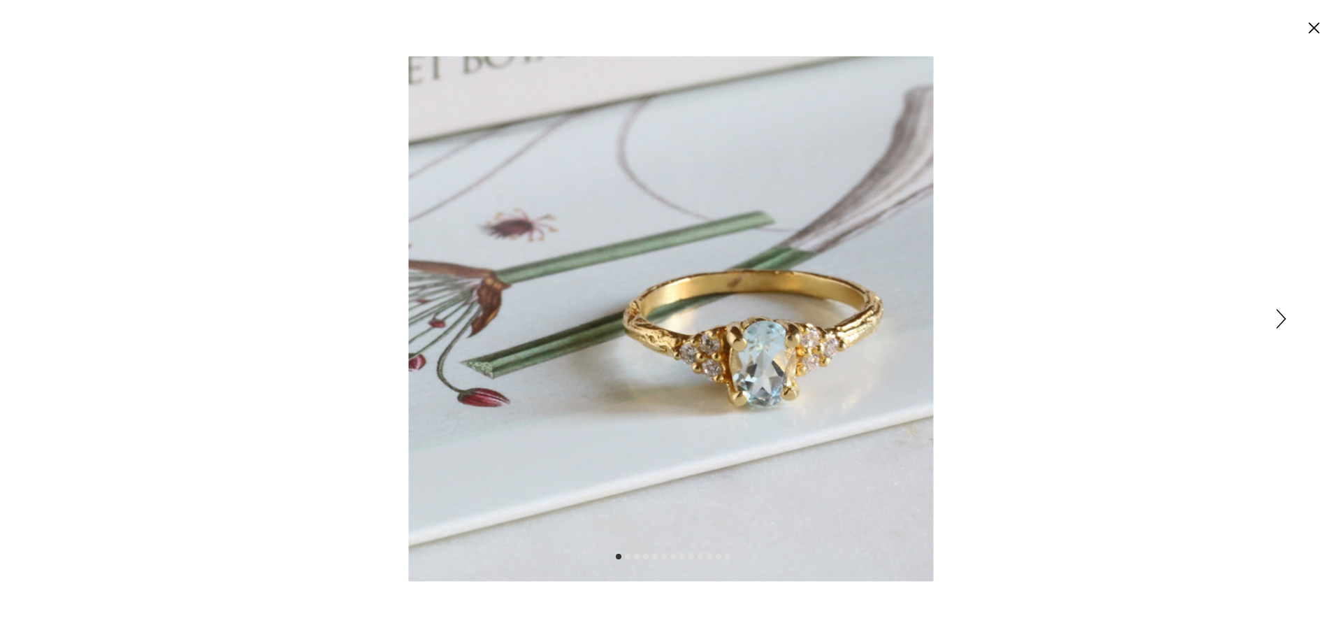
click at [1316, 31] on circle "Cerrar" at bounding box center [1314, 28] width 22 height 22
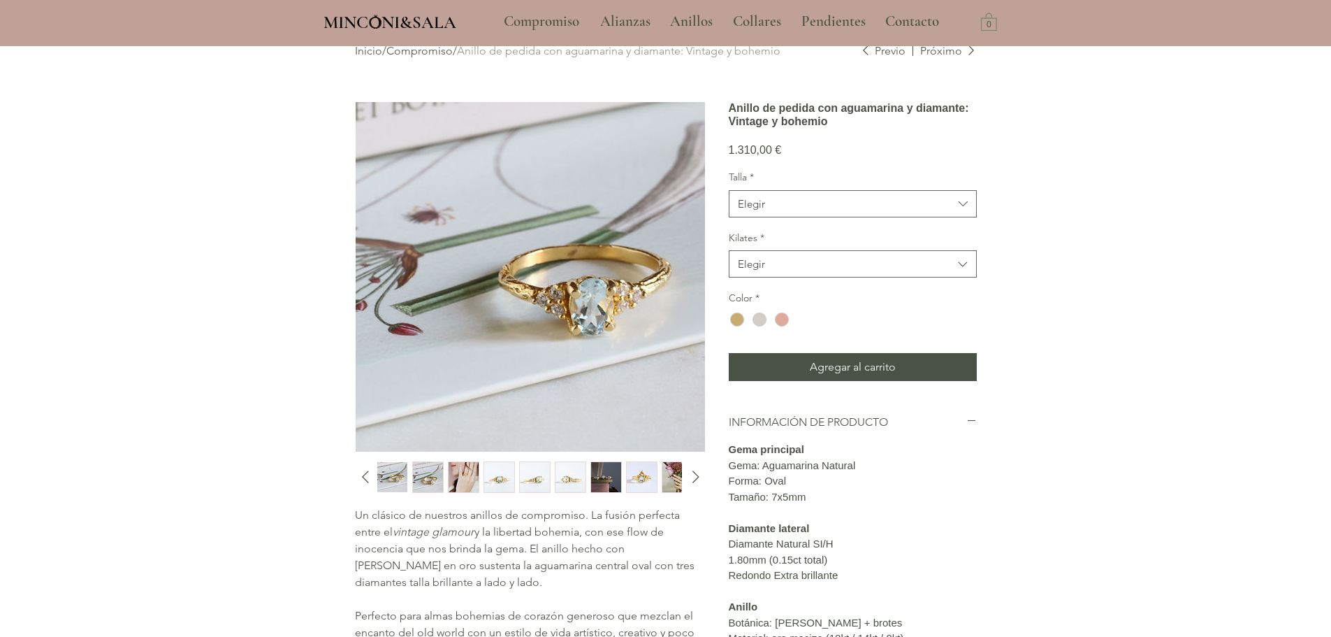
click at [486, 474] on img "4 / 13" at bounding box center [499, 477] width 30 height 30
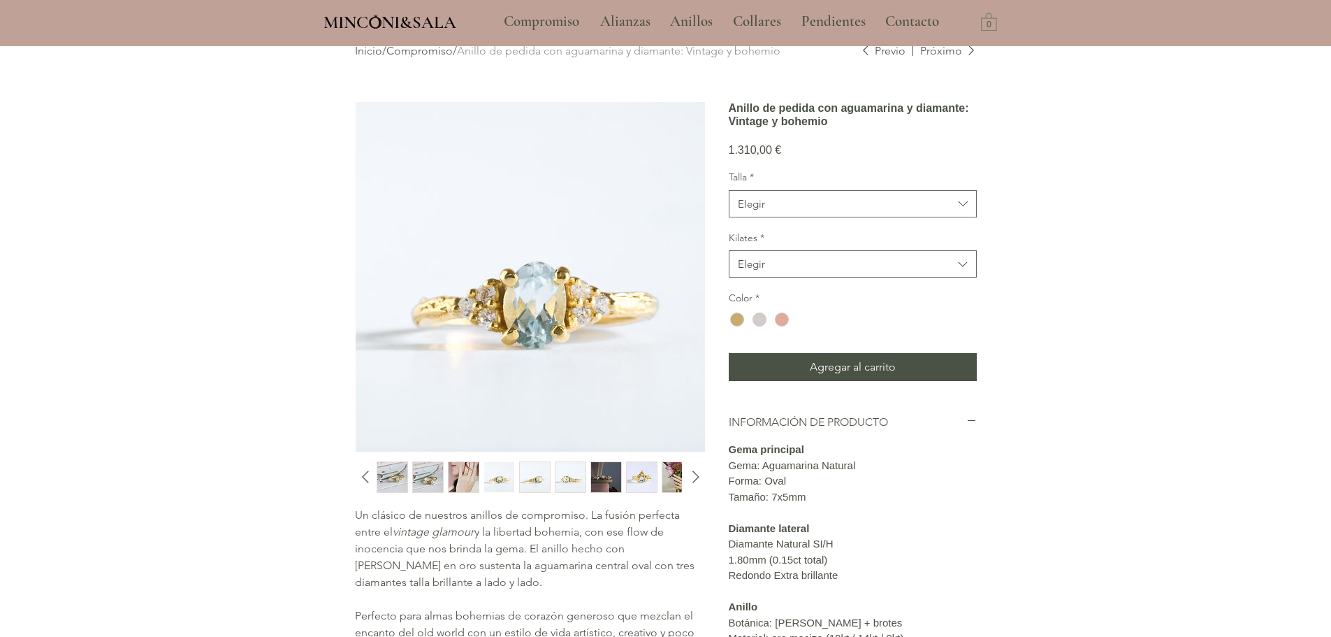
click at [517, 479] on div "main content" at bounding box center [528, 476] width 303 height 31
click at [538, 479] on img "5 / 13" at bounding box center [535, 477] width 30 height 30
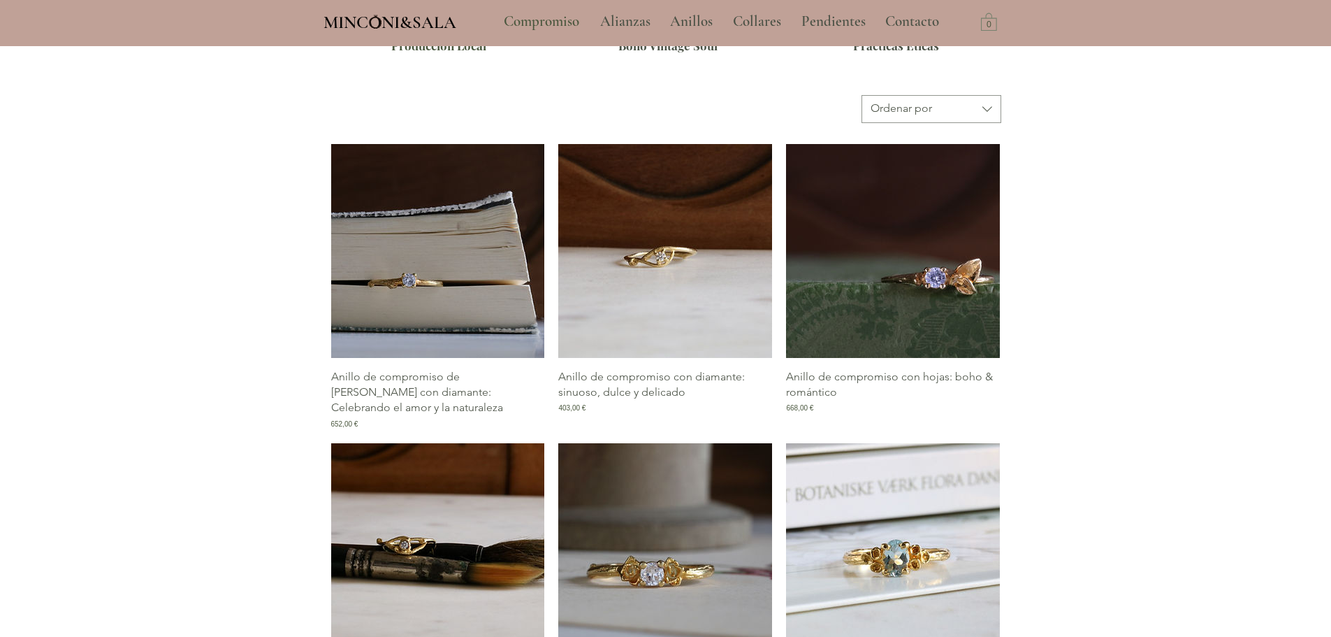
scroll to position [681, 0]
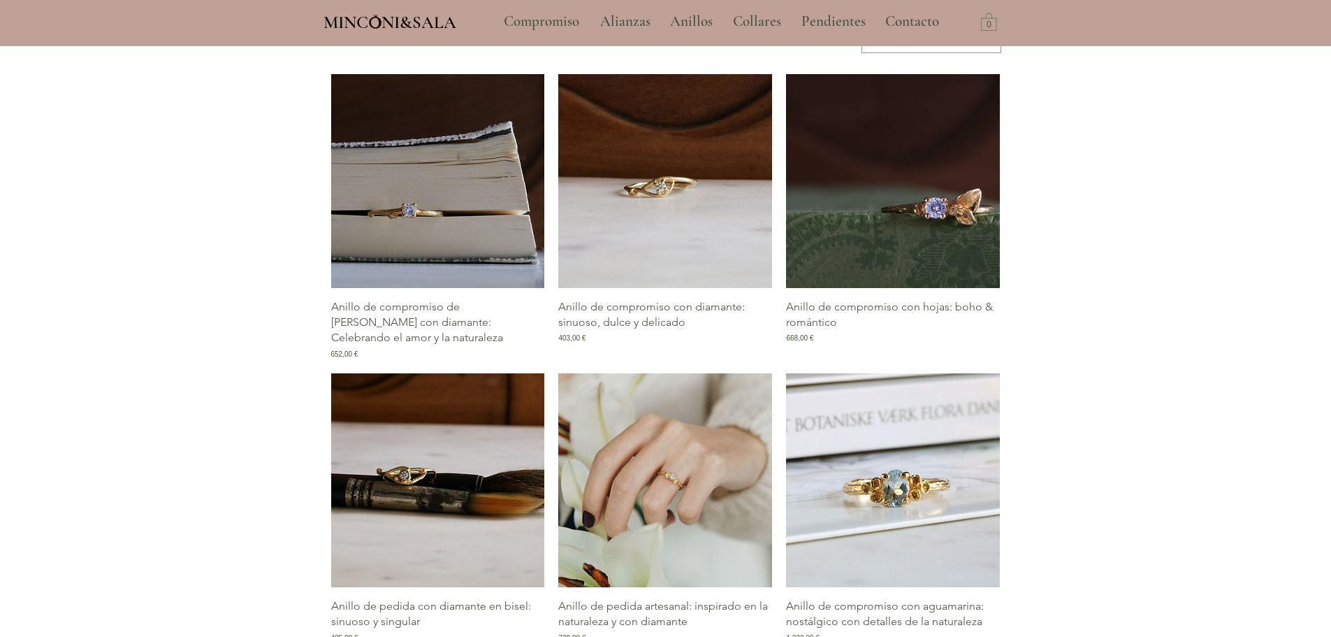
click at [716, 523] on img "Galería de Anillo de pedida artesanal: inspirado en la naturaleza y con diamante" at bounding box center [665, 480] width 214 height 214
click at [681, 478] on img "Galería de Anillo de pedida artesanal: inspirado en la naturaleza y con diamante" at bounding box center [665, 480] width 214 height 214
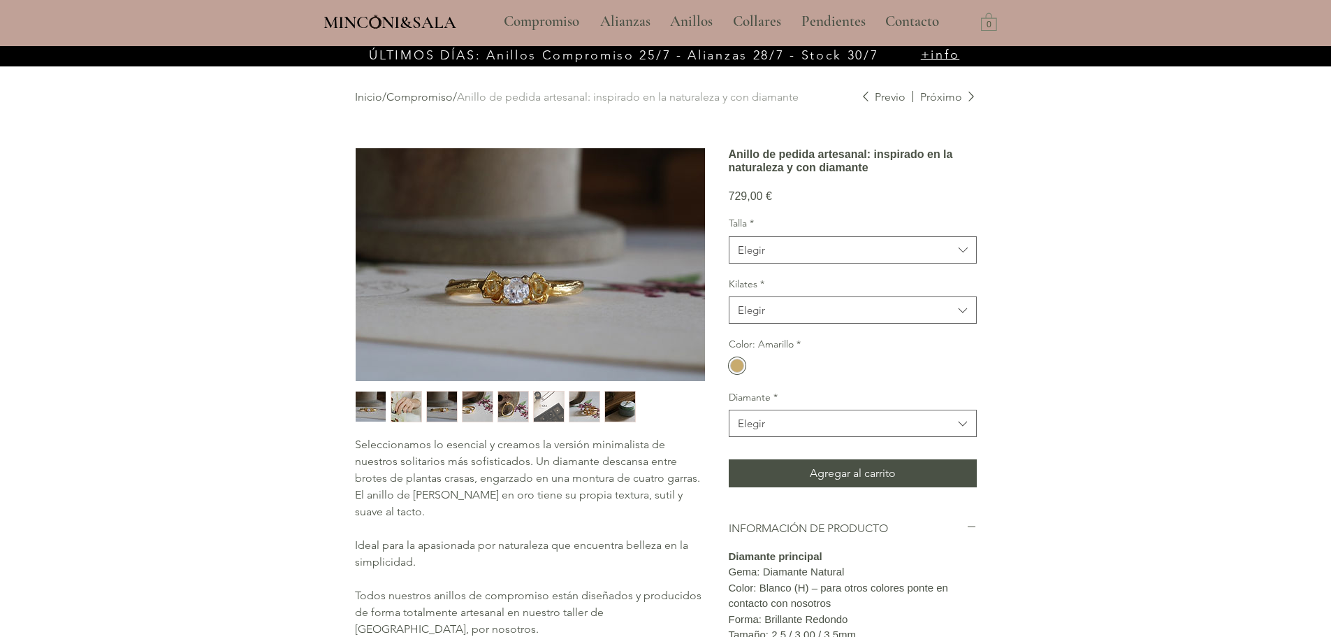
click at [506, 285] on img "main content" at bounding box center [530, 264] width 349 height 233
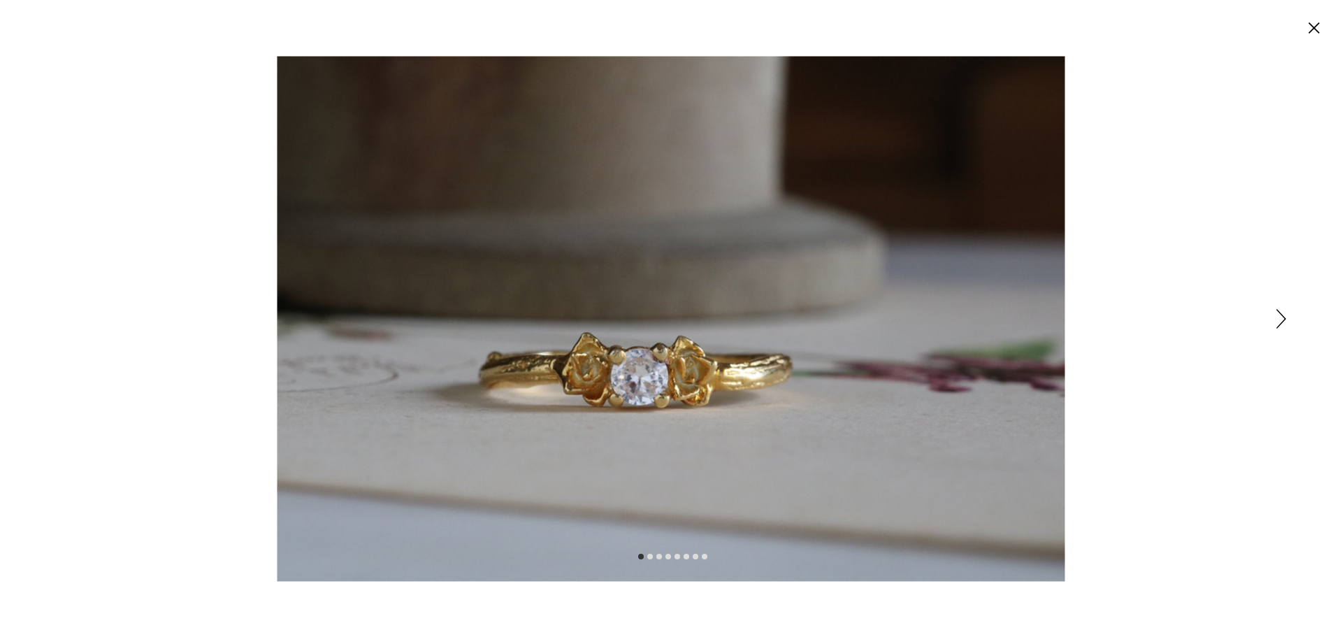
click at [1280, 321] on icon "Siguiente" at bounding box center [1281, 319] width 10 height 20
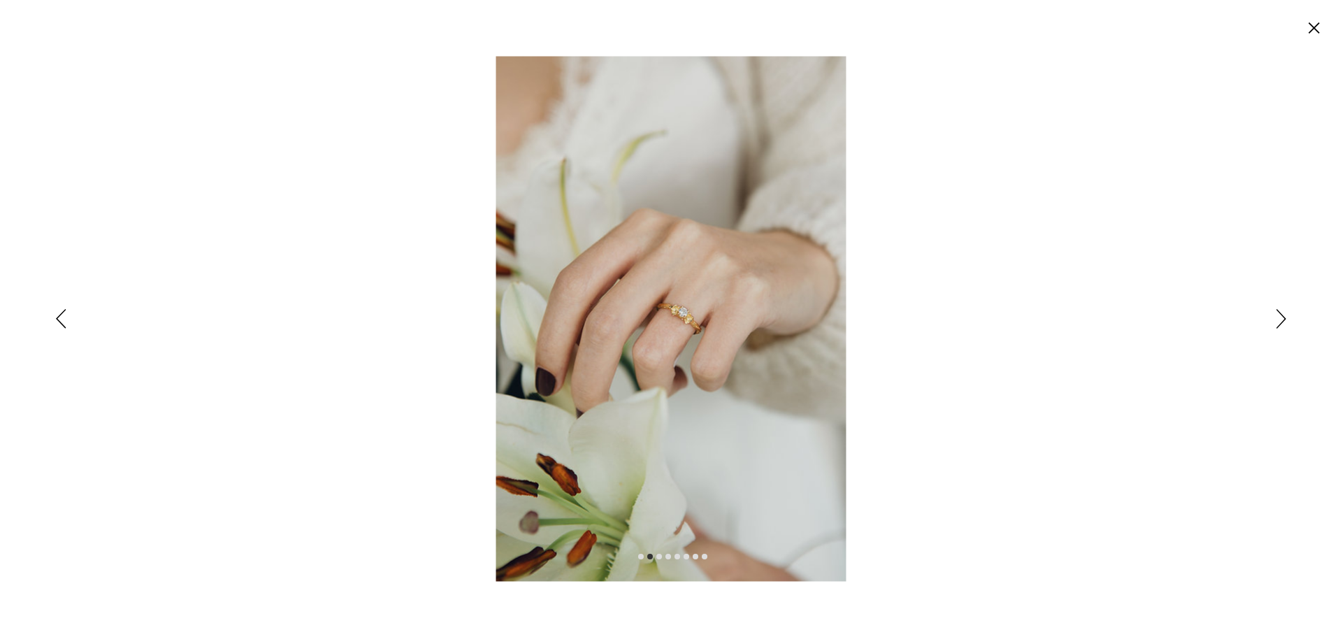
click at [1279, 321] on icon "Siguiente" at bounding box center [1281, 319] width 10 height 20
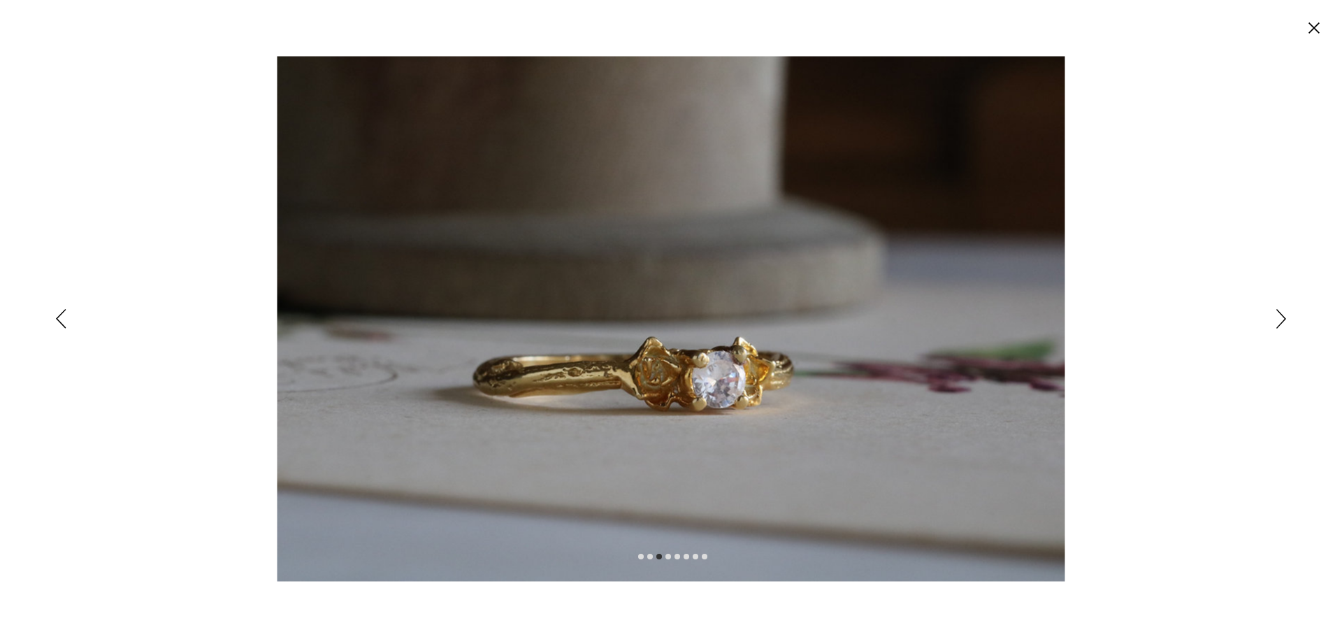
click at [1279, 321] on icon "Siguiente" at bounding box center [1281, 319] width 10 height 20
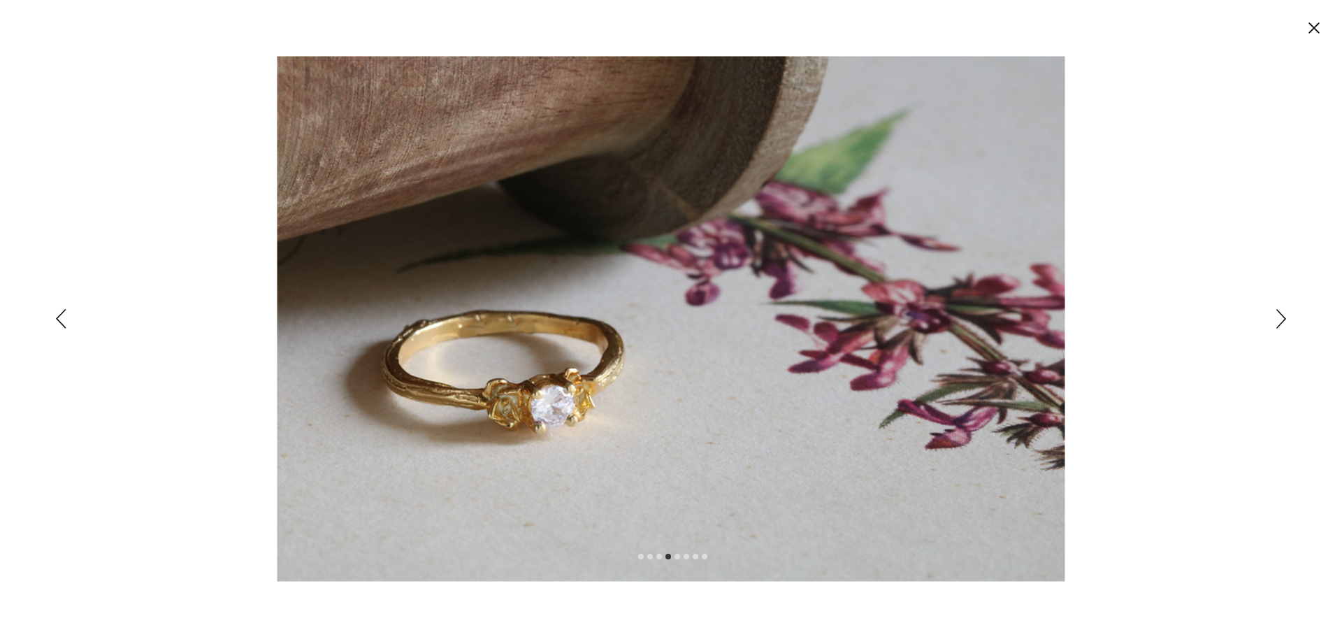
click at [1279, 321] on icon "Siguiente" at bounding box center [1281, 319] width 10 height 20
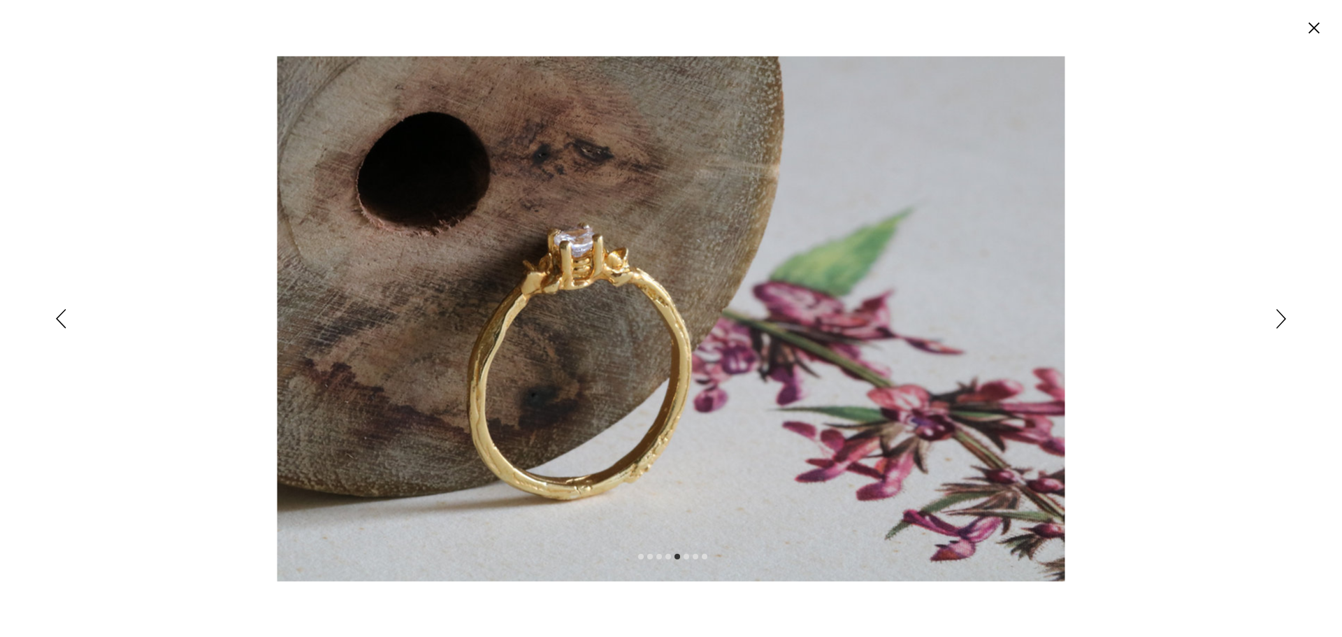
click at [1279, 321] on icon "Siguiente" at bounding box center [1281, 319] width 10 height 20
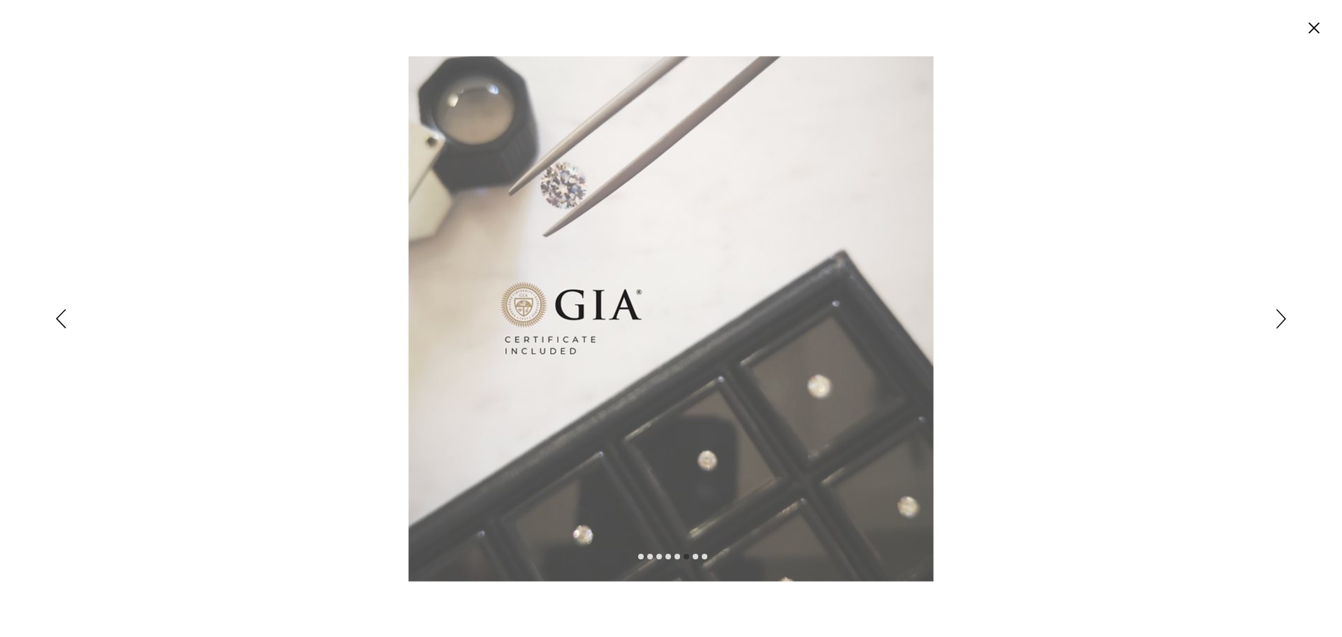
click at [57, 312] on icon "Anterior" at bounding box center [61, 319] width 10 height 20
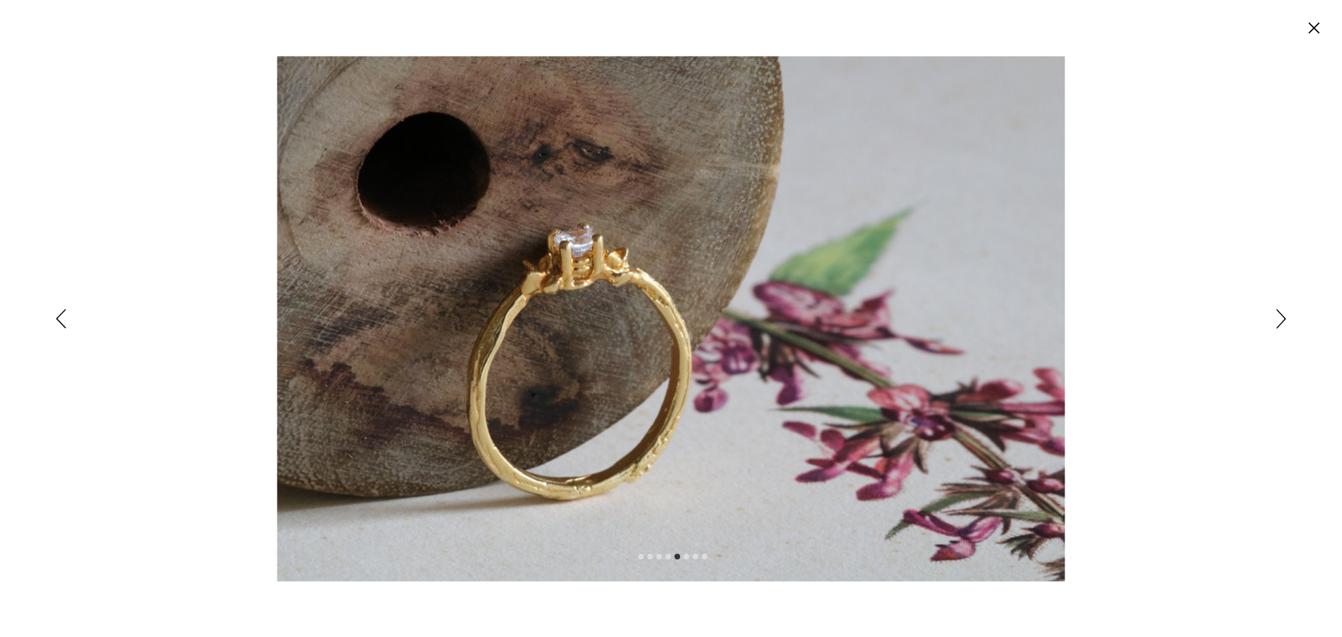
click at [1264, 321] on div "Expanded image viewer" at bounding box center [671, 318] width 1342 height 637
click at [1272, 323] on div "Expanded image viewer" at bounding box center [671, 318] width 1342 height 637
click at [1313, 38] on circle "Cerrar" at bounding box center [1314, 28] width 22 height 22
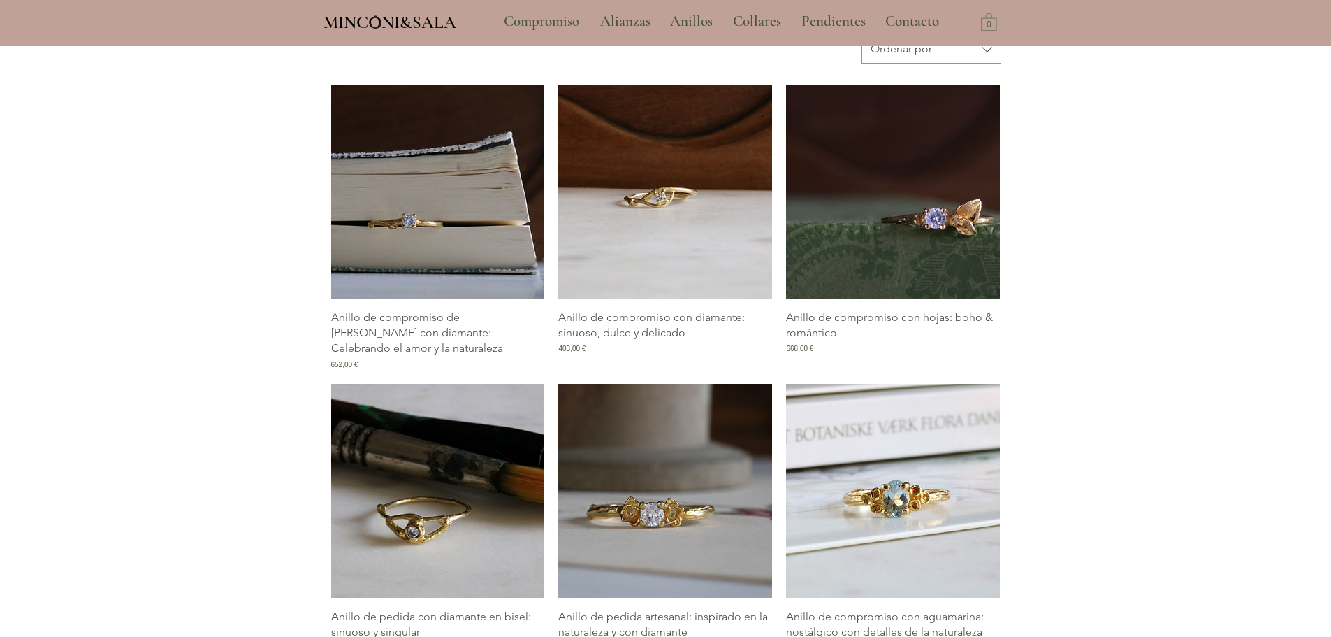
scroll to position [740, 0]
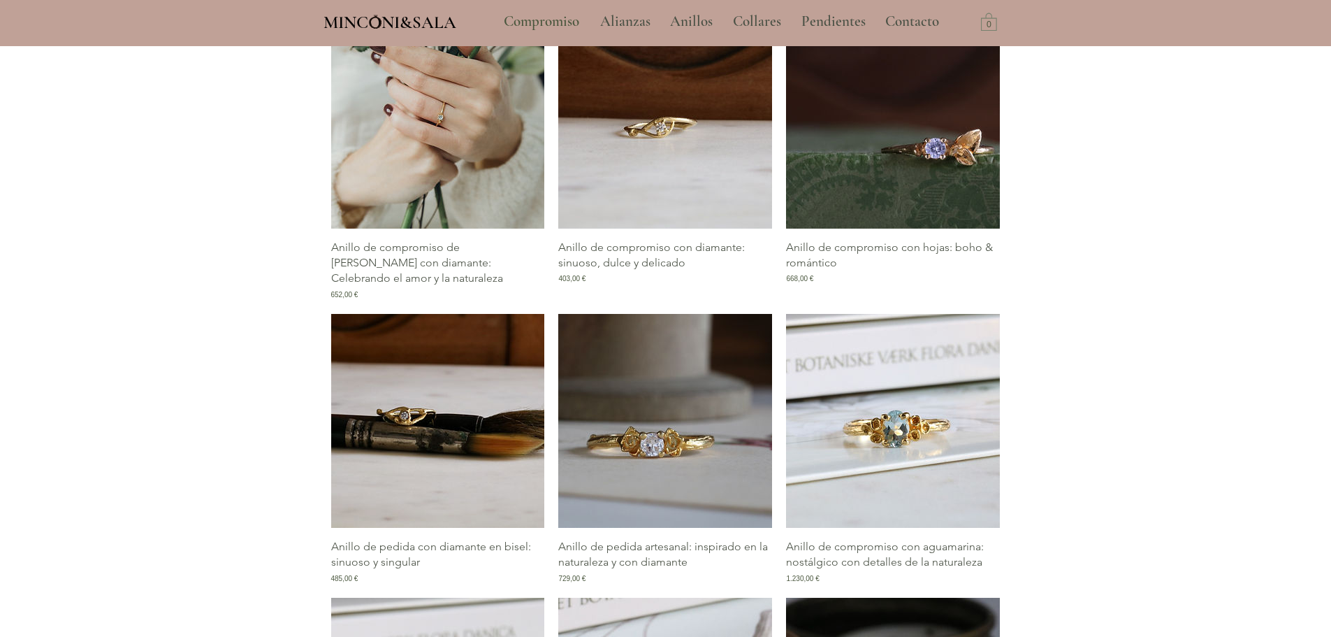
click at [449, 171] on img "Galería de Anillo de compromiso de rama con diamante: Celebrando el amor y la n…" at bounding box center [438, 122] width 214 height 214
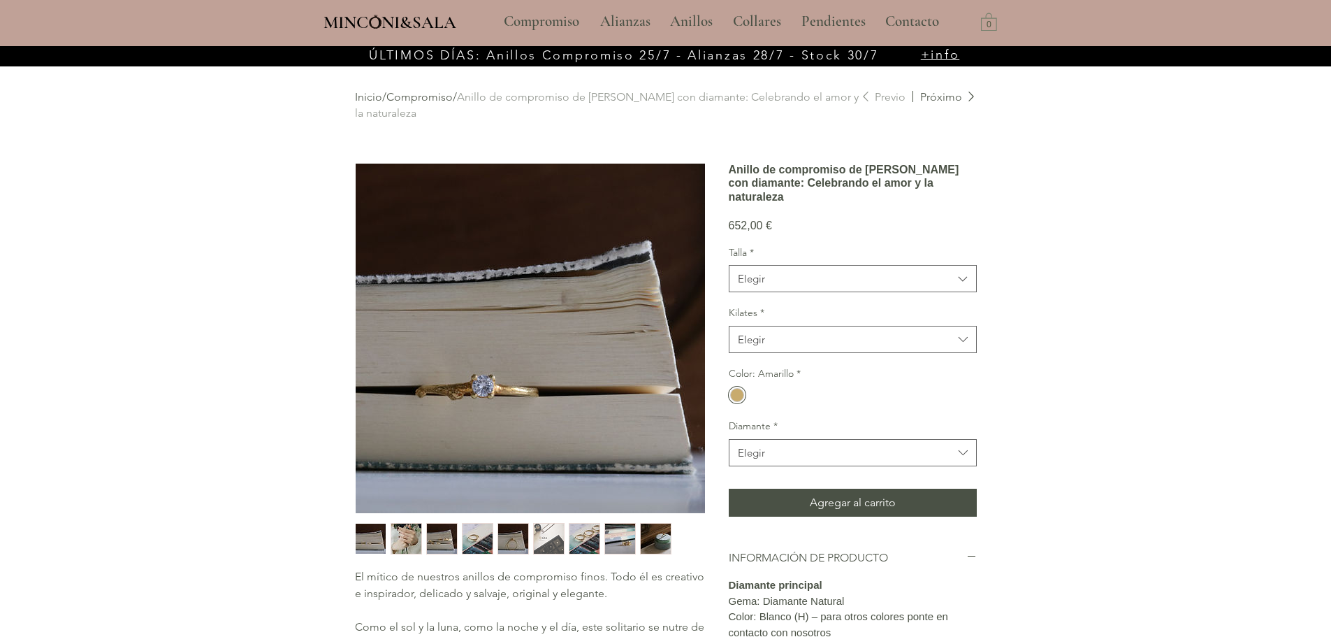
click at [466, 390] on img "main content" at bounding box center [530, 338] width 349 height 349
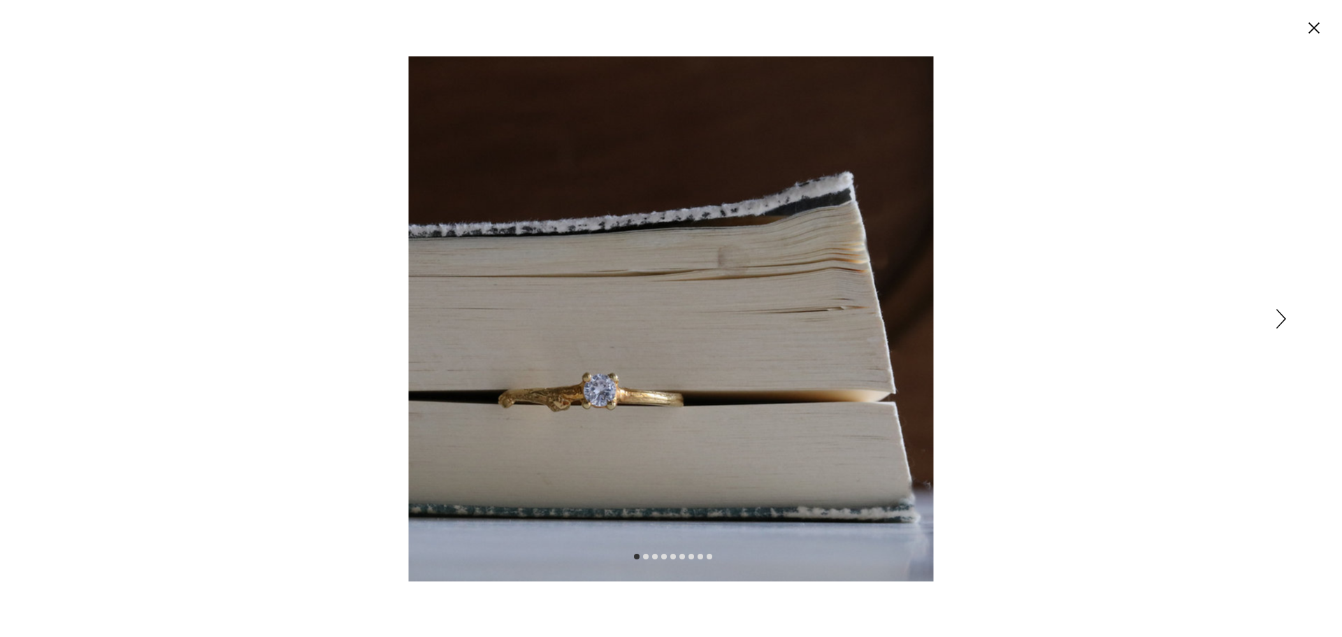
click at [1277, 315] on icon "Siguiente" at bounding box center [1281, 319] width 10 height 20
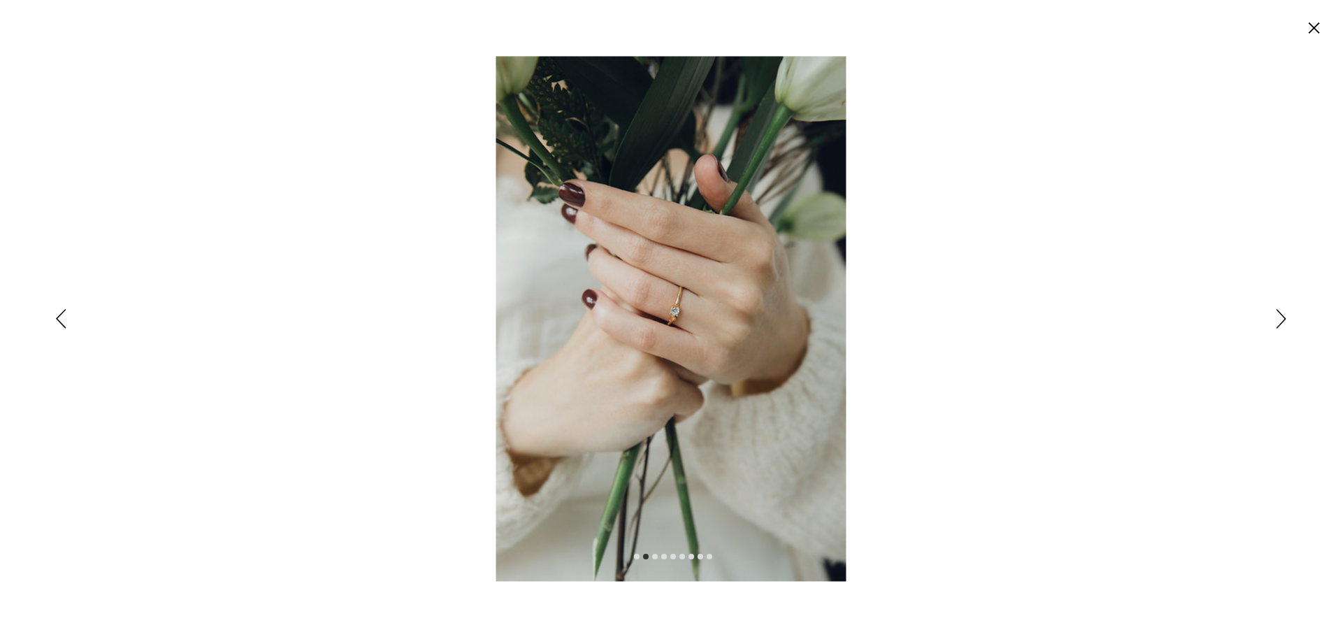
click at [1281, 320] on icon "Siguiente" at bounding box center [1281, 319] width 10 height 20
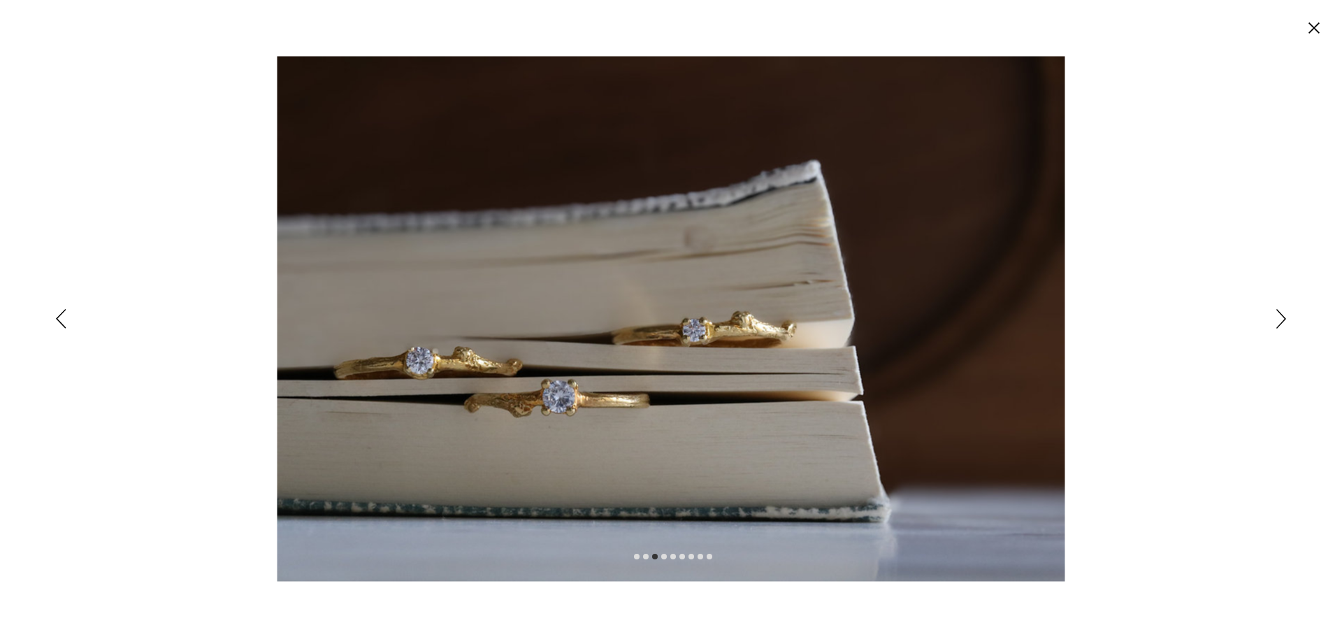
click at [1277, 321] on icon "Siguiente" at bounding box center [1281, 319] width 10 height 20
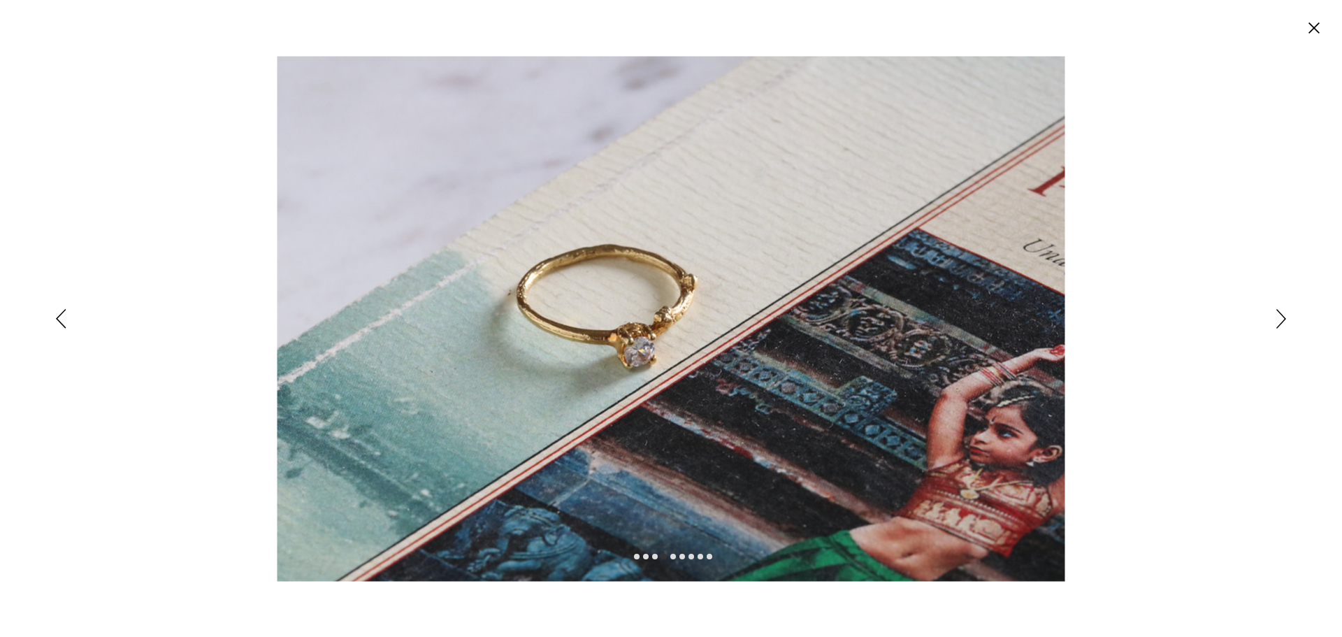
click at [56, 317] on icon "Anterior" at bounding box center [61, 319] width 10 height 20
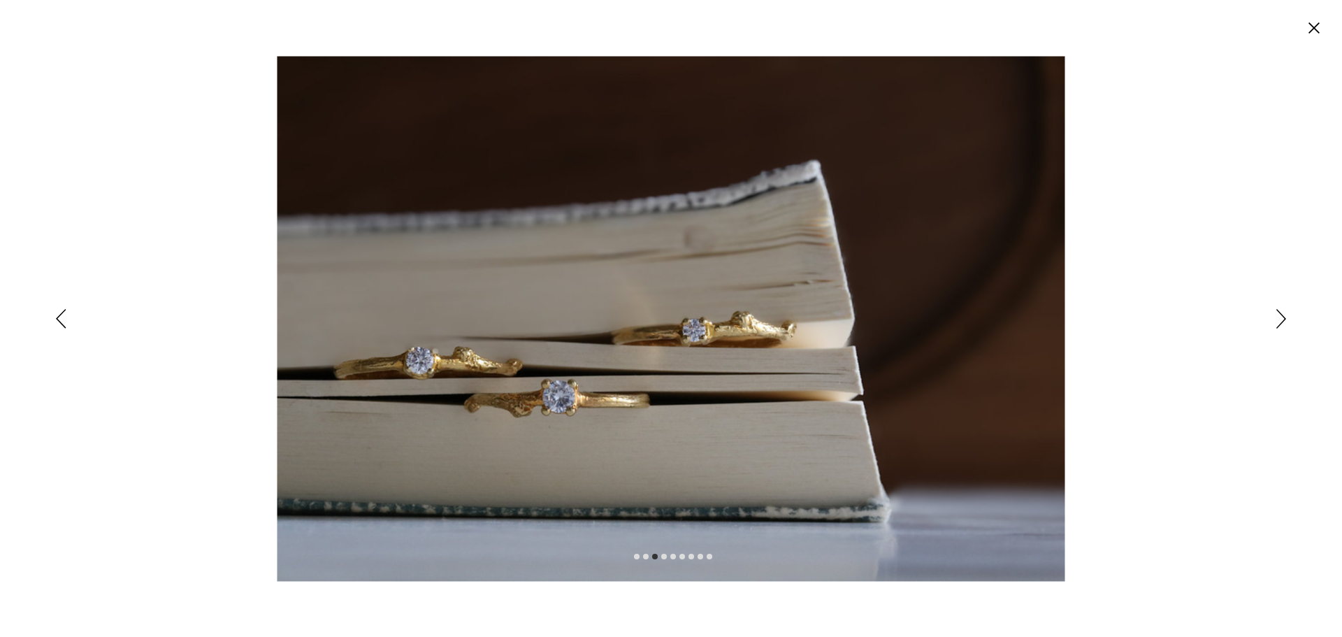
click at [1302, 23] on div "Expanded image viewer" at bounding box center [671, 318] width 1342 height 637
click at [1310, 29] on circle "Cerrar" at bounding box center [1314, 28] width 22 height 22
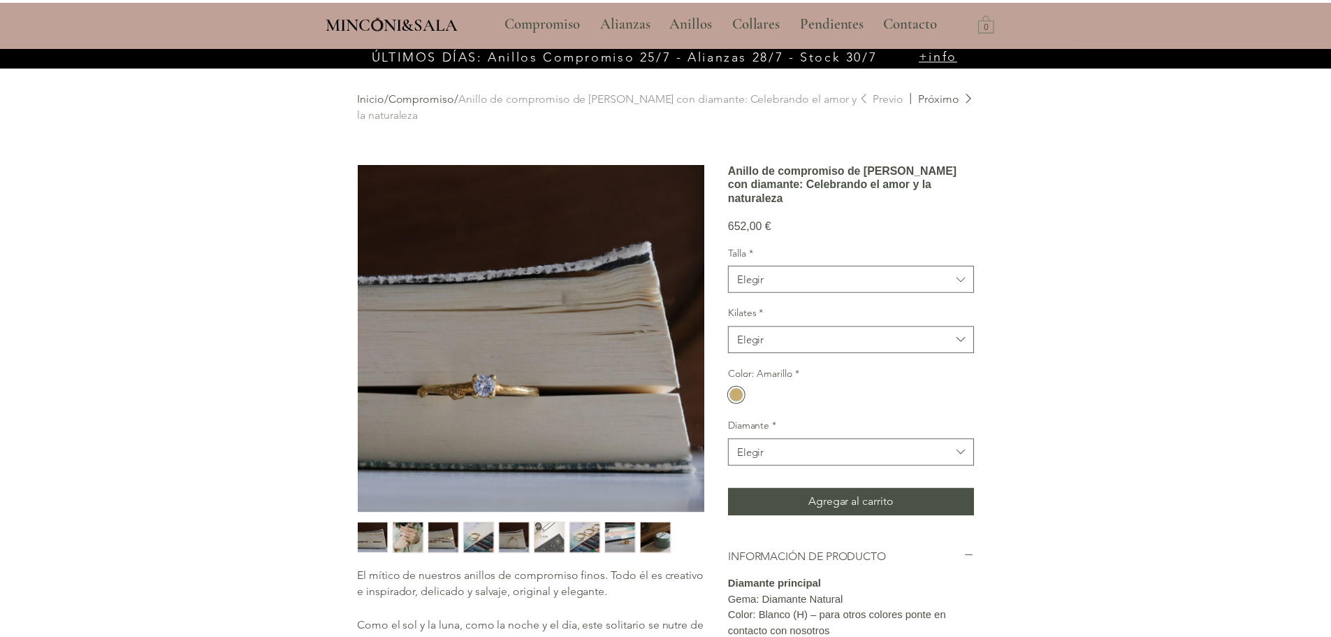
scroll to position [46, 0]
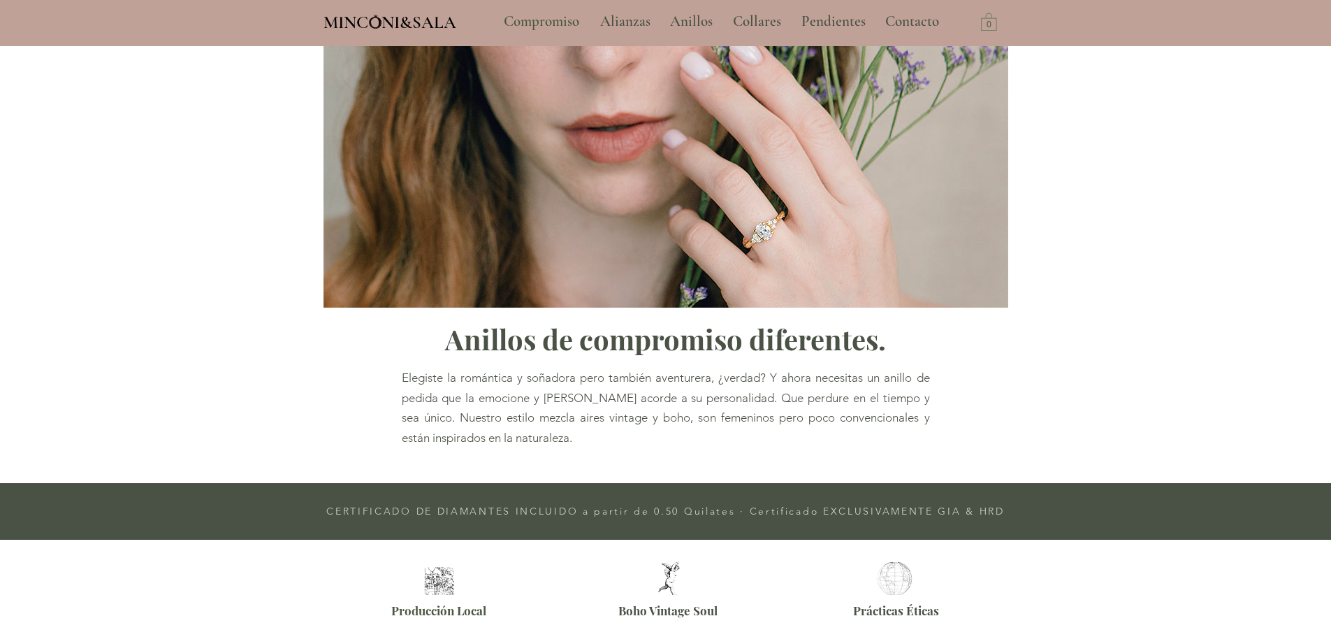
scroll to position [582, 0]
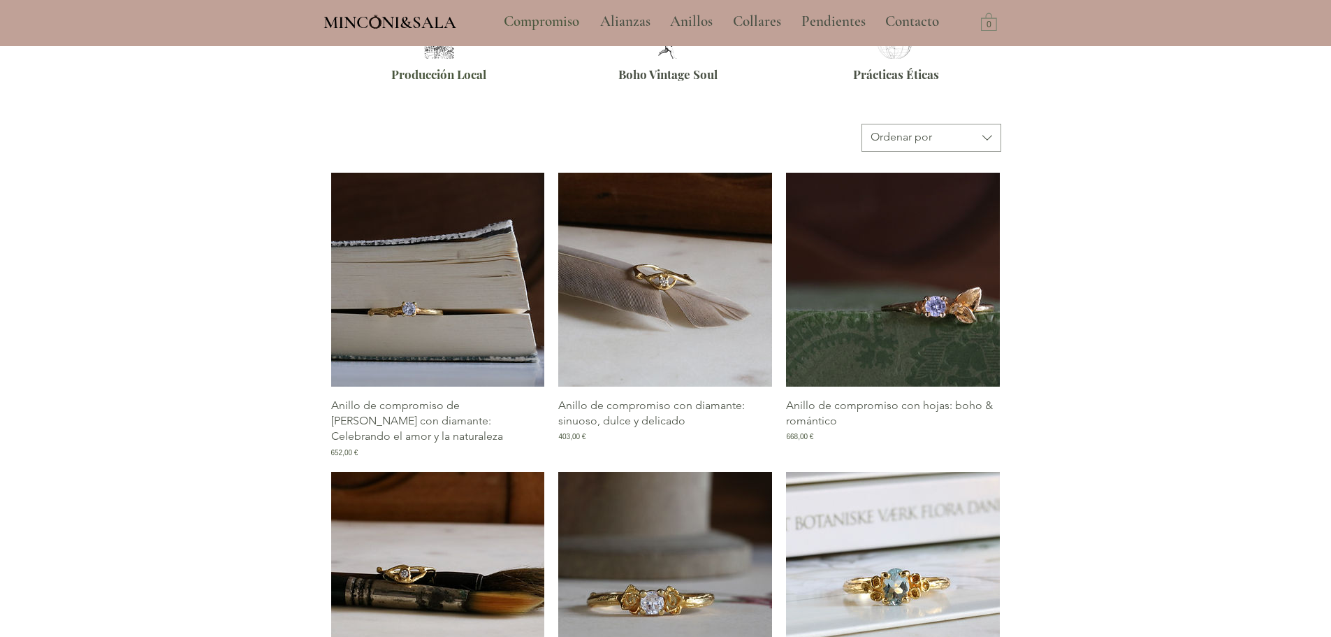
click at [657, 281] on img "Galería de Anillo de compromiso con diamante: sinuoso, dulce y delicado" at bounding box center [665, 280] width 214 height 214
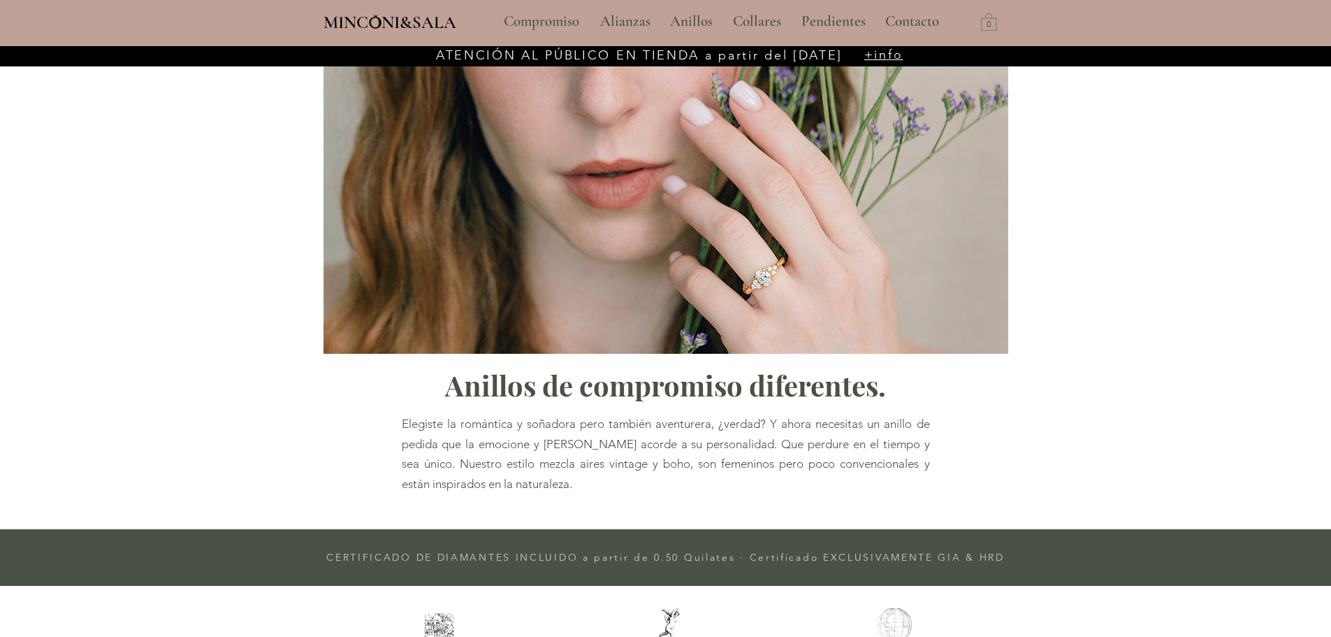
scroll to position [582, 0]
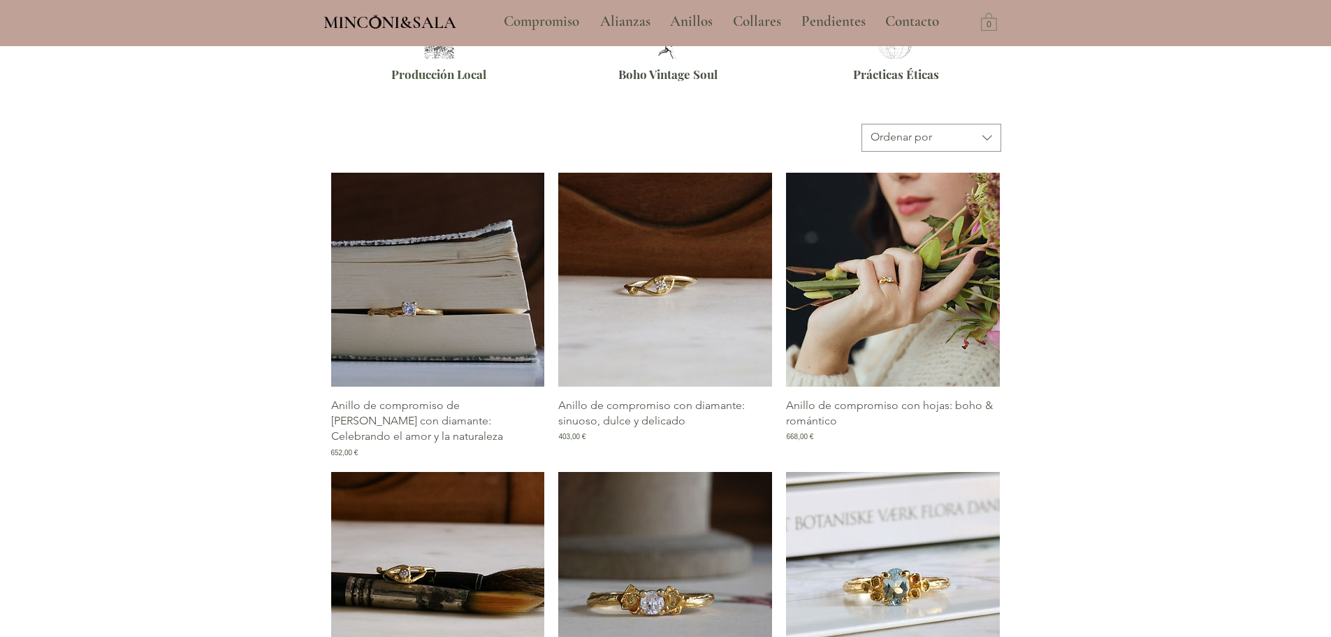
click at [945, 285] on img "Galería de Anillo de compromiso con hojas: boho & romántico" at bounding box center [893, 280] width 214 height 214
click at [893, 297] on img "Galería de Anillo de compromiso con hojas: boho & romántico" at bounding box center [893, 280] width 214 height 214
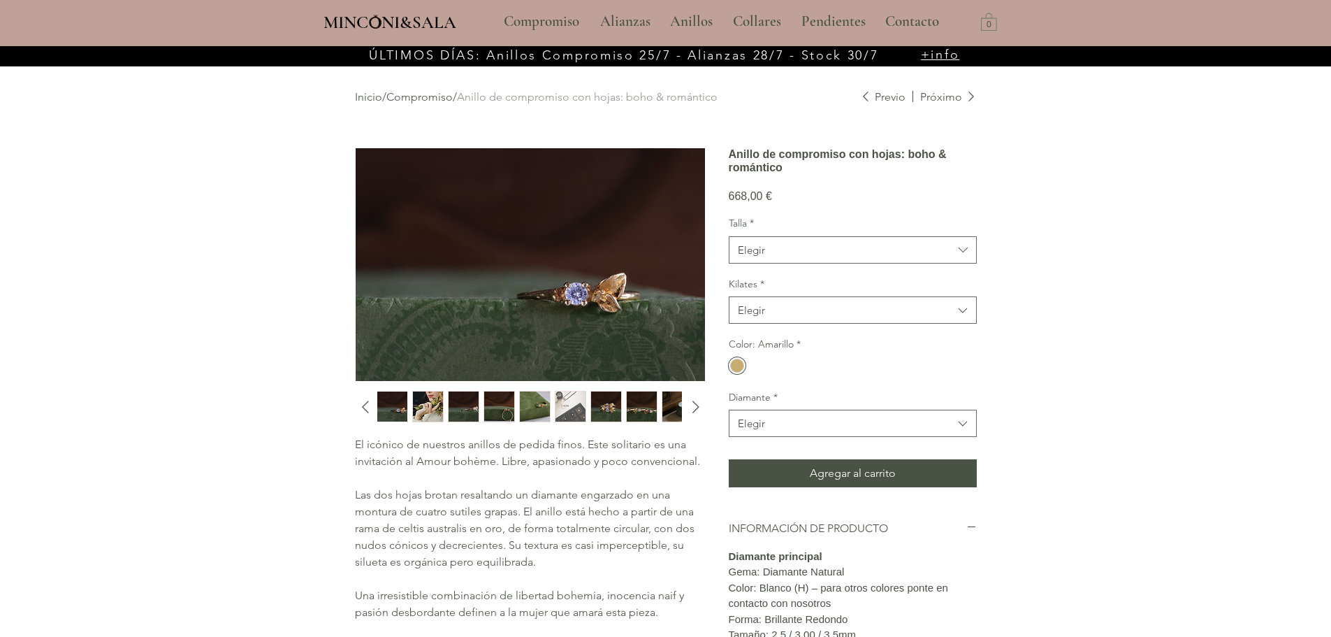
click at [427, 412] on img "2 / 10" at bounding box center [428, 406] width 30 height 30
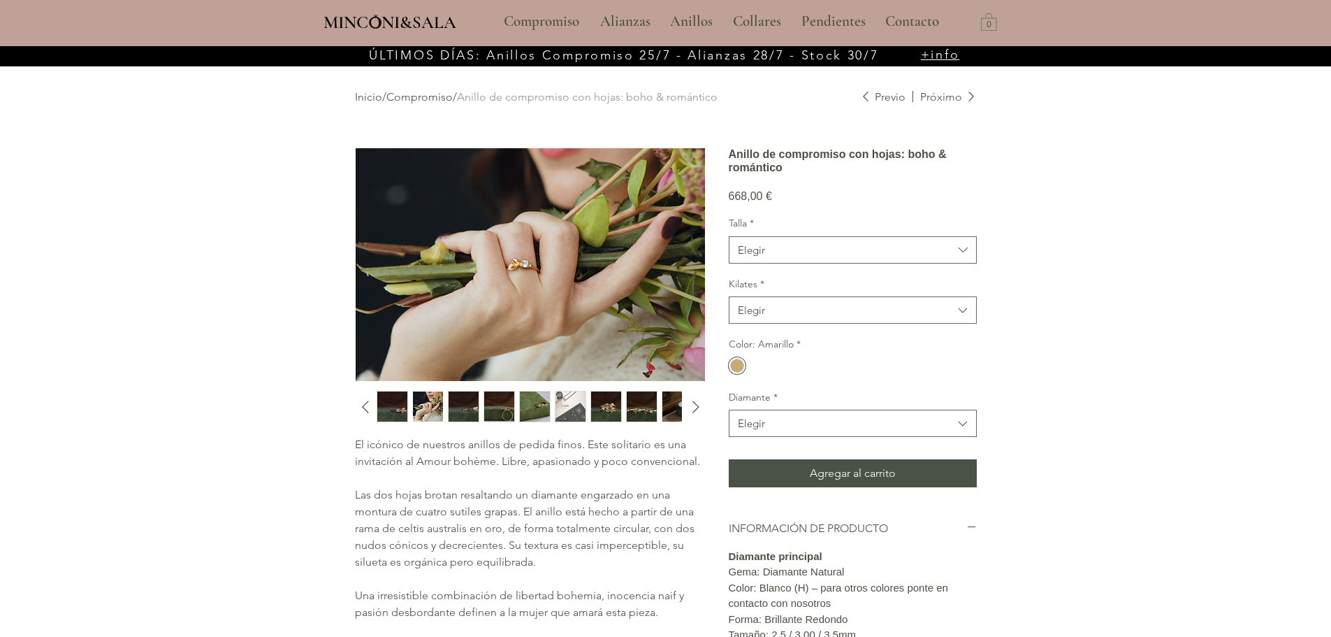
click at [467, 411] on img "3 / 10" at bounding box center [464, 406] width 30 height 30
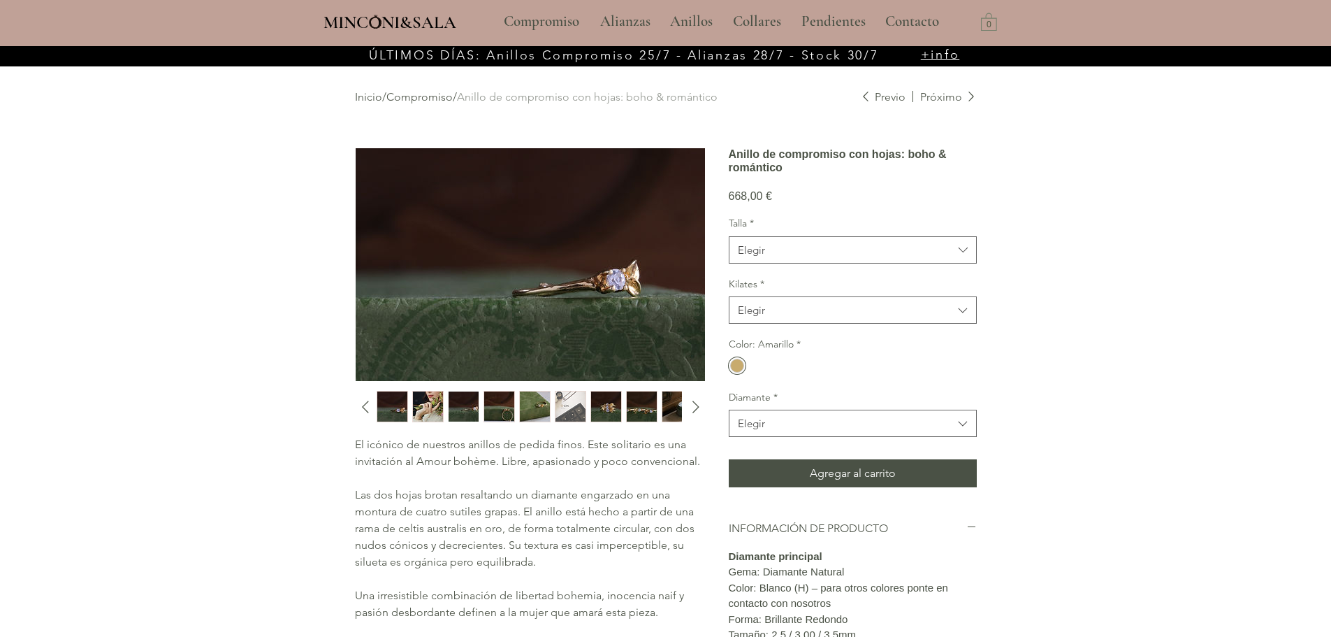
click at [476, 401] on img "3 / 10" at bounding box center [464, 406] width 30 height 30
click at [498, 402] on img "4 / 10" at bounding box center [499, 406] width 30 height 30
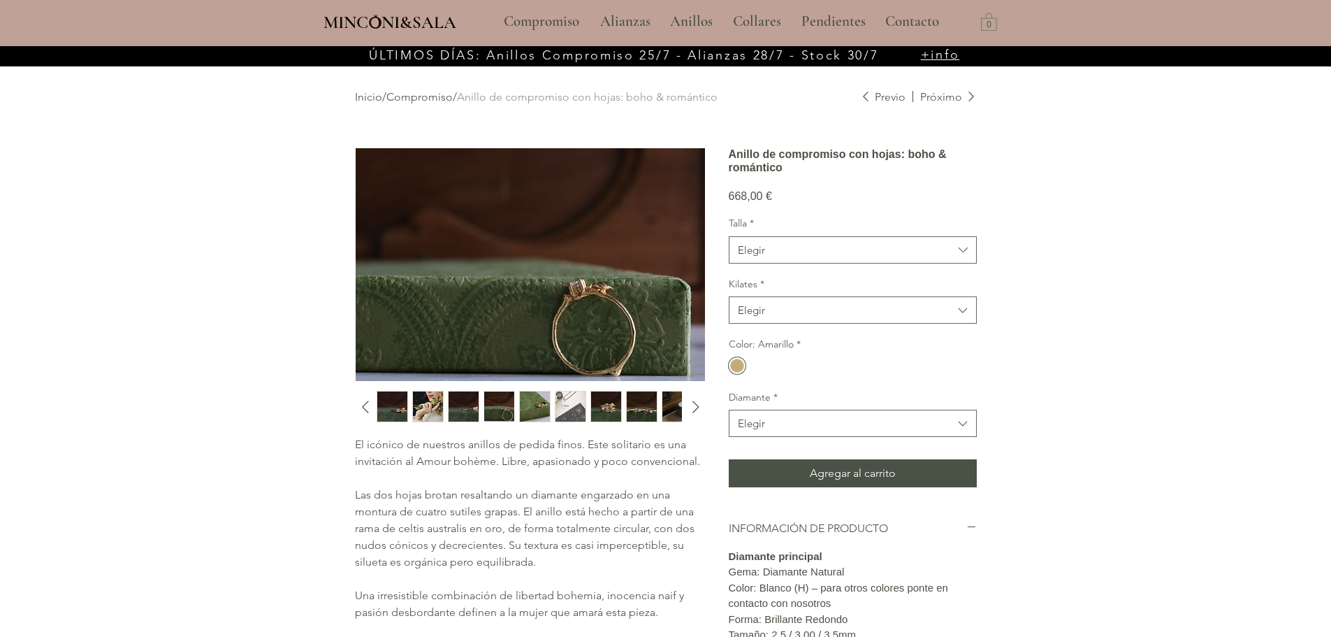
click at [514, 404] on img "4 / 10" at bounding box center [499, 406] width 30 height 30
click at [537, 407] on img "5 / 10" at bounding box center [535, 406] width 30 height 30
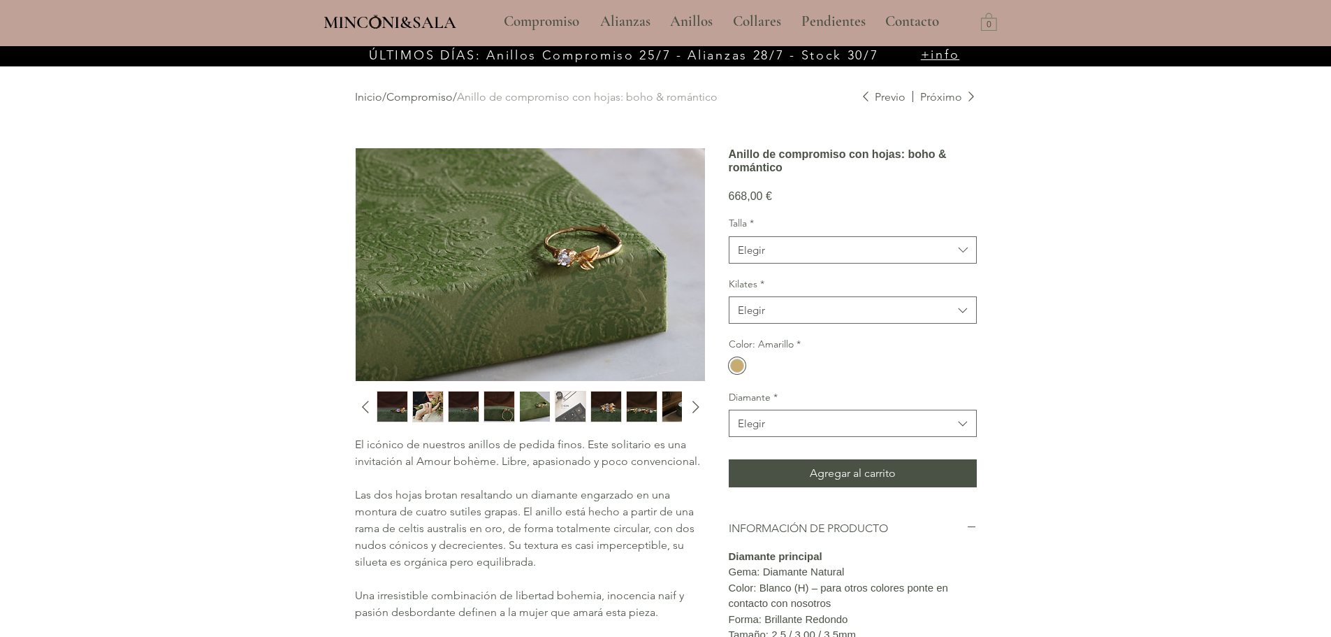
click at [566, 407] on img "6 / 10" at bounding box center [571, 406] width 30 height 30
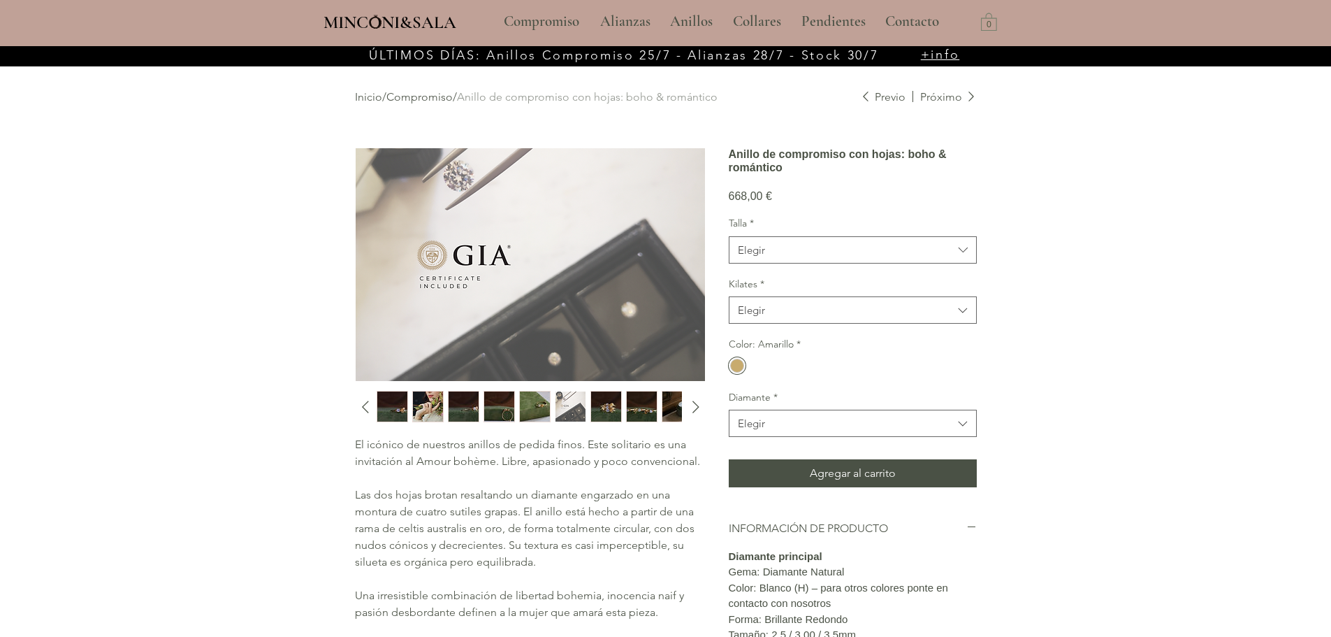
click at [602, 406] on img "7 / 10" at bounding box center [606, 406] width 30 height 30
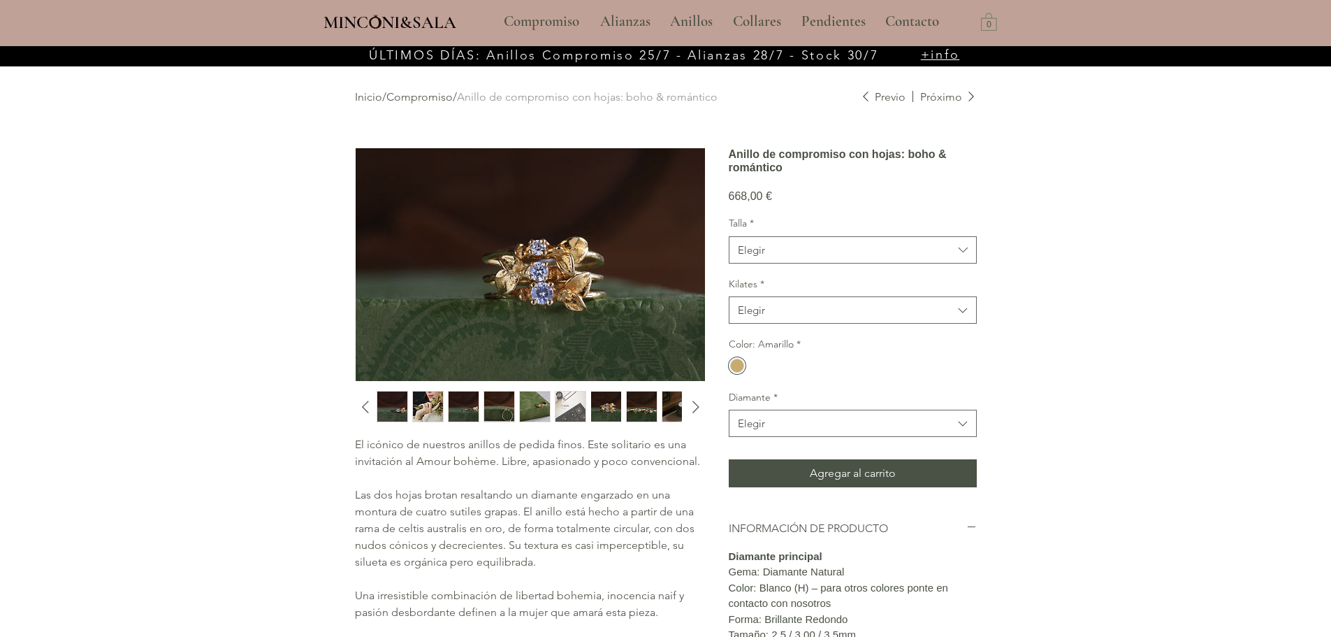
click at [632, 406] on img "8 / 10" at bounding box center [642, 406] width 30 height 30
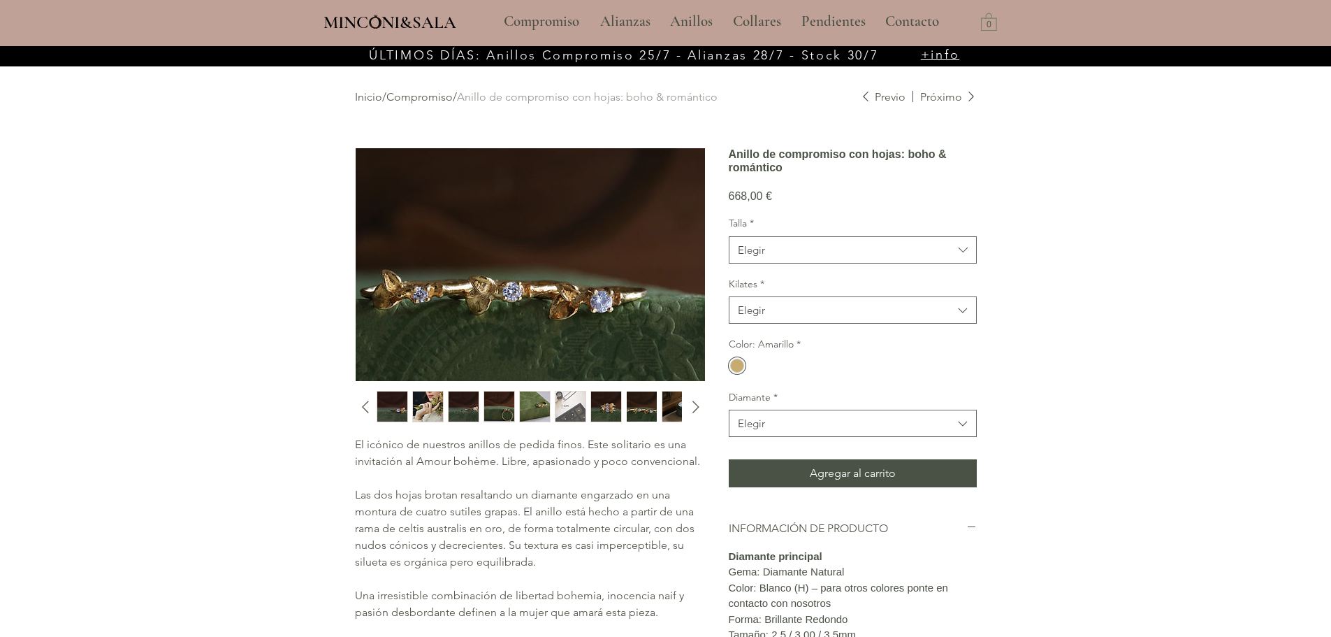
click at [673, 405] on img "9 / 10" at bounding box center [677, 406] width 30 height 30
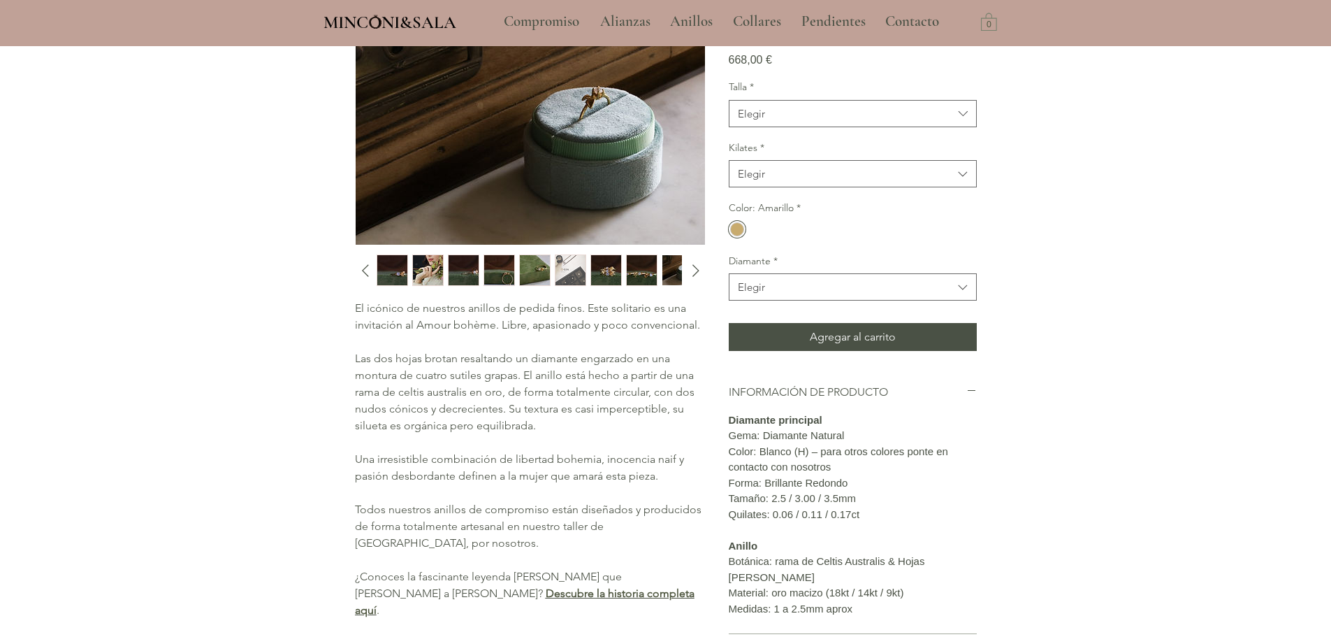
scroll to position [140, 0]
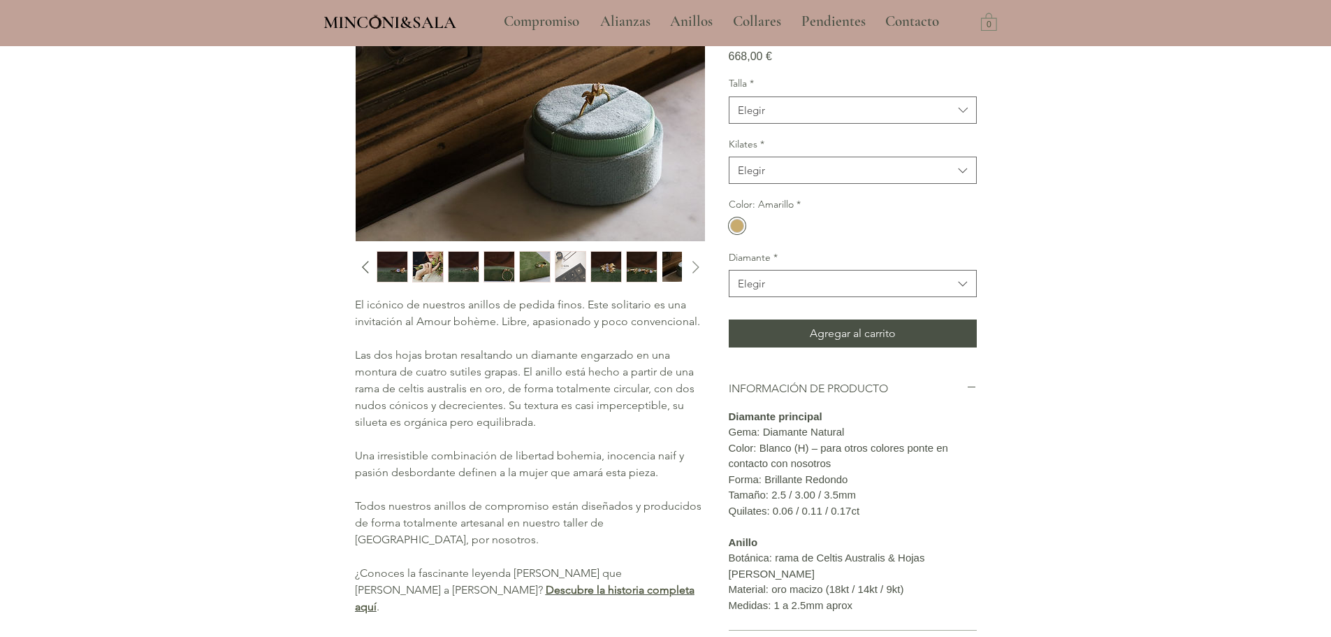
click at [695, 260] on icon "Diapositiva siguiente" at bounding box center [696, 266] width 21 height 21
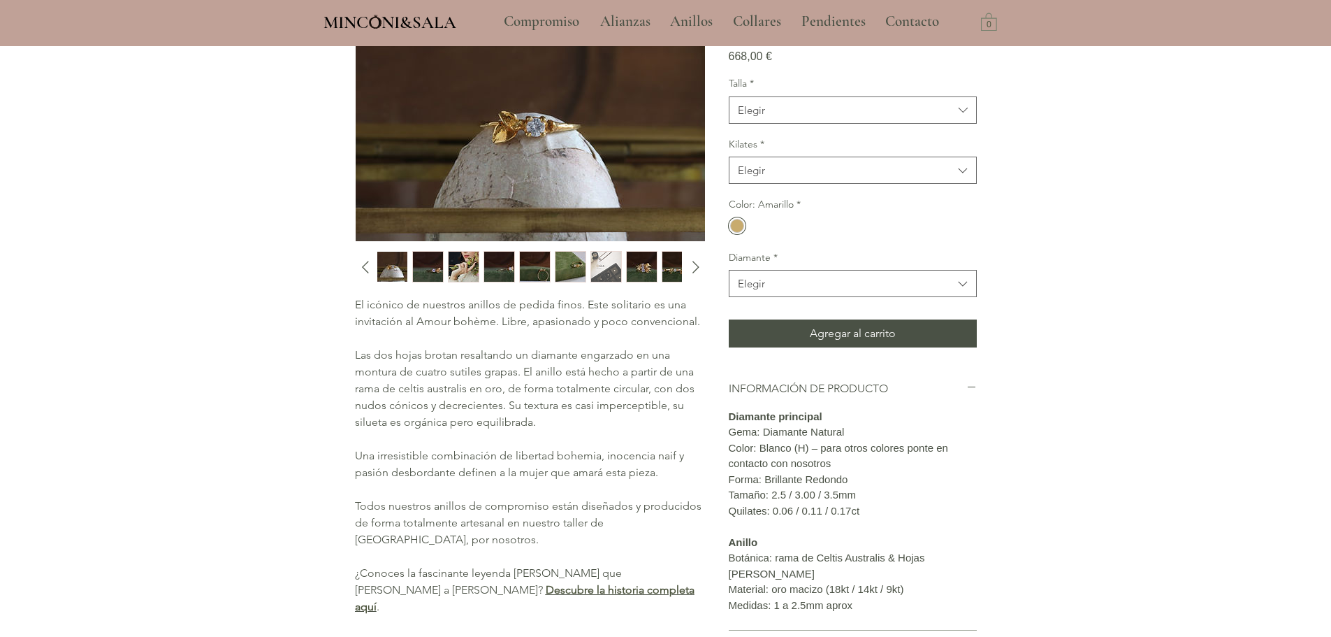
click at [428, 261] on img "1 / 10" at bounding box center [428, 267] width 30 height 30
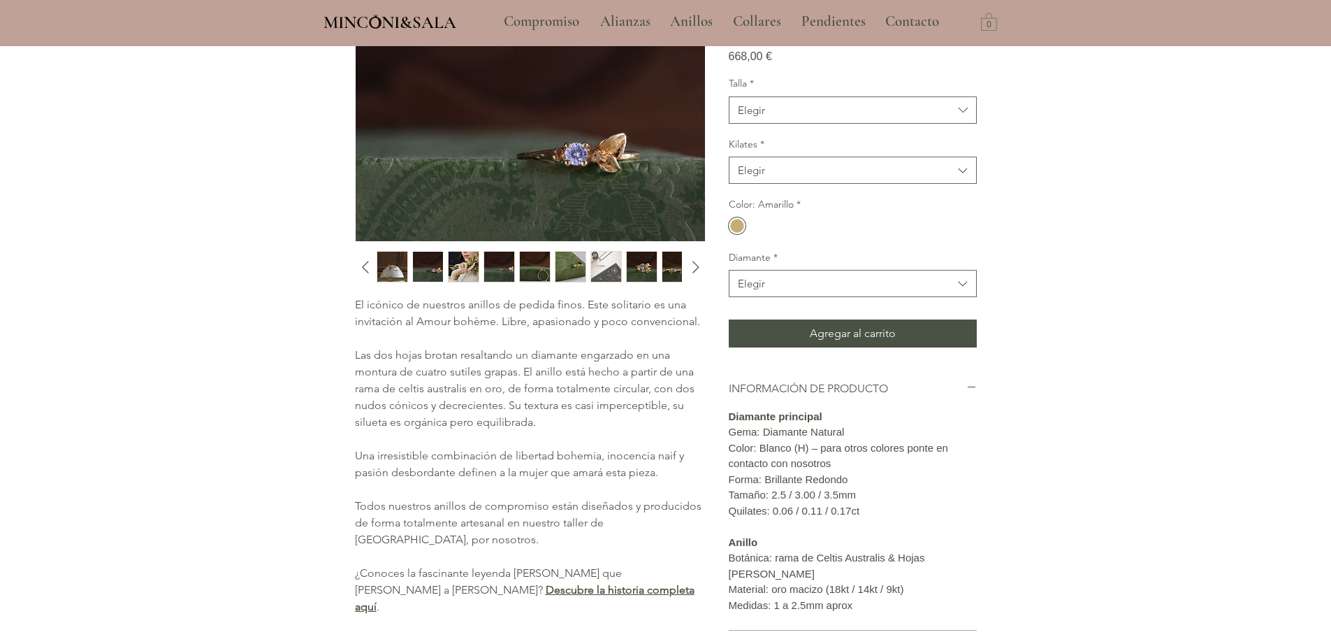
click at [472, 268] on img "2 / 10" at bounding box center [464, 267] width 30 height 30
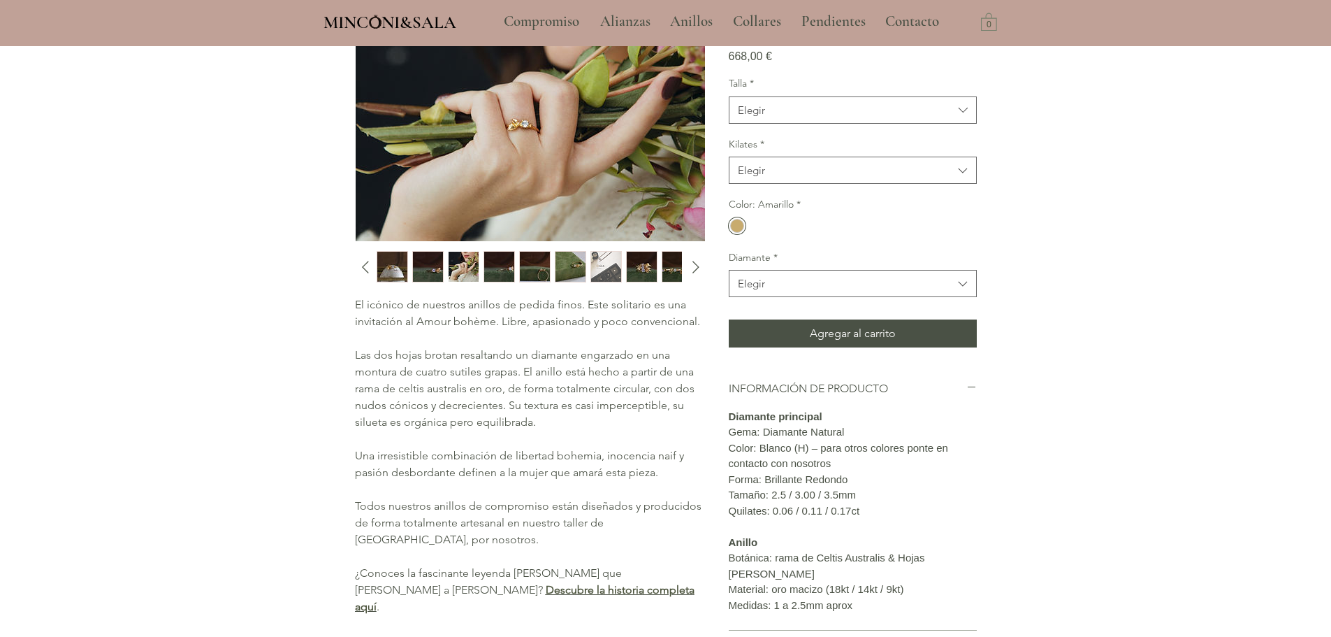
click at [504, 271] on img "3 / 10" at bounding box center [499, 267] width 30 height 30
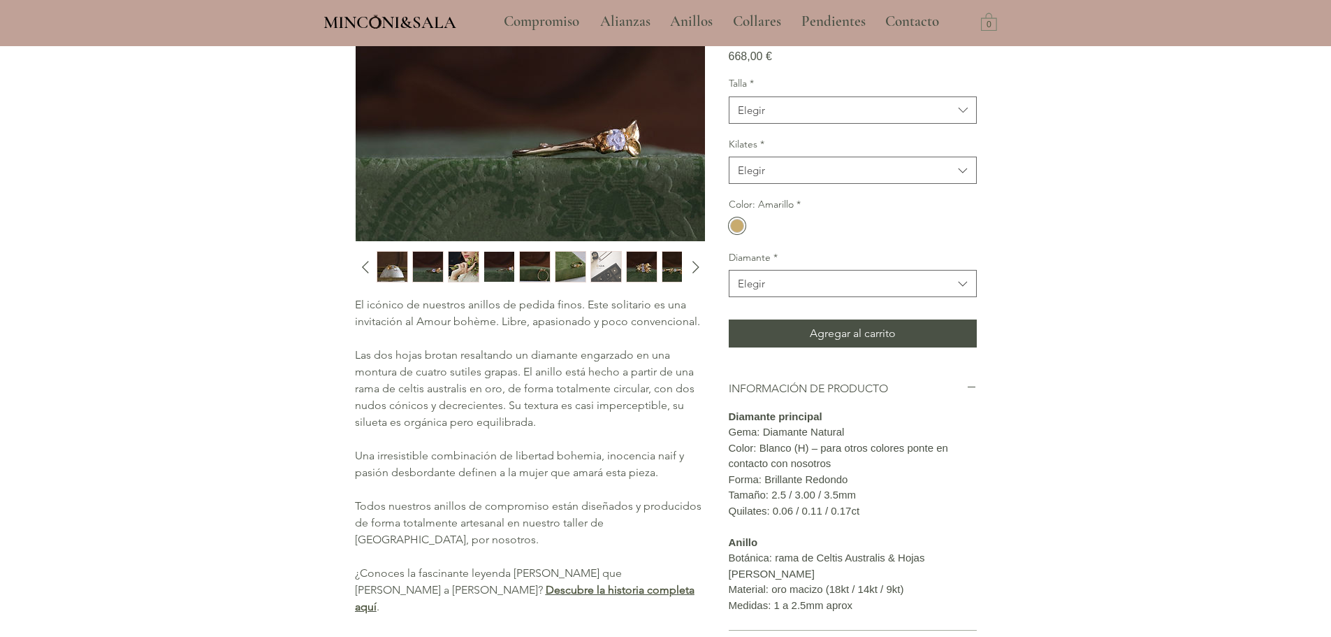
click at [547, 273] on img "4 / 10" at bounding box center [535, 267] width 30 height 30
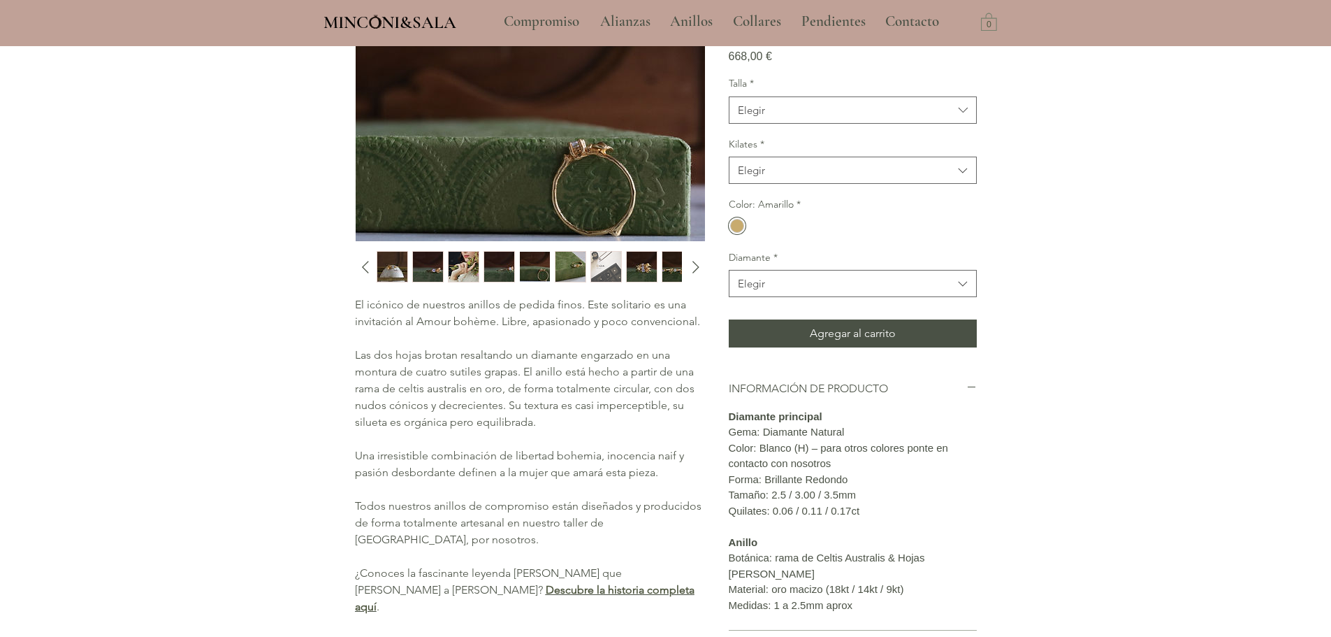
click at [591, 275] on img "6 / 10" at bounding box center [606, 267] width 30 height 30
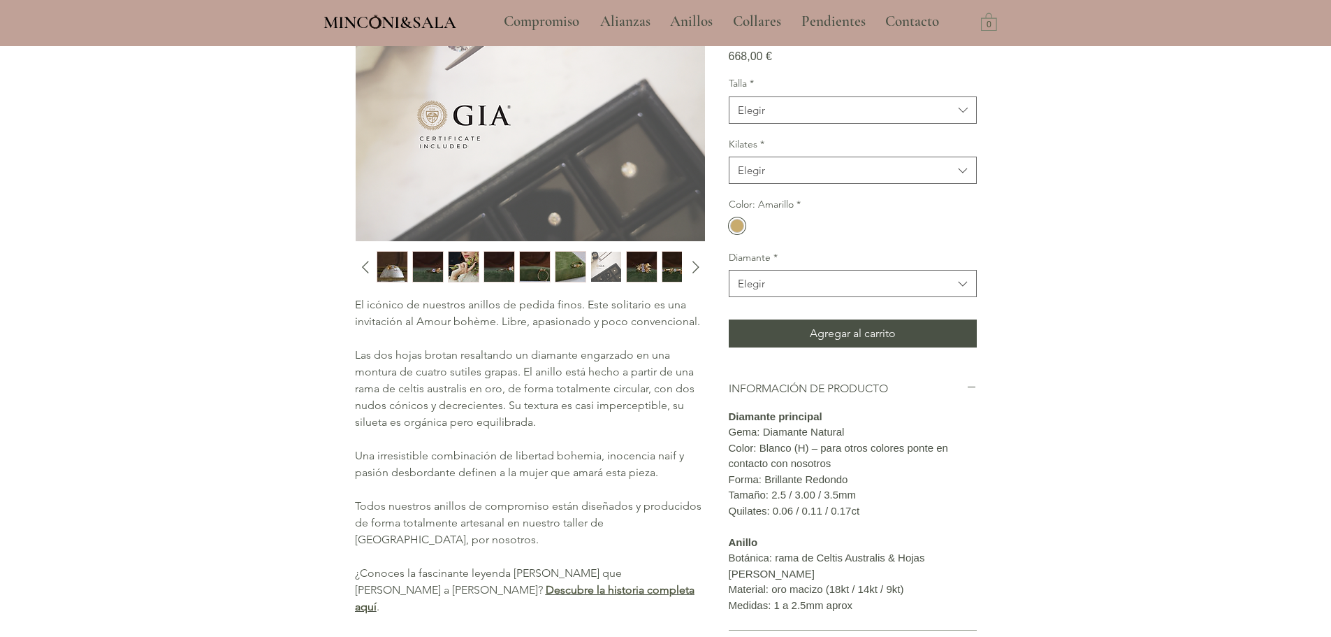
click at [622, 278] on div "main content" at bounding box center [528, 266] width 303 height 31
click at [648, 269] on img "7 / 10" at bounding box center [642, 267] width 30 height 30
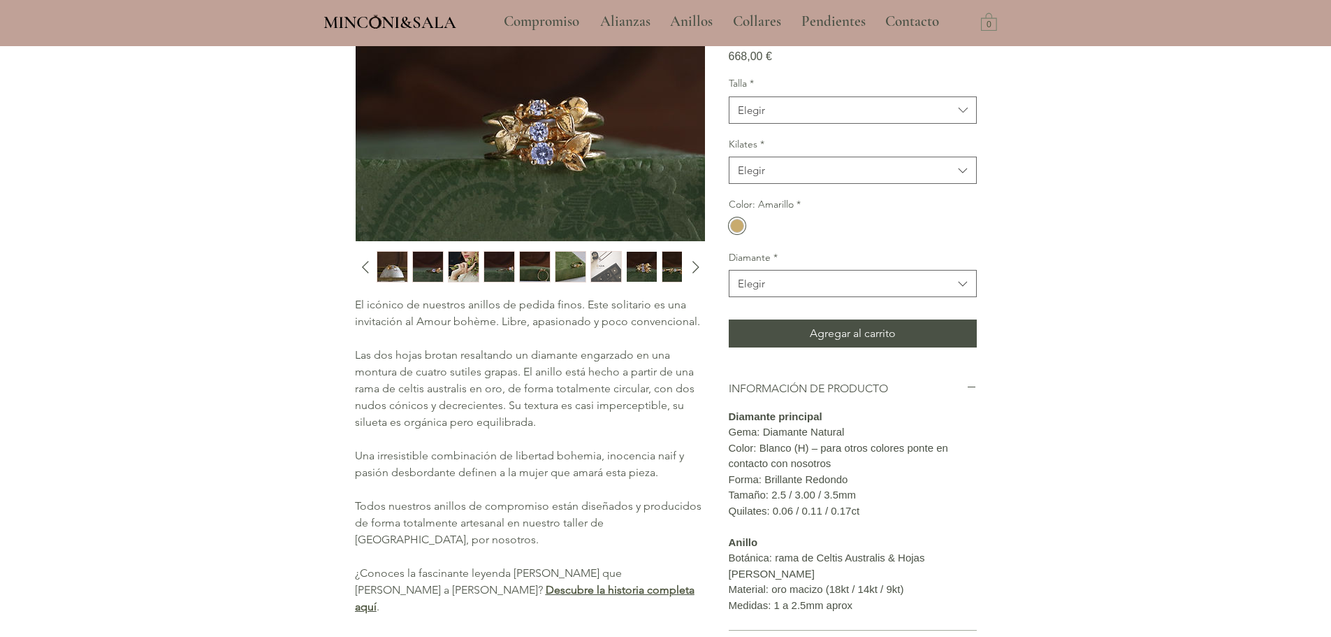
click at [672, 266] on img "8 / 10" at bounding box center [677, 267] width 30 height 30
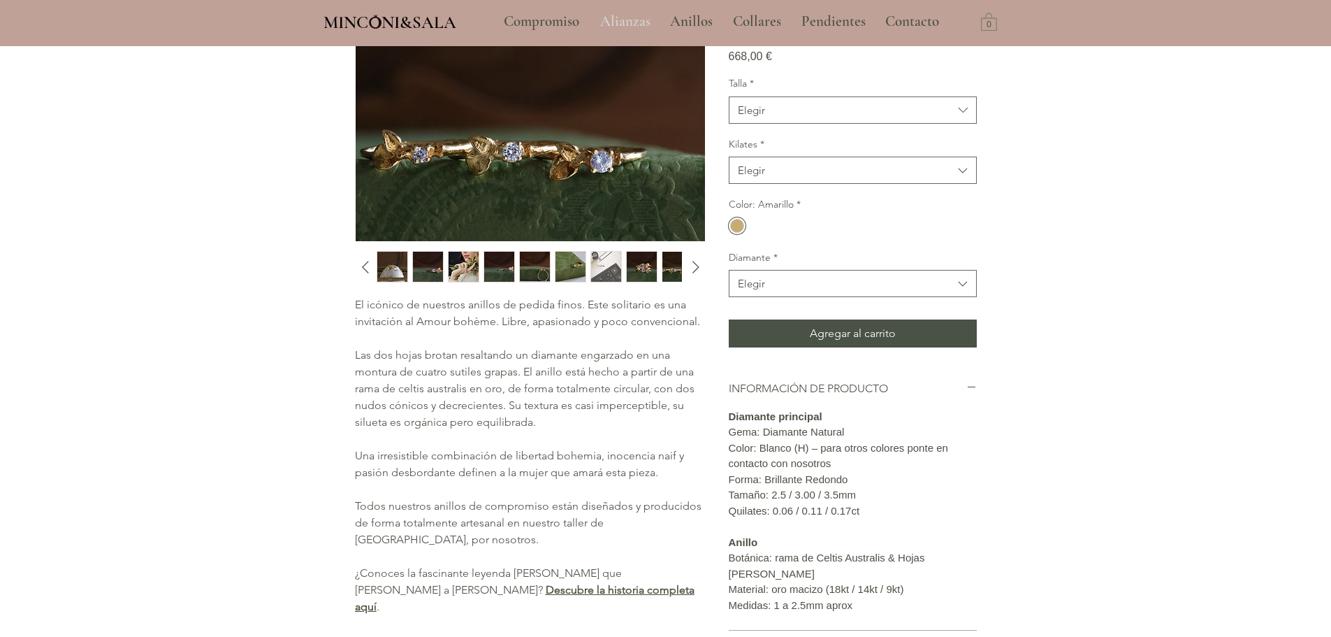
click at [621, 6] on p "Alianzas" at bounding box center [625, 21] width 64 height 35
click at [626, 15] on p "Alianzas" at bounding box center [625, 21] width 64 height 35
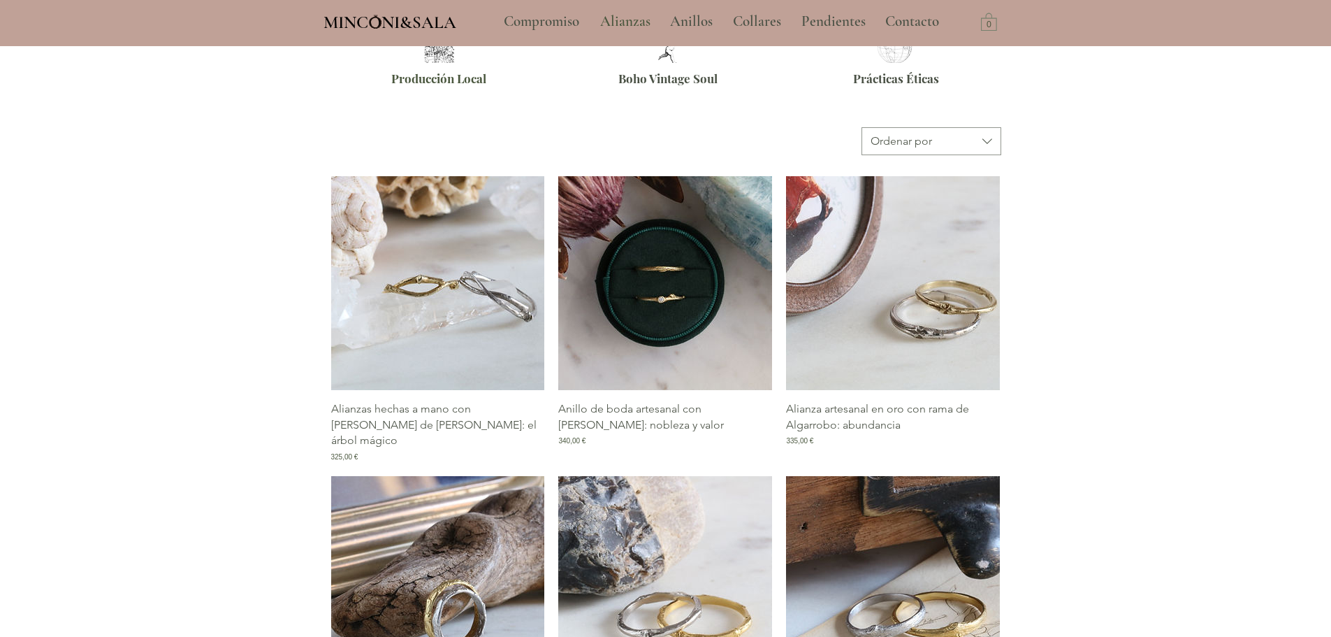
scroll to position [456, 0]
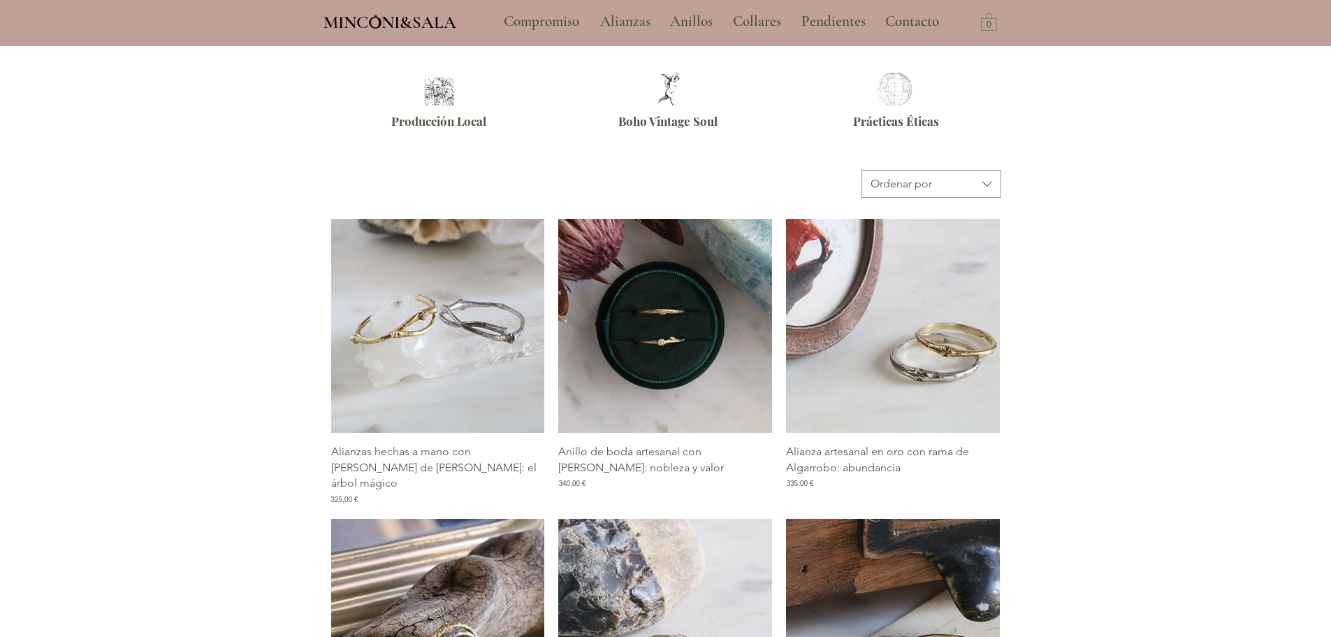
click at [432, 342] on img "Galería de Alianzas hechas a mano con rama de Celtis: el árbol mágico" at bounding box center [438, 326] width 214 height 214
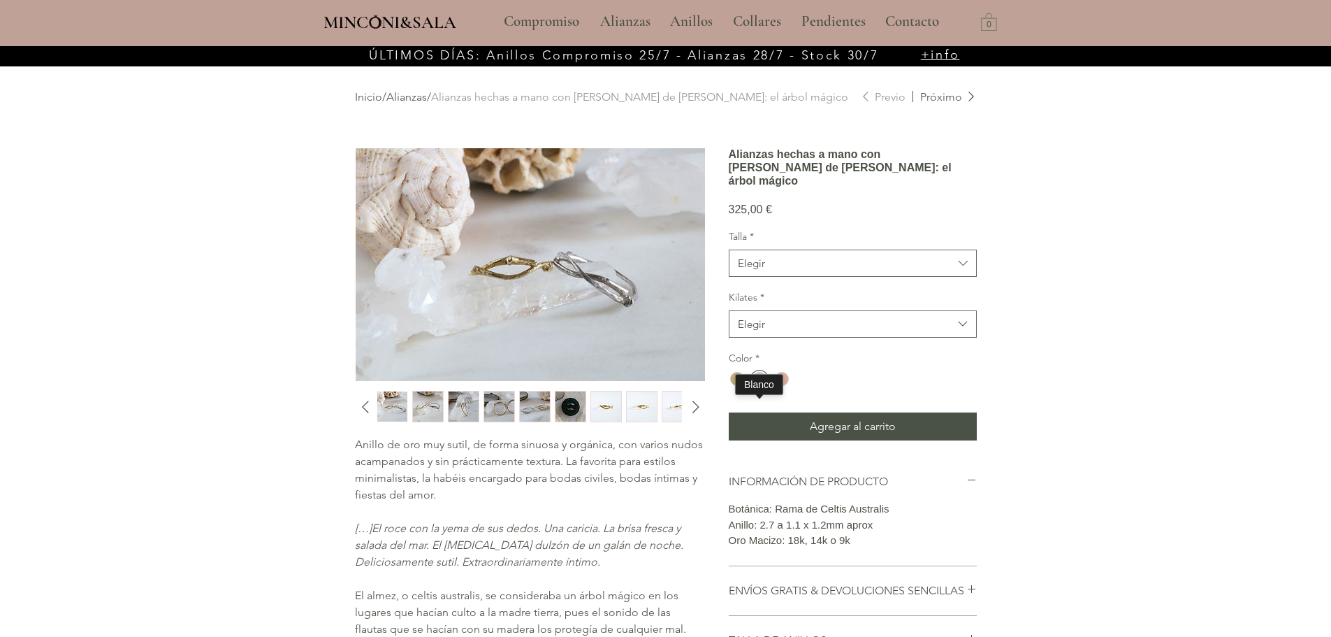
click at [755, 386] on div "main content" at bounding box center [760, 379] width 14 height 14
click at [820, 270] on span "Elegir" at bounding box center [845, 263] width 215 height 15
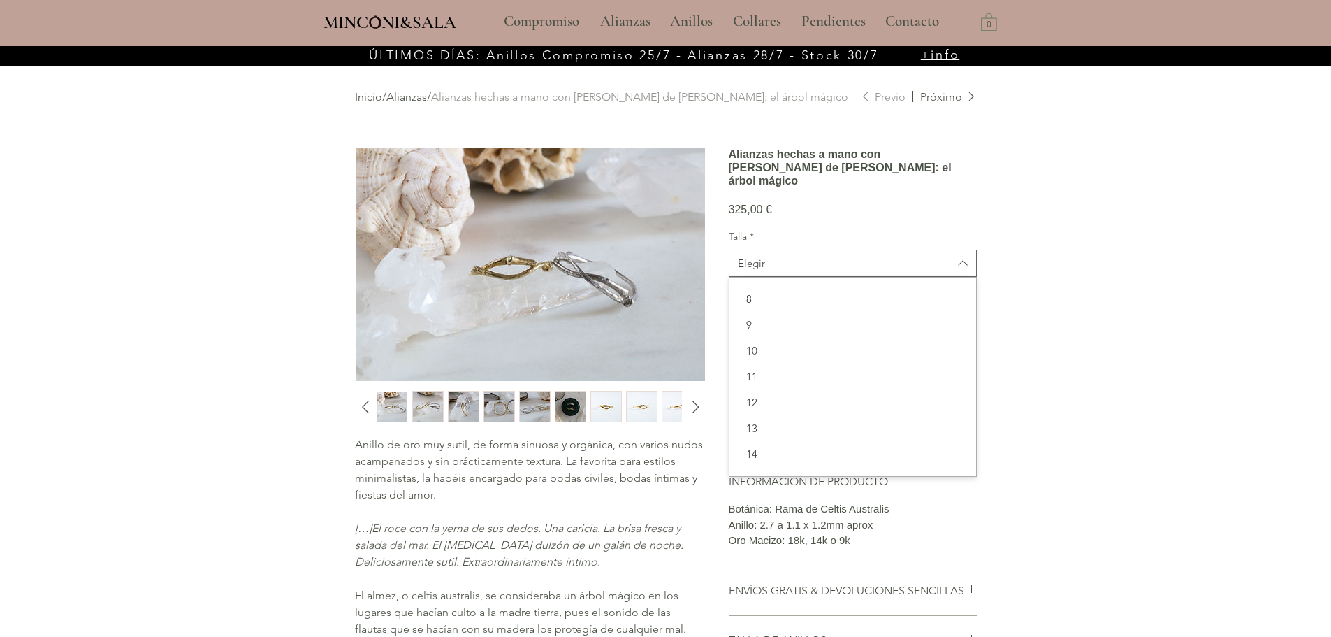
click at [1021, 264] on div "main content" at bounding box center [665, 400] width 1331 height 709
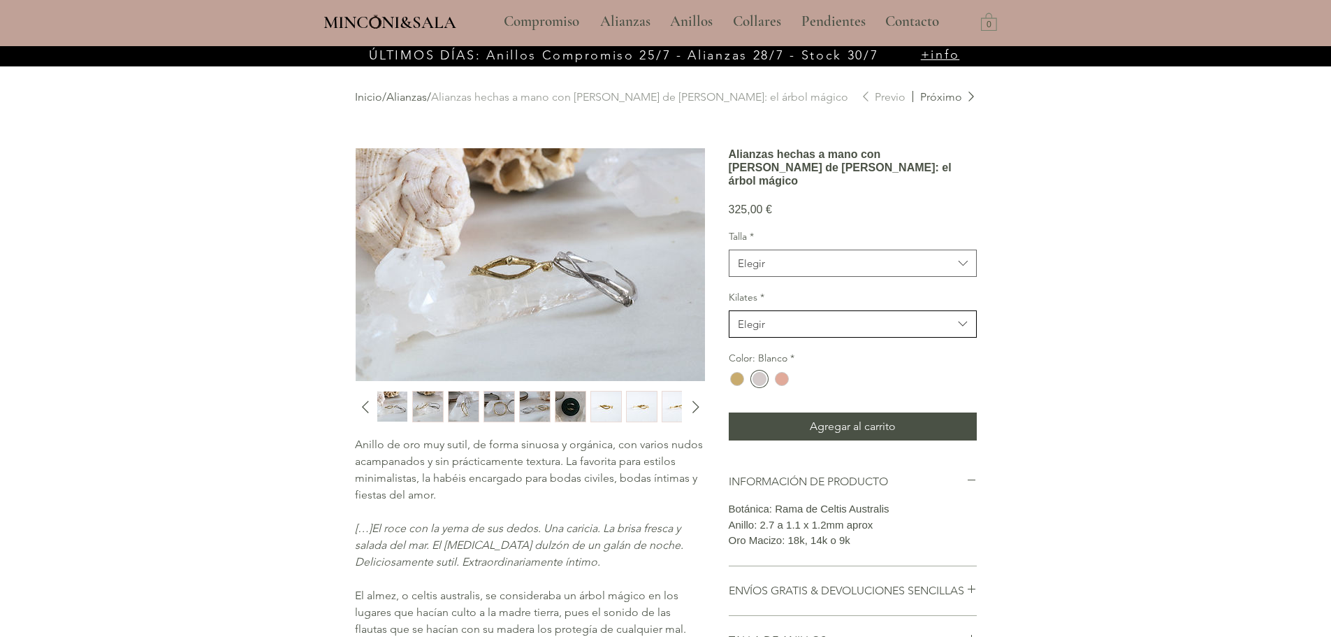
click at [900, 338] on button "Elegir" at bounding box center [853, 323] width 248 height 27
click at [868, 372] on div "18kt" at bounding box center [853, 360] width 247 height 26
click at [519, 405] on div "5 / 15" at bounding box center [534, 406] width 31 height 31
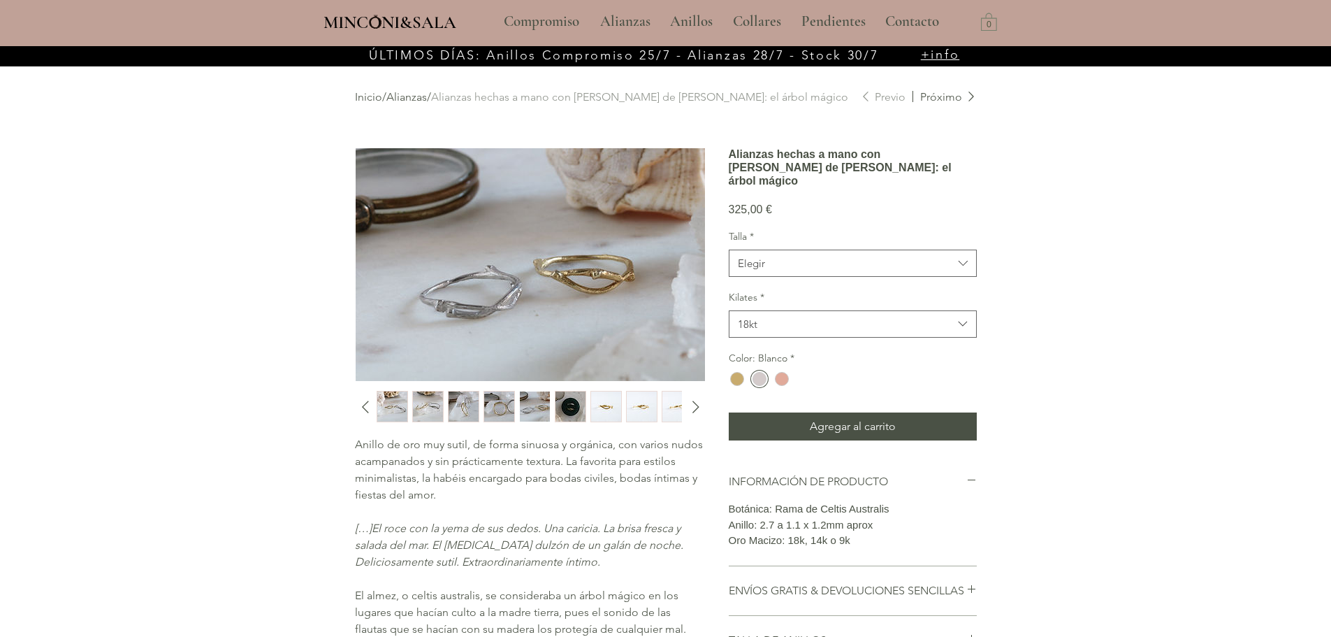
click at [498, 405] on img "4 / 15" at bounding box center [499, 406] width 30 height 30
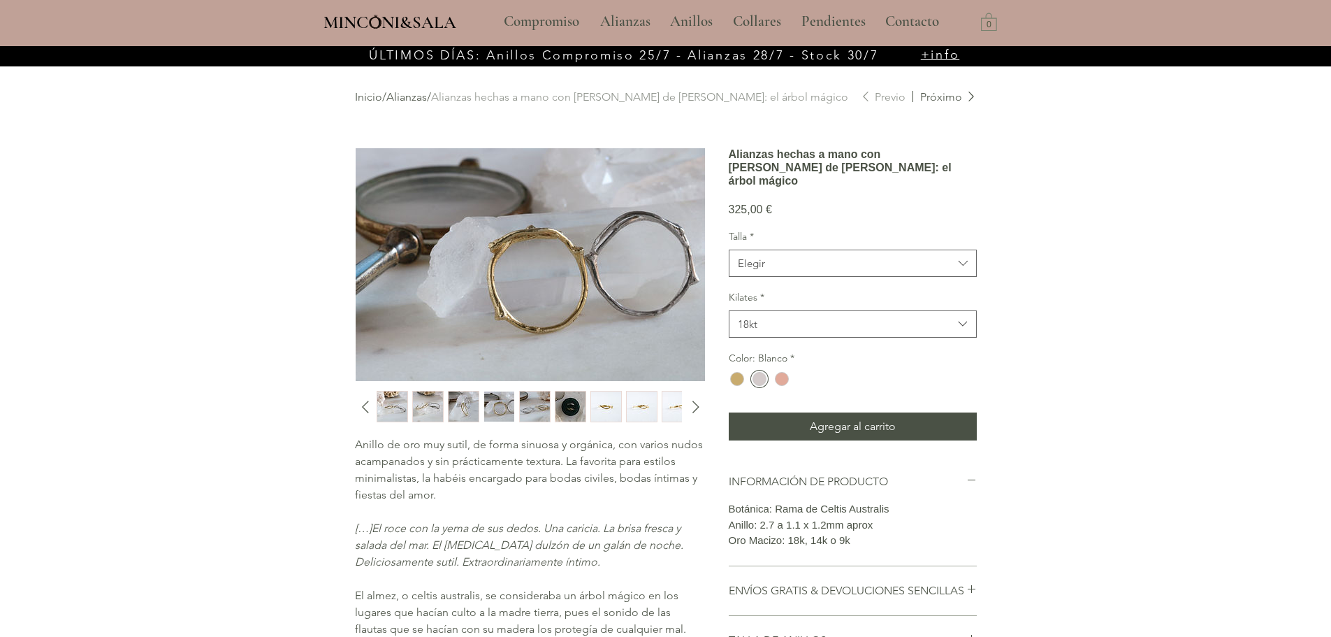
click at [586, 398] on div "6 / 15" at bounding box center [570, 406] width 31 height 31
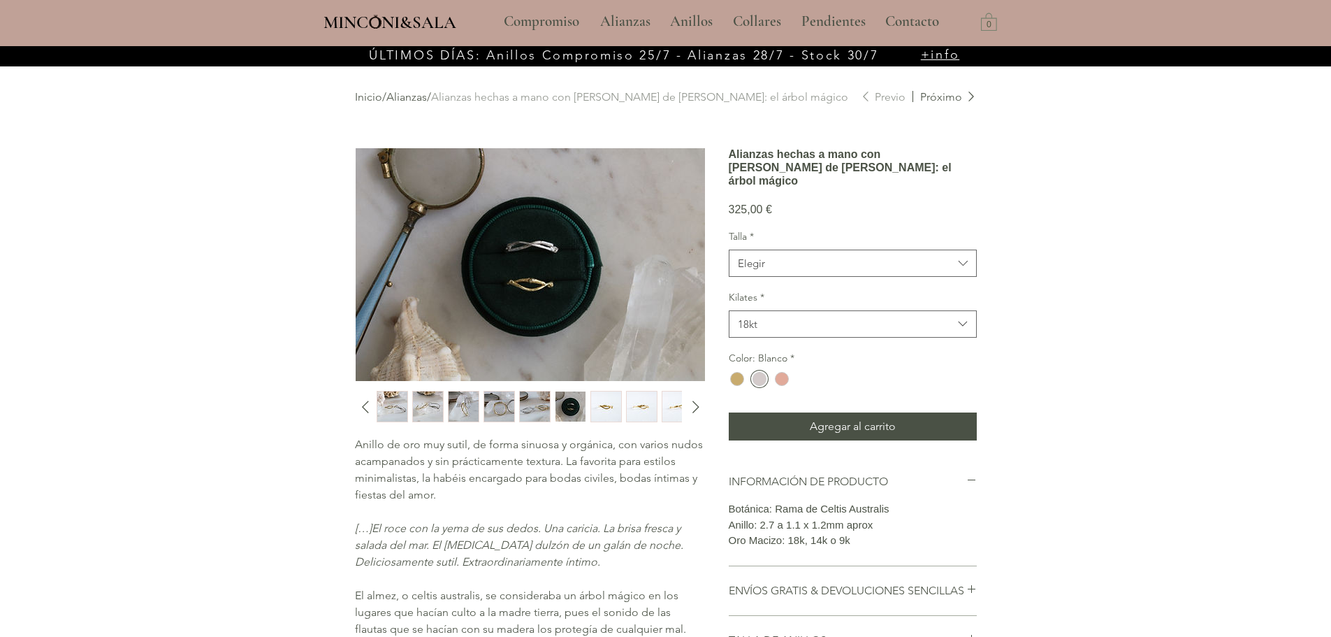
click at [623, 401] on div "main content" at bounding box center [528, 406] width 303 height 31
click at [641, 405] on img "8 / 15" at bounding box center [642, 406] width 30 height 30
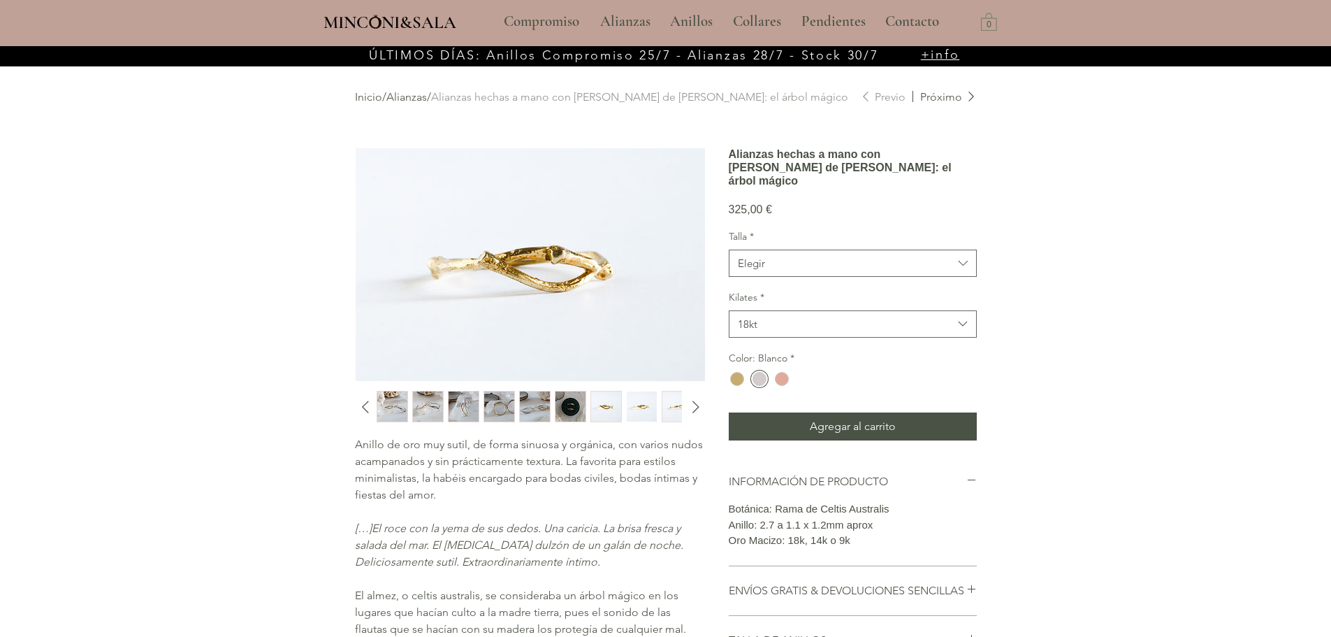
click at [669, 405] on img "9 / 15" at bounding box center [677, 406] width 30 height 30
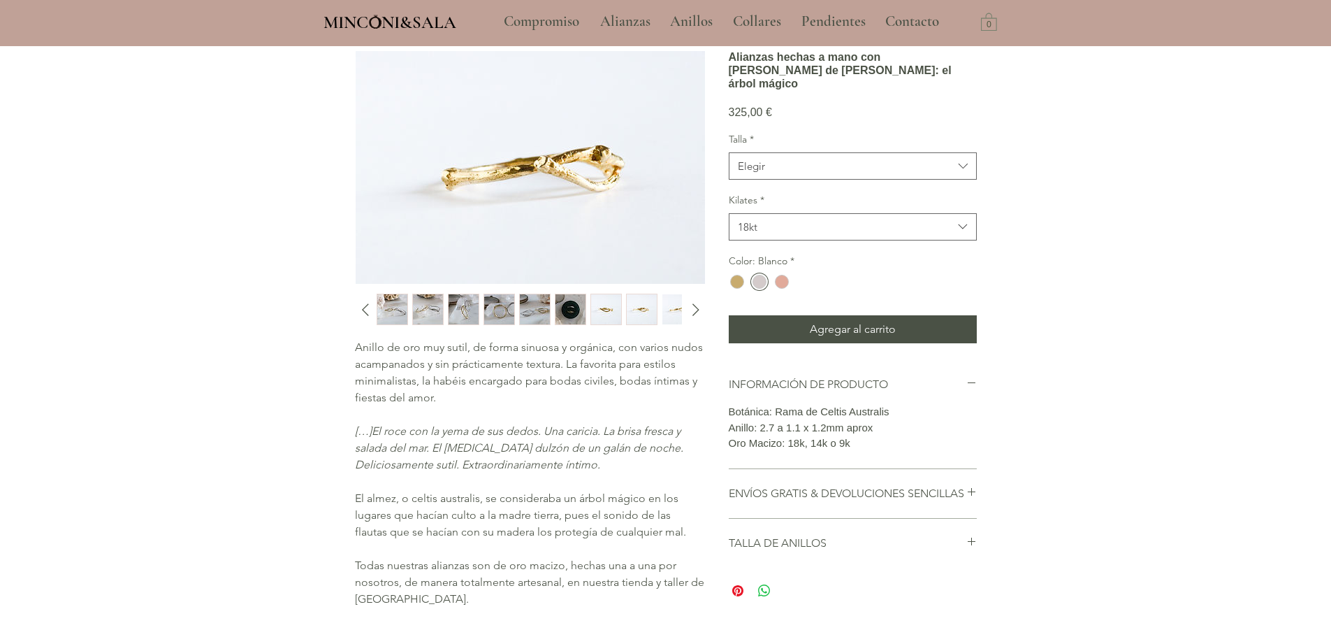
scroll to position [70, 0]
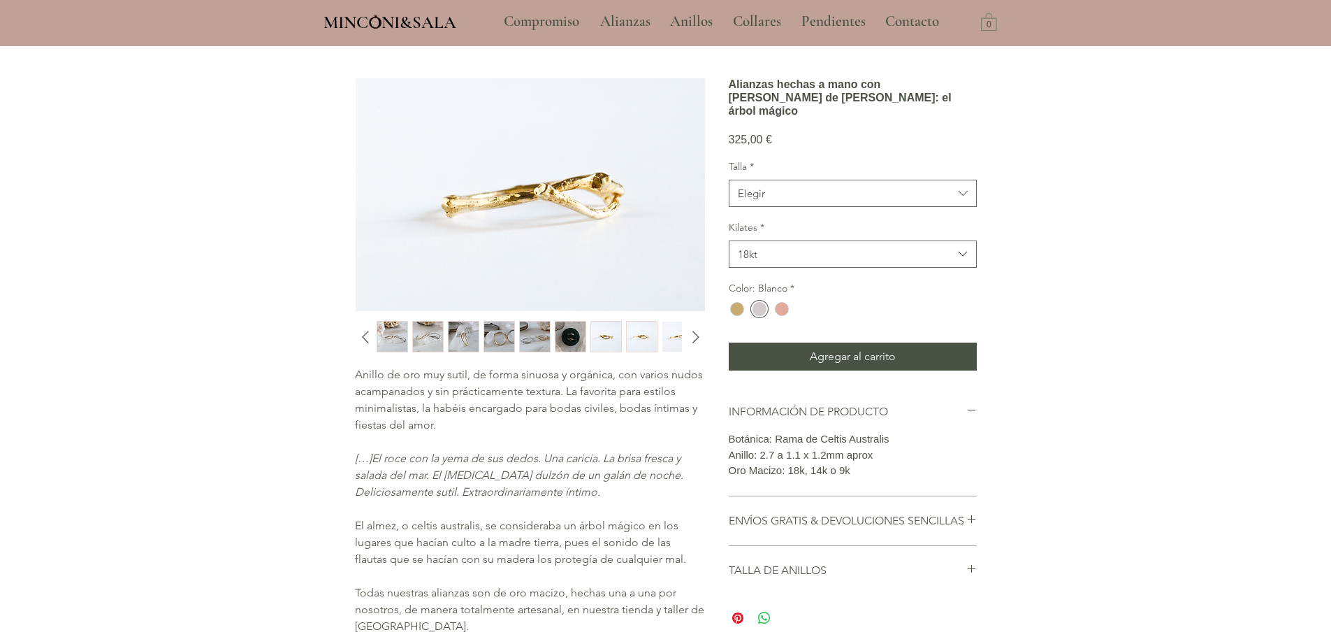
click at [398, 339] on img "1 / 15" at bounding box center [392, 336] width 30 height 30
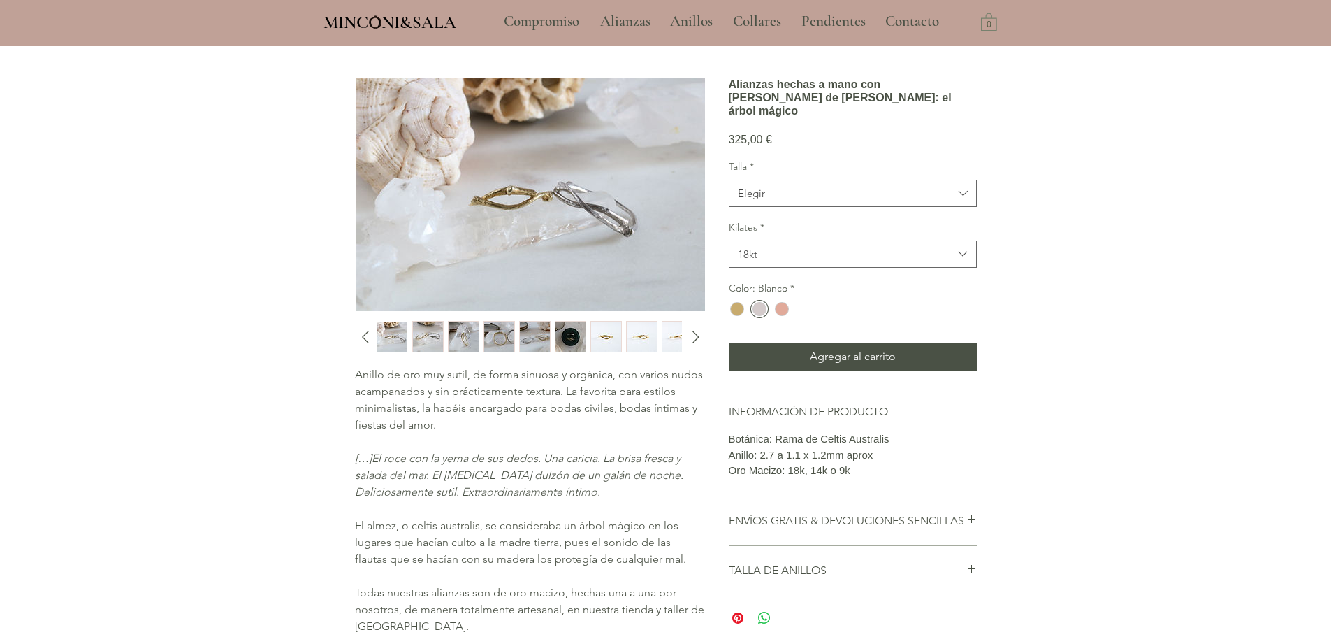
click at [428, 331] on img "2 / 15" at bounding box center [428, 336] width 30 height 30
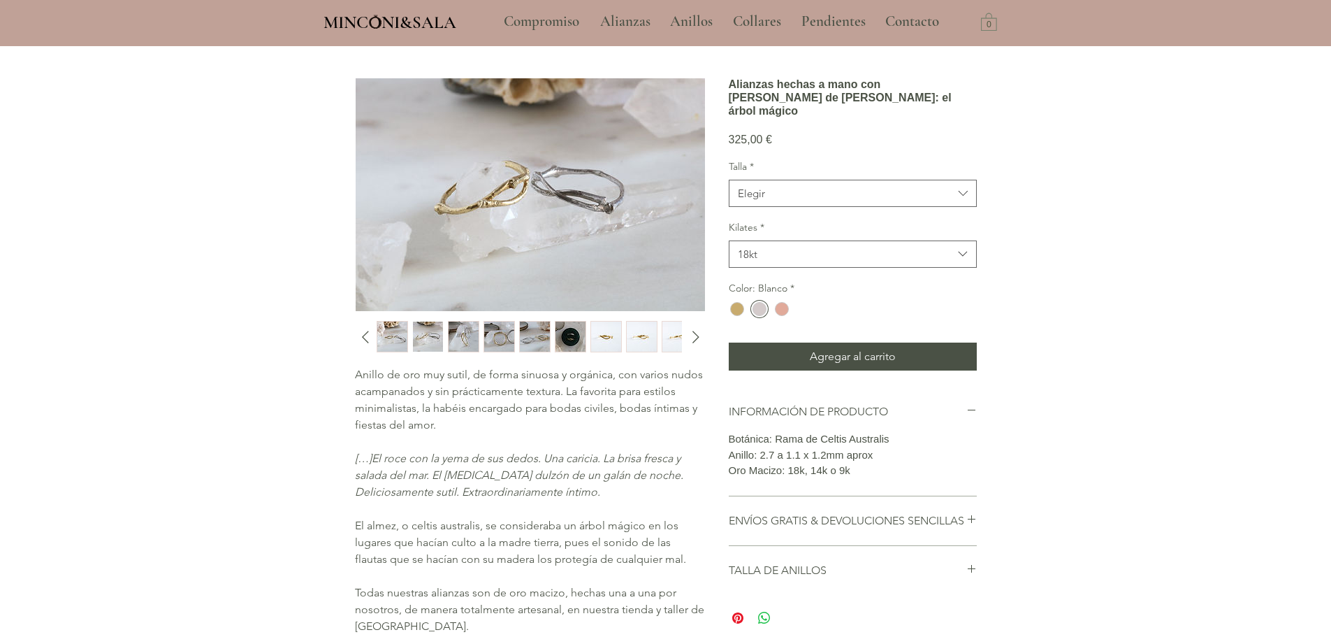
click at [440, 334] on img "2 / 15" at bounding box center [428, 336] width 30 height 30
click at [464, 335] on img "3 / 15" at bounding box center [464, 336] width 30 height 30
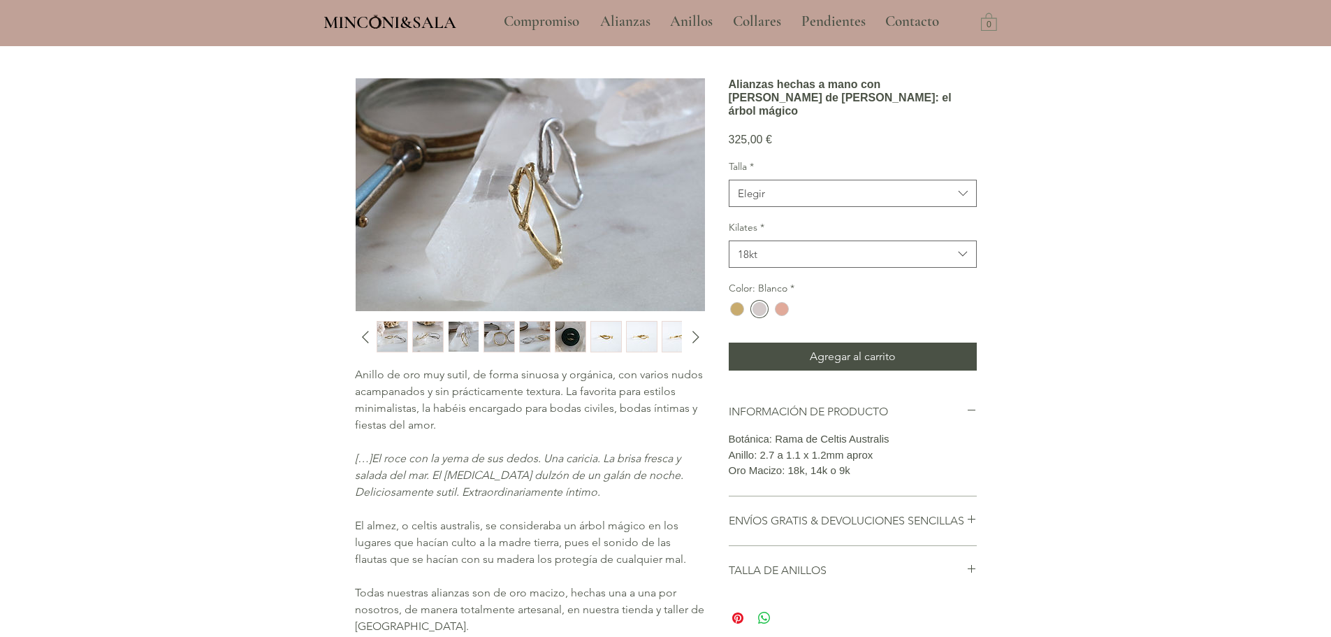
click at [491, 335] on img "4 / 15" at bounding box center [499, 336] width 30 height 30
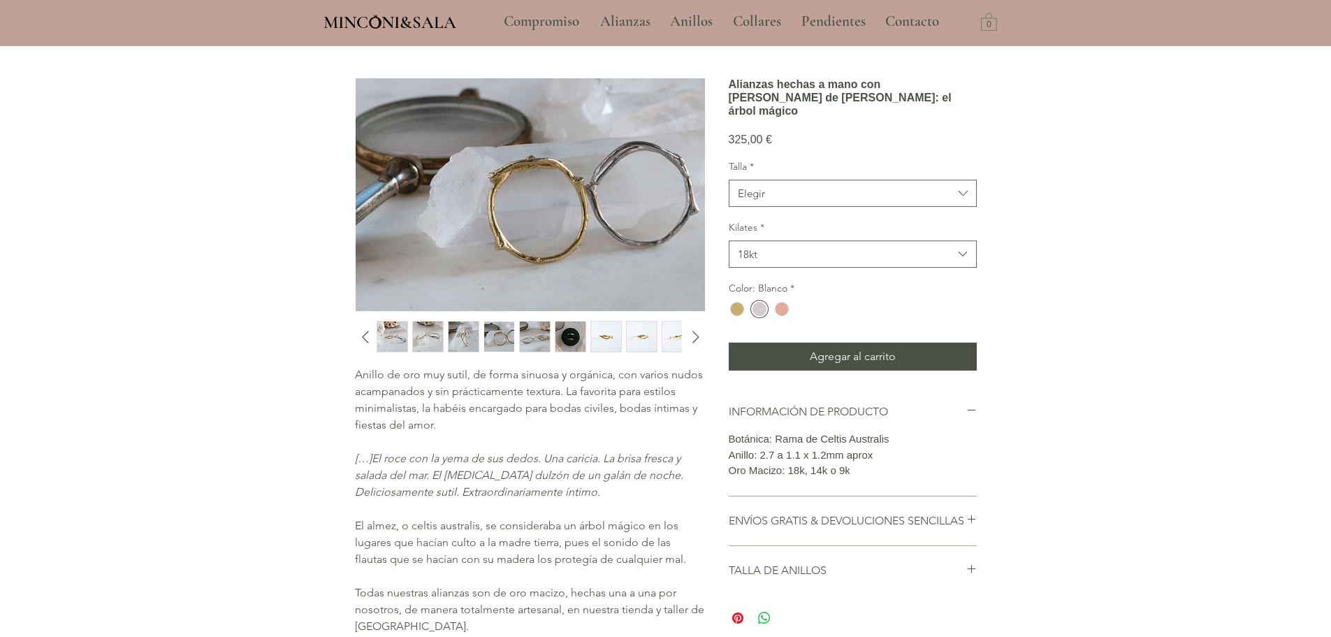
click at [521, 335] on img "5 / 15" at bounding box center [535, 336] width 30 height 30
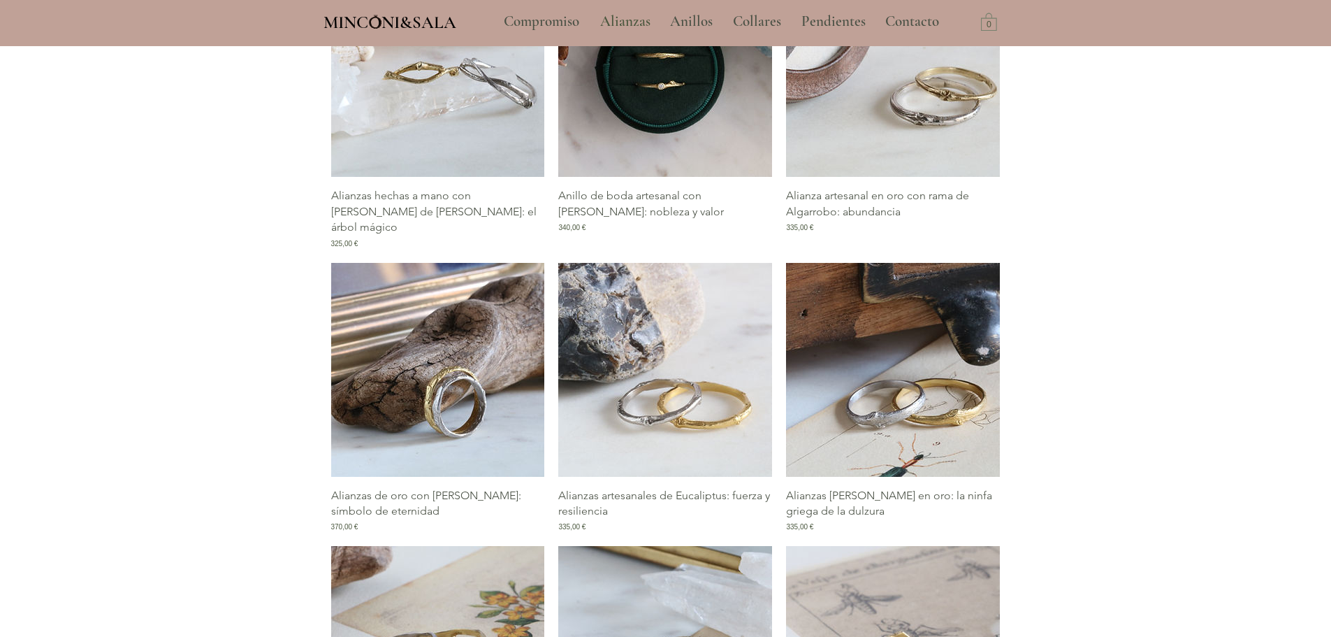
scroll to position [704, 0]
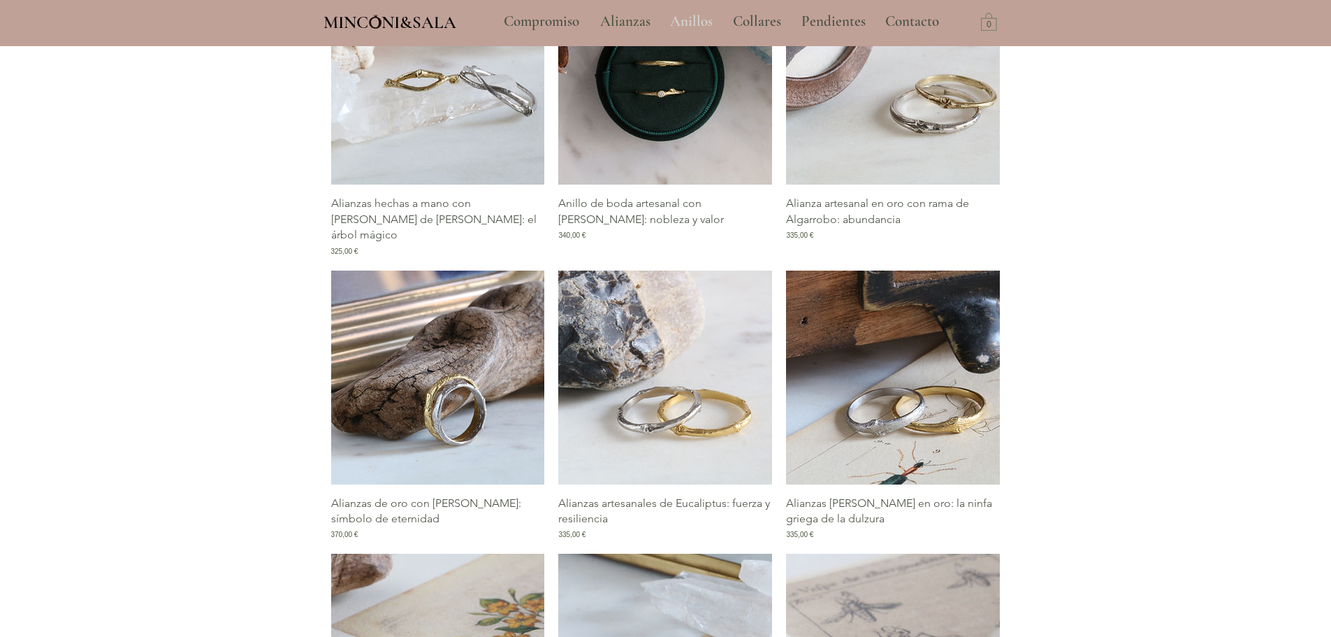
click at [685, 17] on p "Anillos" at bounding box center [691, 21] width 57 height 35
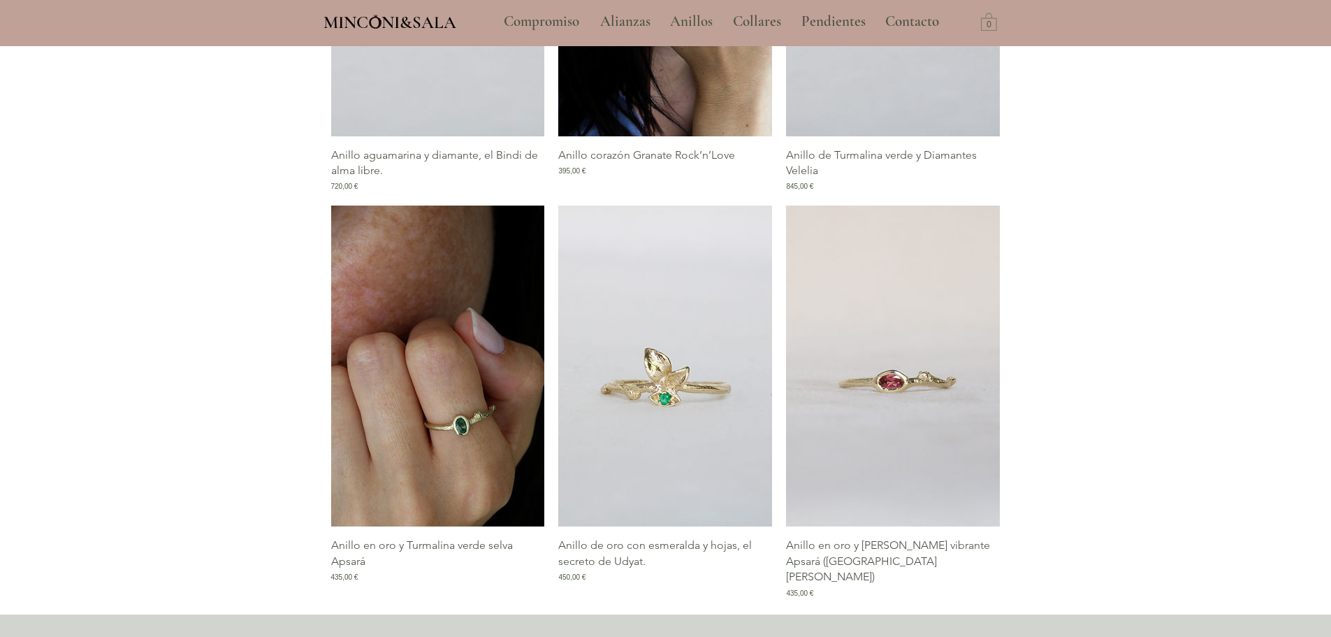
scroll to position [1635, 0]
